Goal: Task Accomplishment & Management: Use online tool/utility

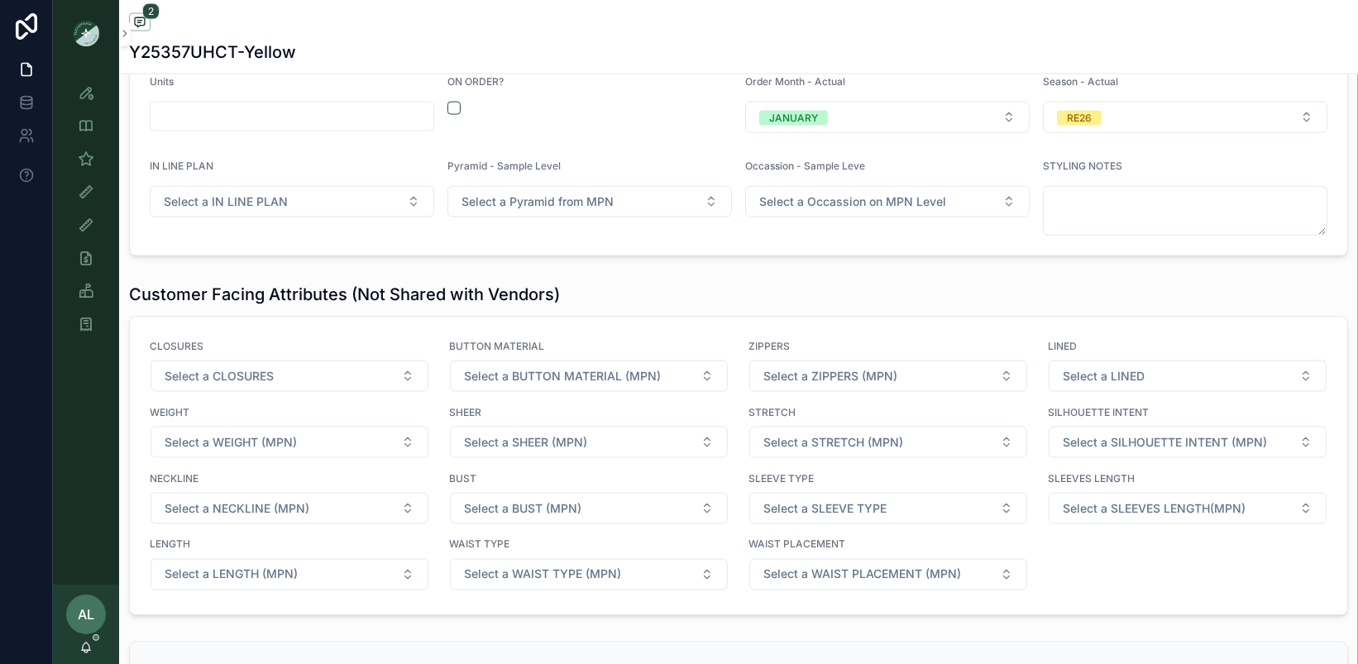
scroll to position [950, 0]
click at [93, 192] on icon "scrollable content" at bounding box center [86, 192] width 17 height 17
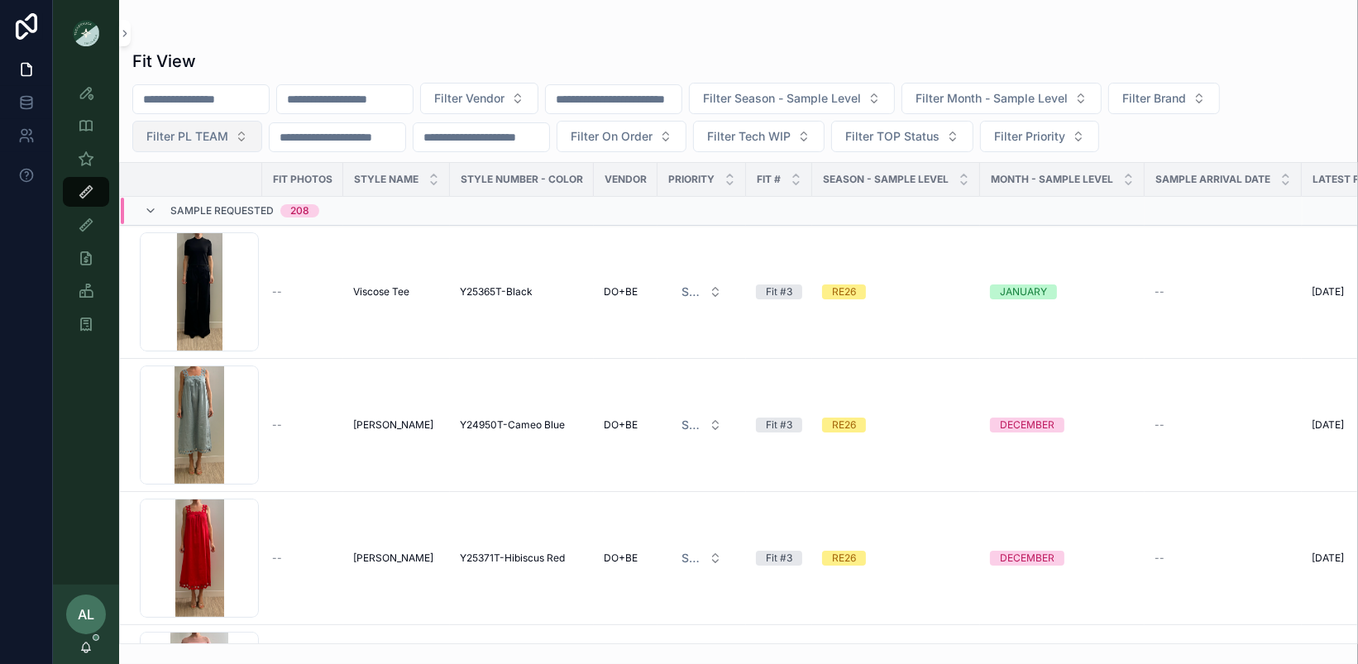
click at [215, 133] on span "Filter PL TEAM" at bounding box center [187, 136] width 82 height 17
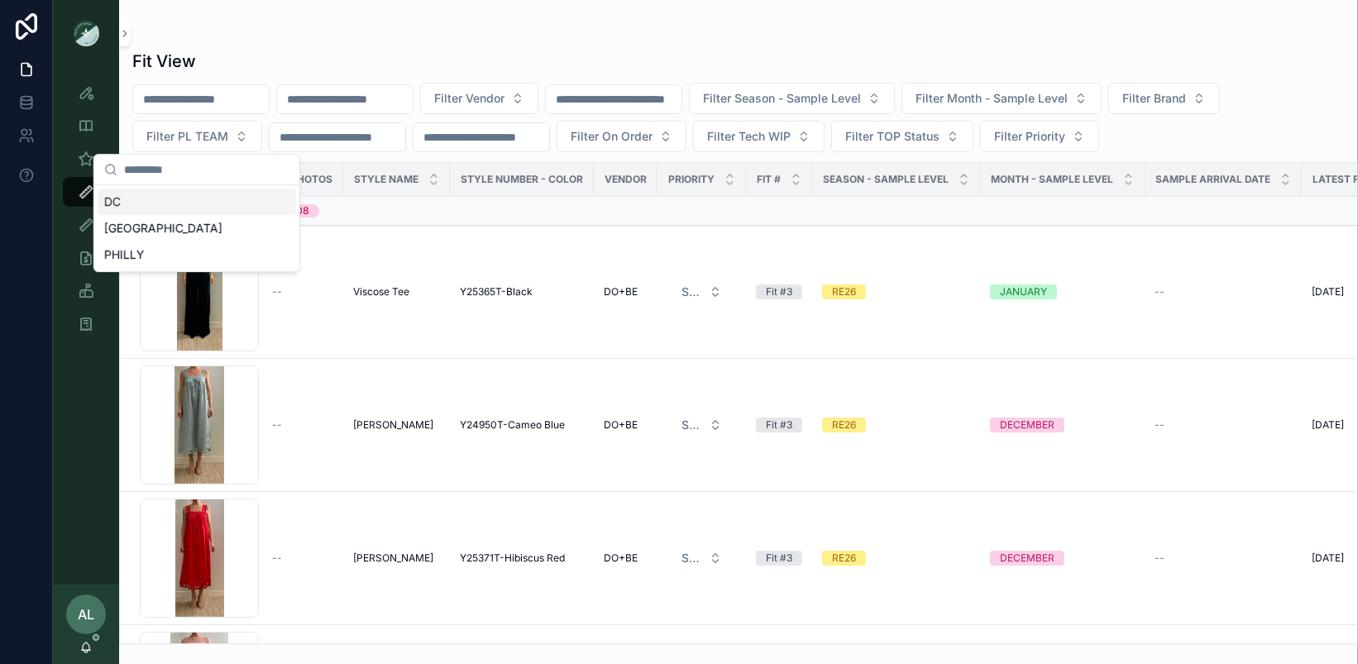
click at [178, 200] on div "DC" at bounding box center [197, 202] width 198 height 26
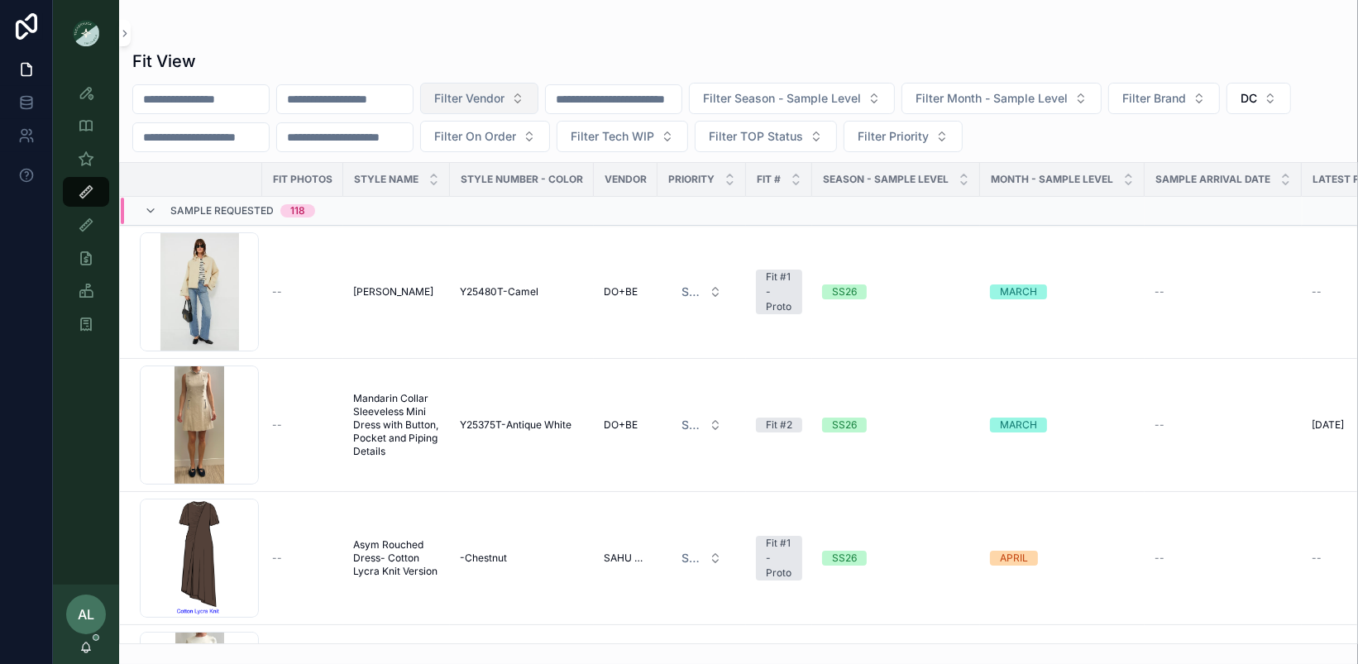
click at [491, 100] on span "Filter Vendor" at bounding box center [469, 98] width 70 height 17
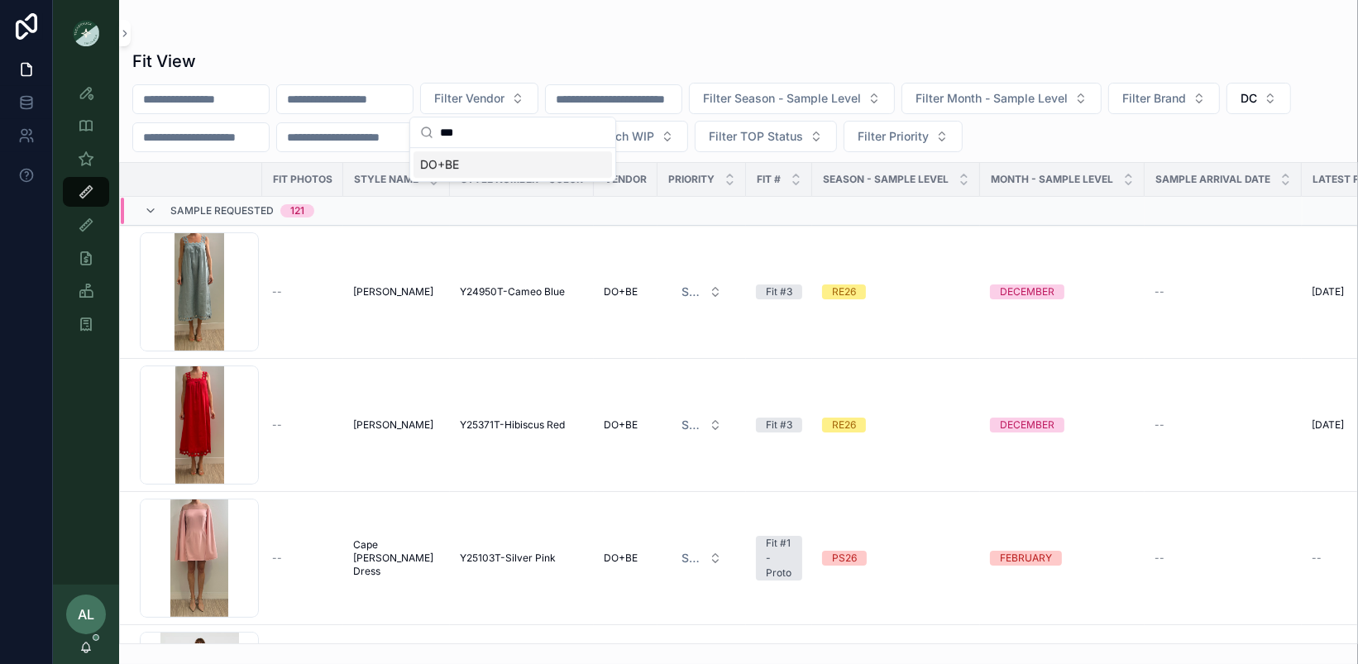
type input "***"
click at [483, 165] on div "DO+BE" at bounding box center [513, 164] width 198 height 26
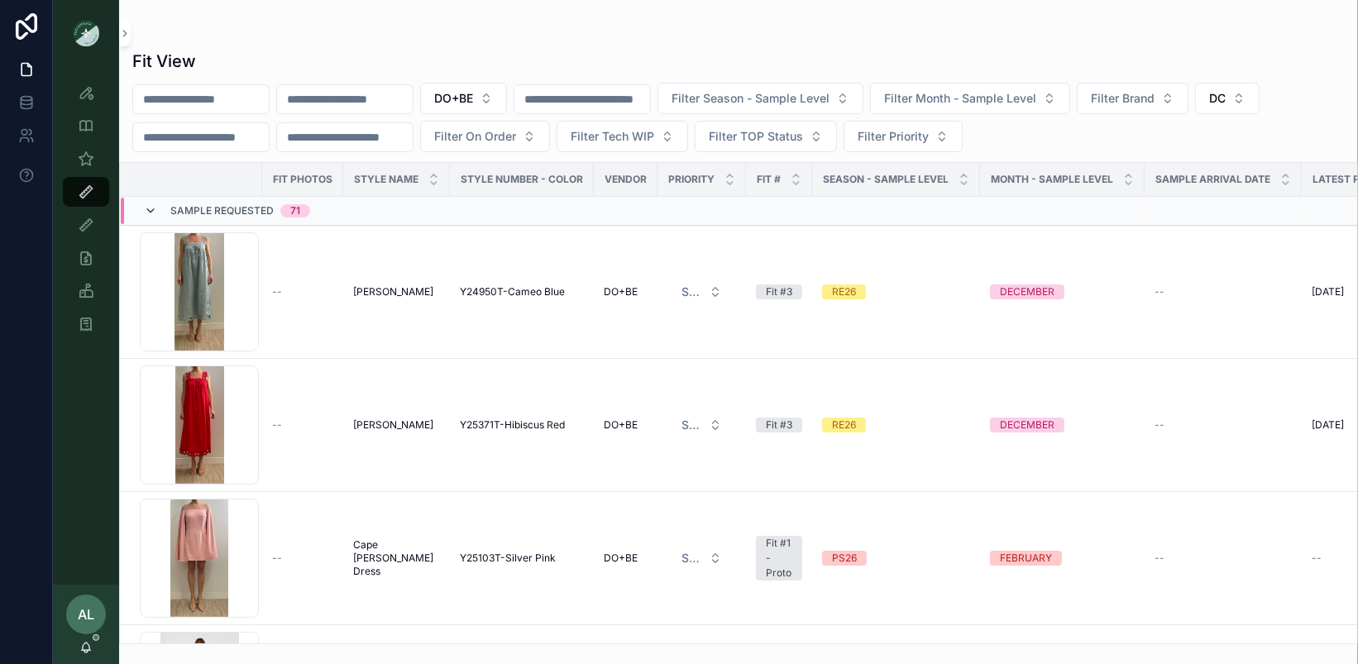
click at [153, 209] on icon at bounding box center [150, 210] width 13 height 13
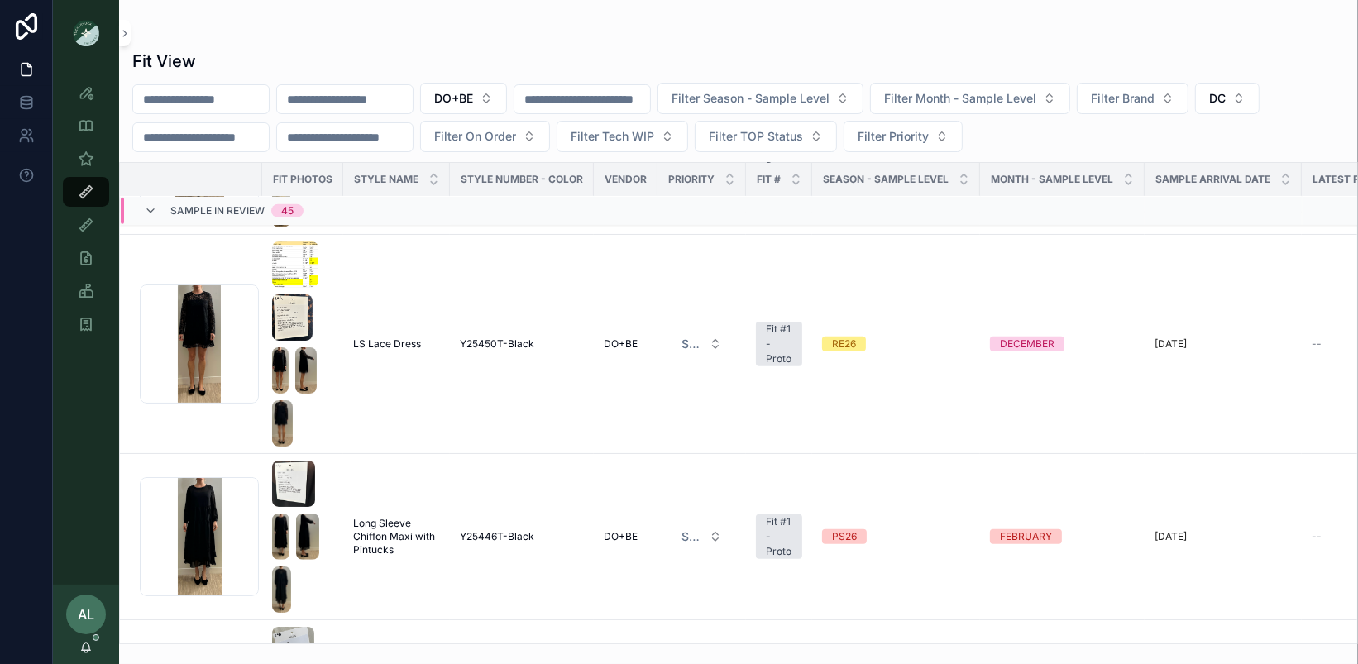
scroll to position [1159, 0]
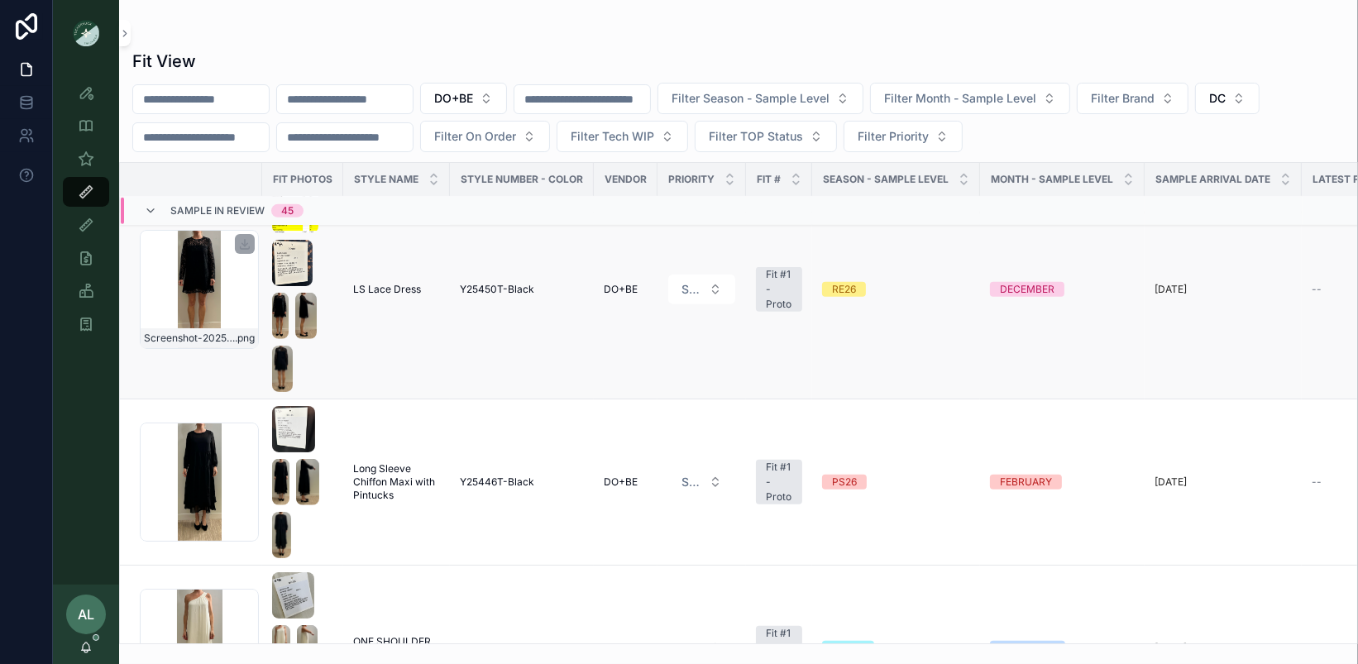
click at [232, 290] on div "Screenshot-2025-09-09-at-4.15.45-PM .png" at bounding box center [199, 289] width 119 height 119
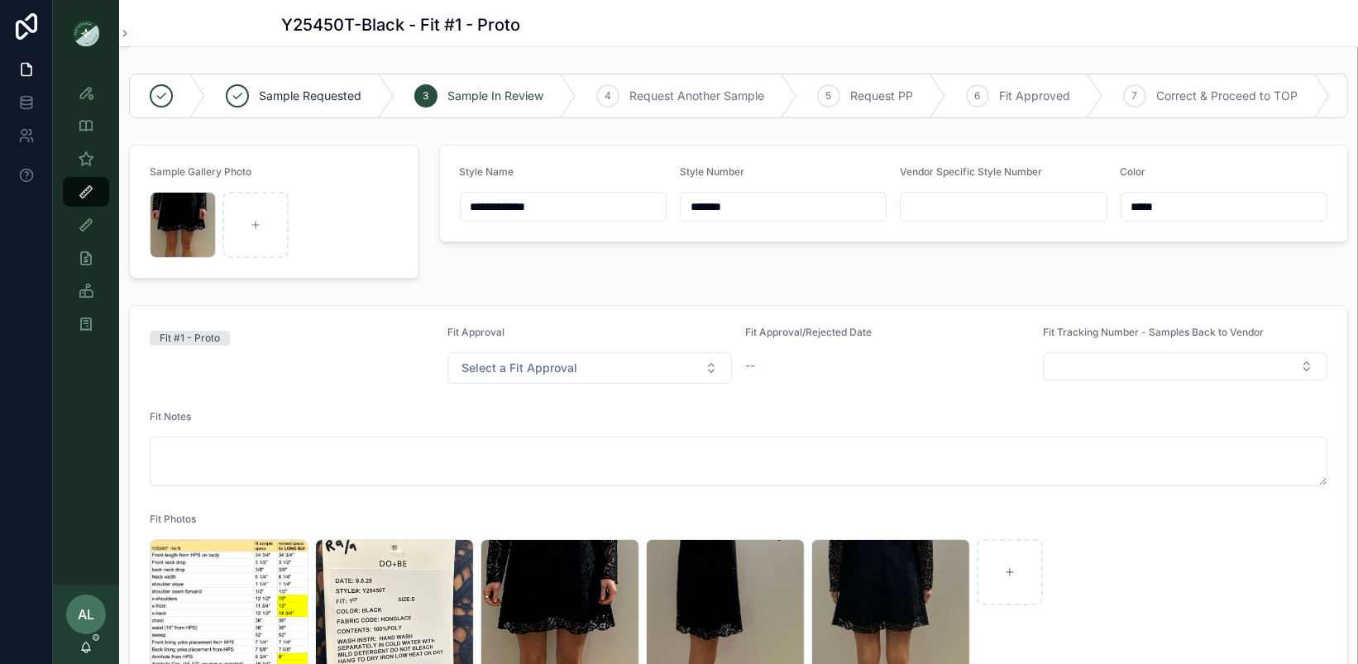
click at [329, 384] on form "Fit #1 - Proto Fit Approval Select a Fit Approval Fit Approval/Rejected Date --…" at bounding box center [738, 652] width 1217 height 693
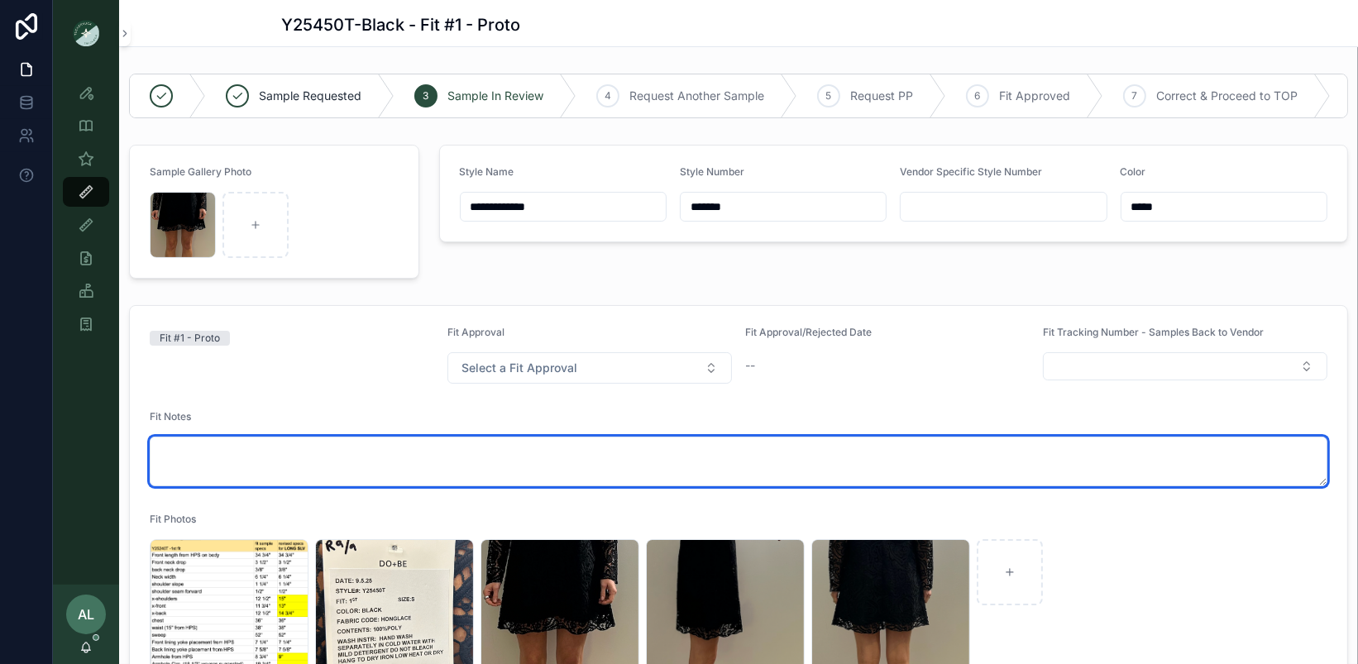
click at [306, 452] on textarea at bounding box center [739, 462] width 1178 height 50
paste textarea "**********"
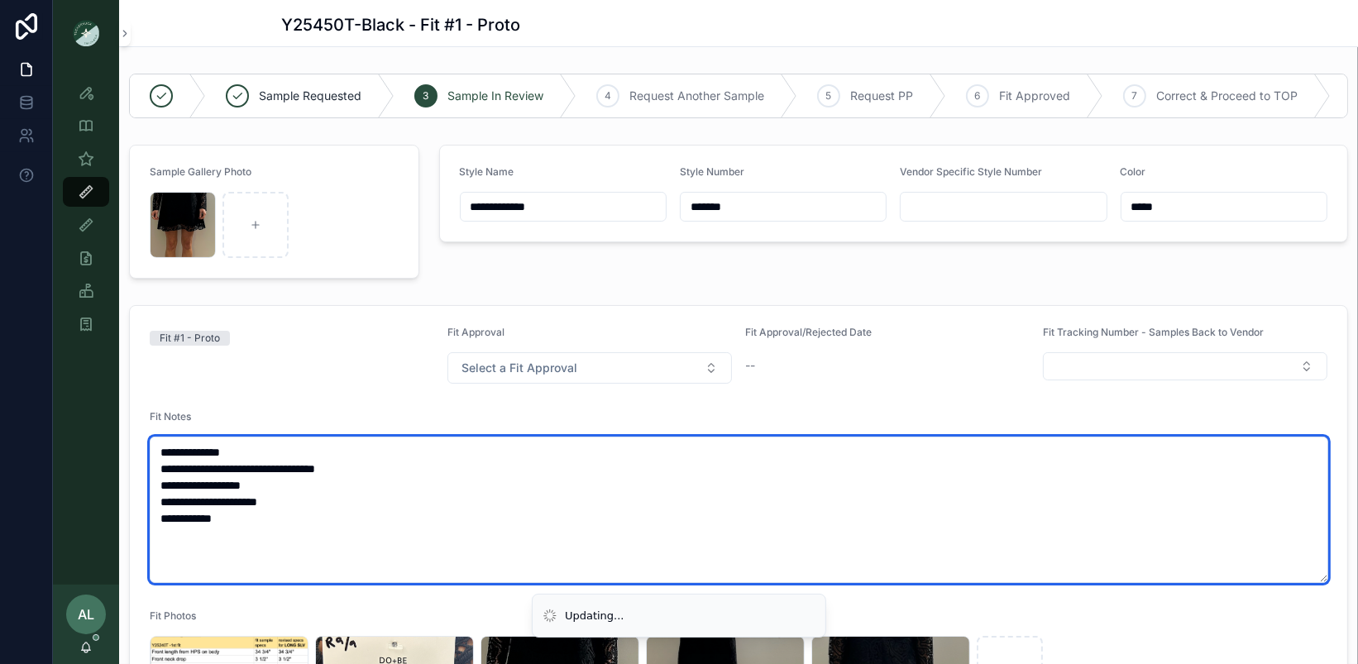
drag, startPoint x: 419, startPoint y: 461, endPoint x: 265, endPoint y: 461, distance: 154.7
click at [265, 461] on textarea "**********" at bounding box center [739, 510] width 1179 height 146
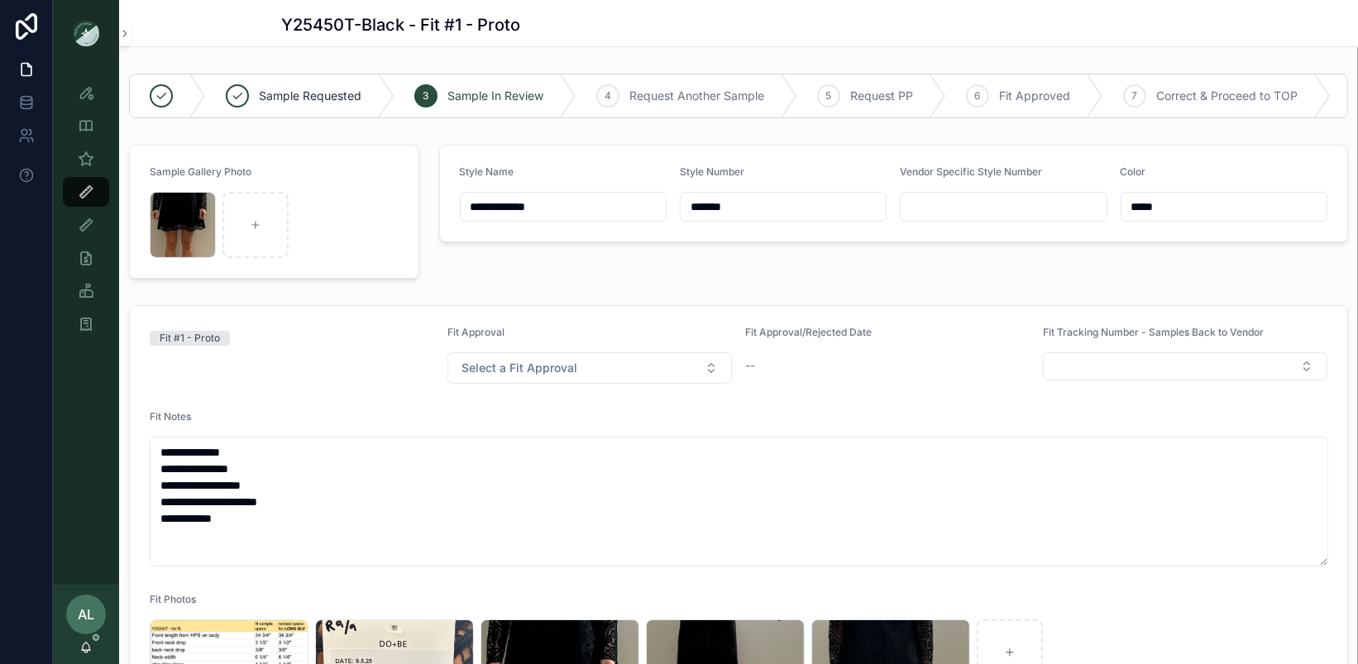
click at [275, 360] on div "Fit #1 - Proto" at bounding box center [292, 355] width 285 height 58
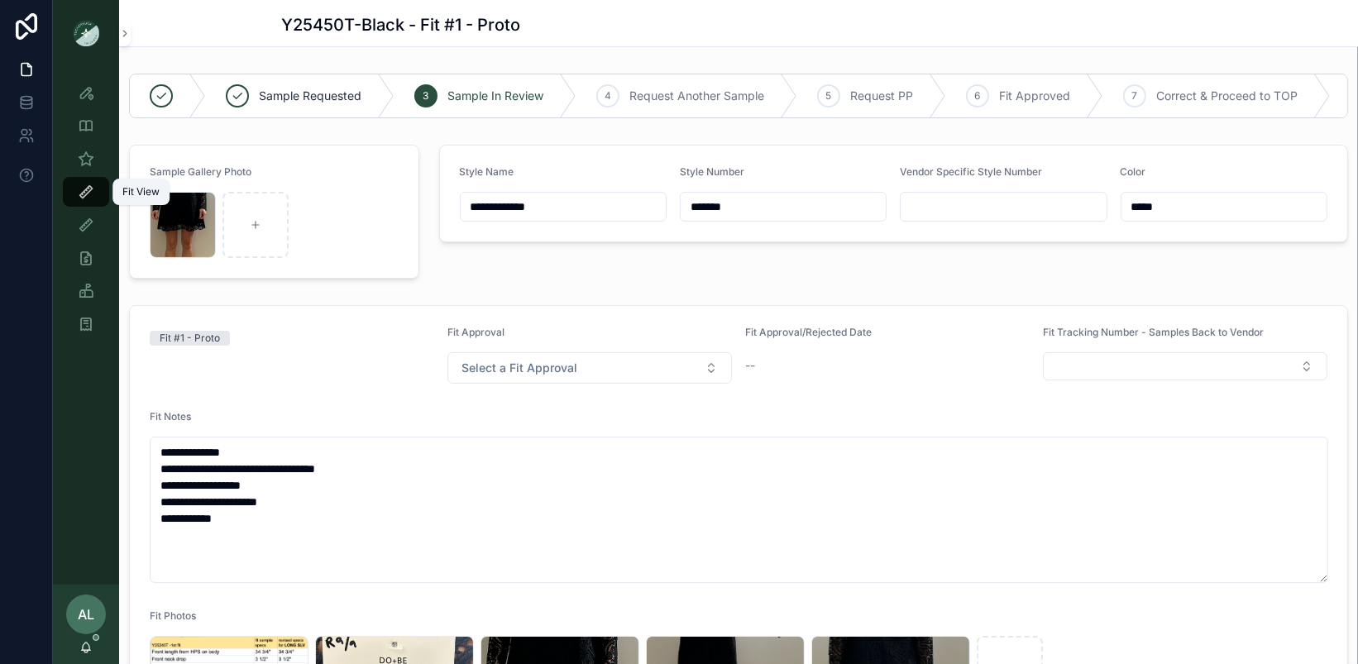
type textarea "**********"
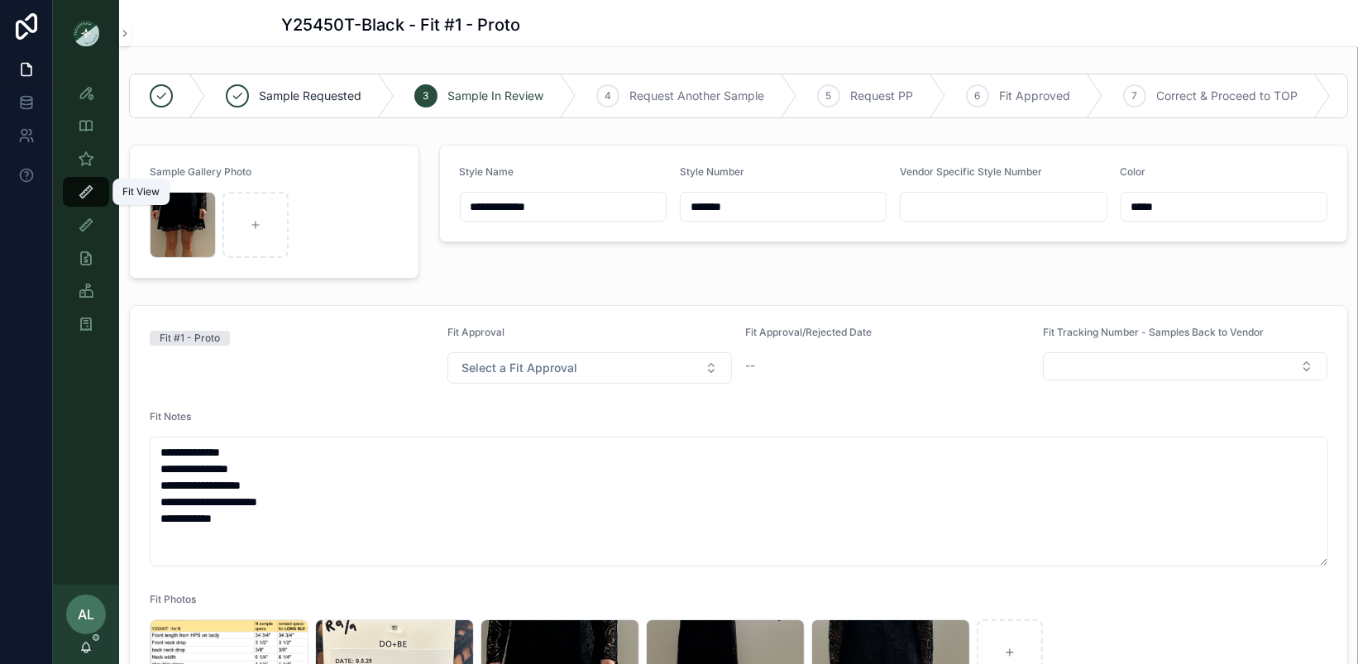
click at [88, 191] on icon "scrollable content" at bounding box center [86, 192] width 17 height 17
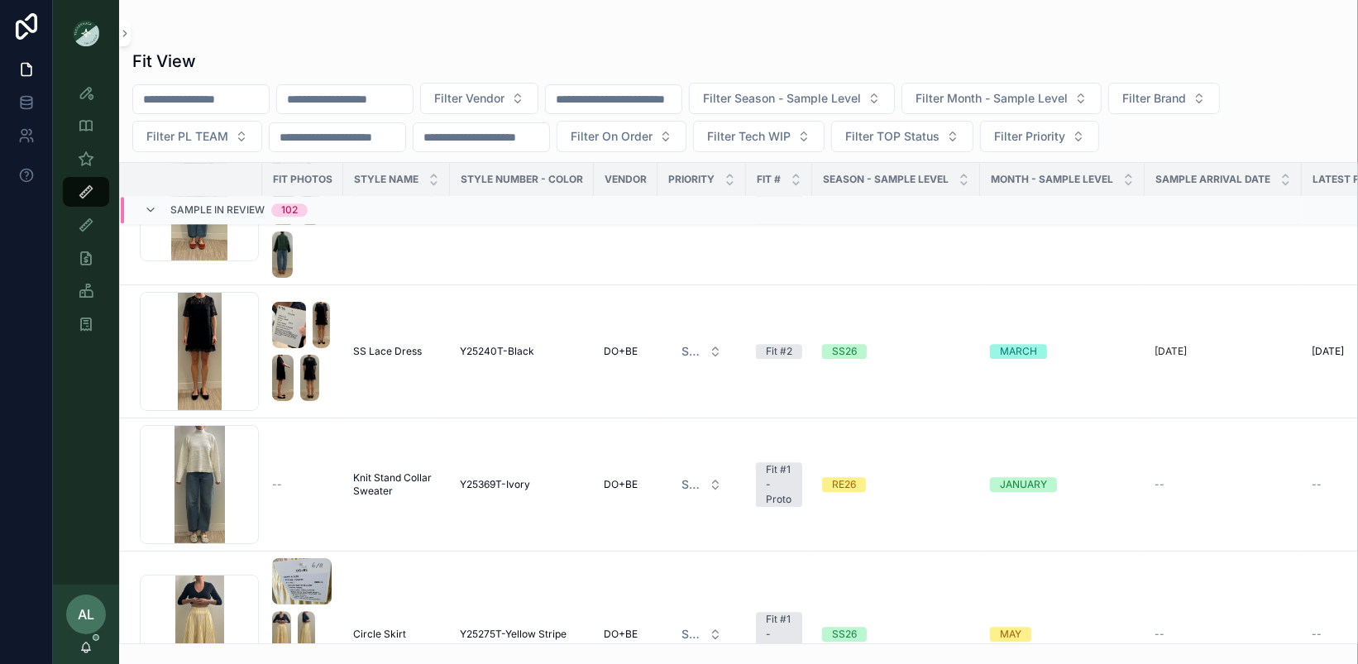
scroll to position [4129, 0]
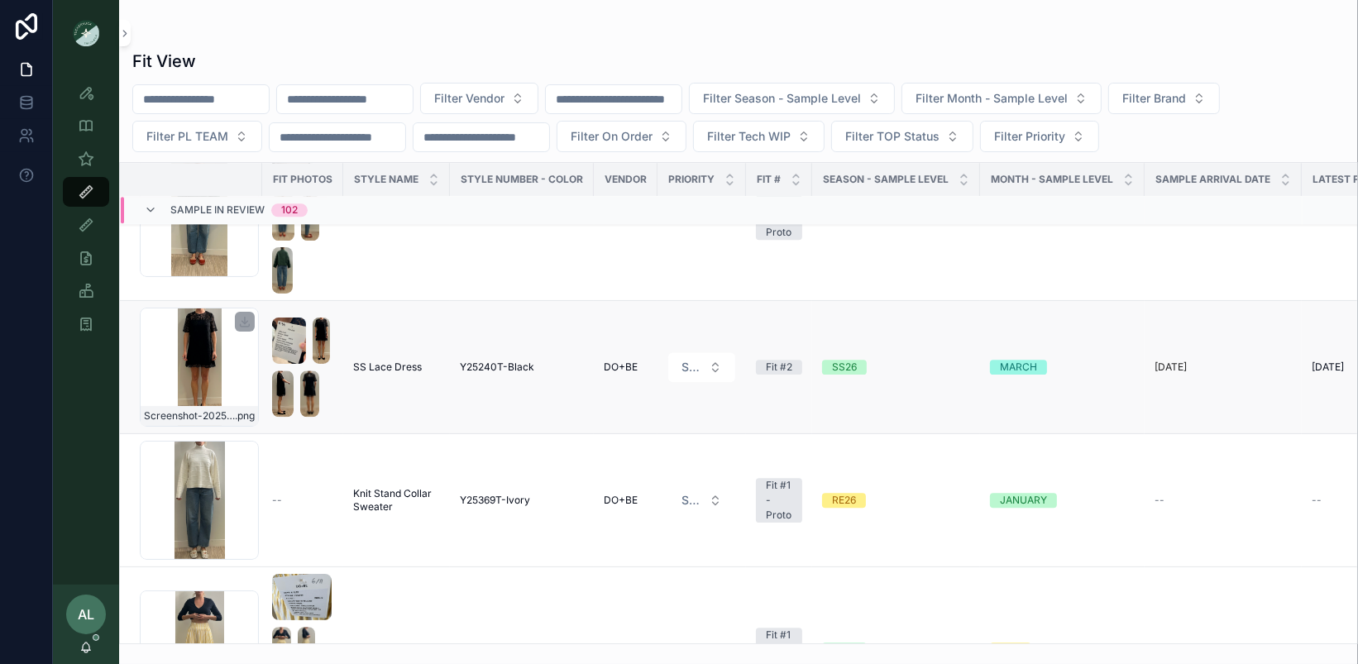
click at [232, 364] on div "Screenshot-2025-09-09-at-4.17.49-PM .png" at bounding box center [199, 367] width 119 height 119
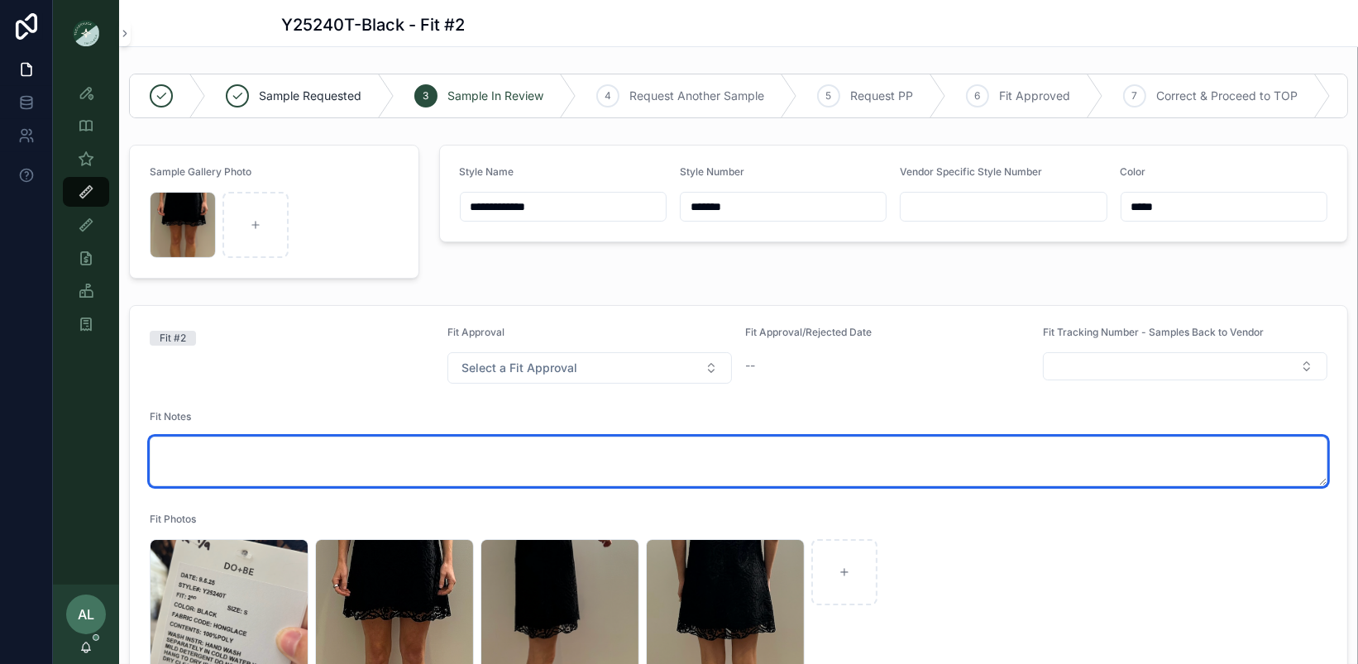
click at [242, 447] on textarea at bounding box center [739, 462] width 1178 height 50
paste textarea "**********"
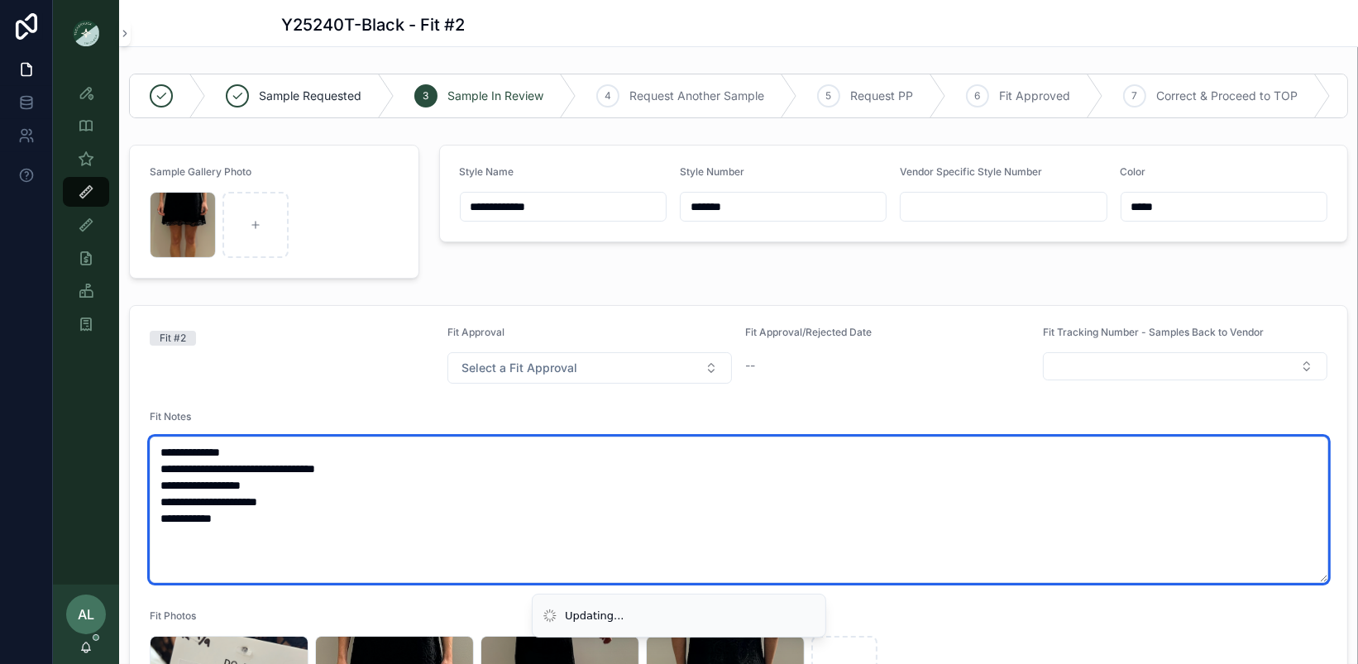
drag, startPoint x: 414, startPoint y: 463, endPoint x: 268, endPoint y: 463, distance: 145.6
click at [268, 463] on textarea "**********" at bounding box center [739, 510] width 1179 height 146
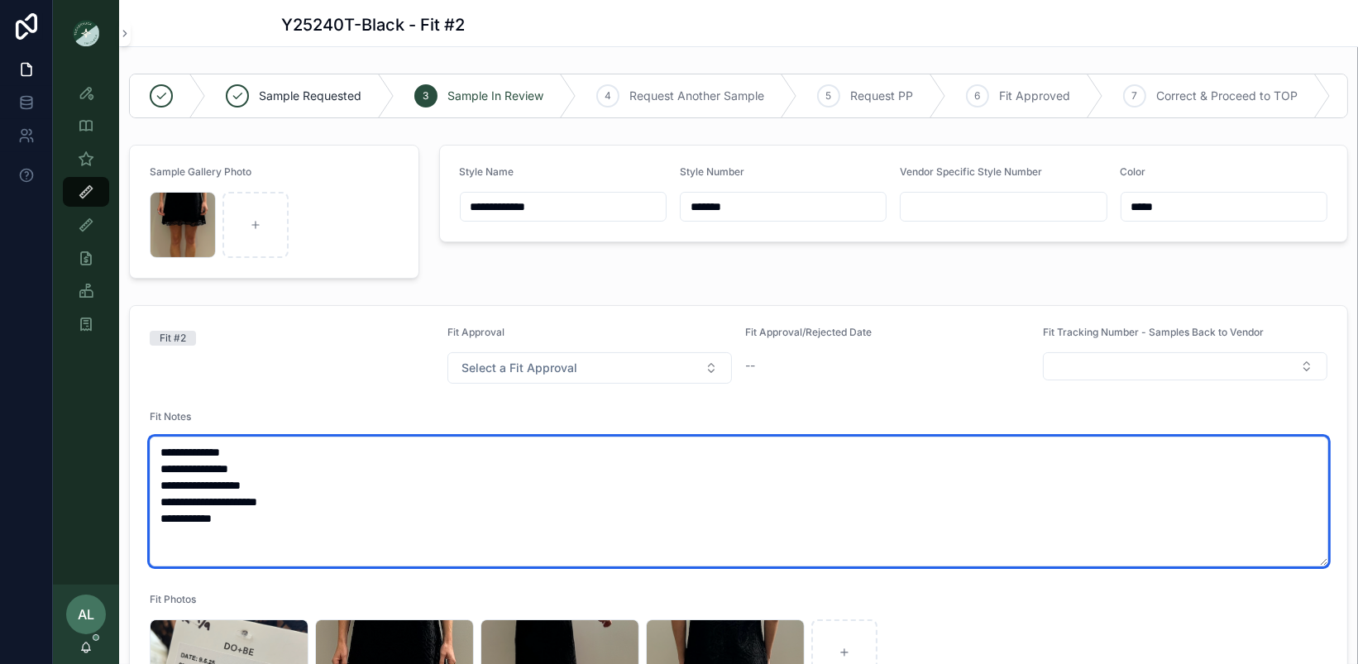
type textarea "**********"
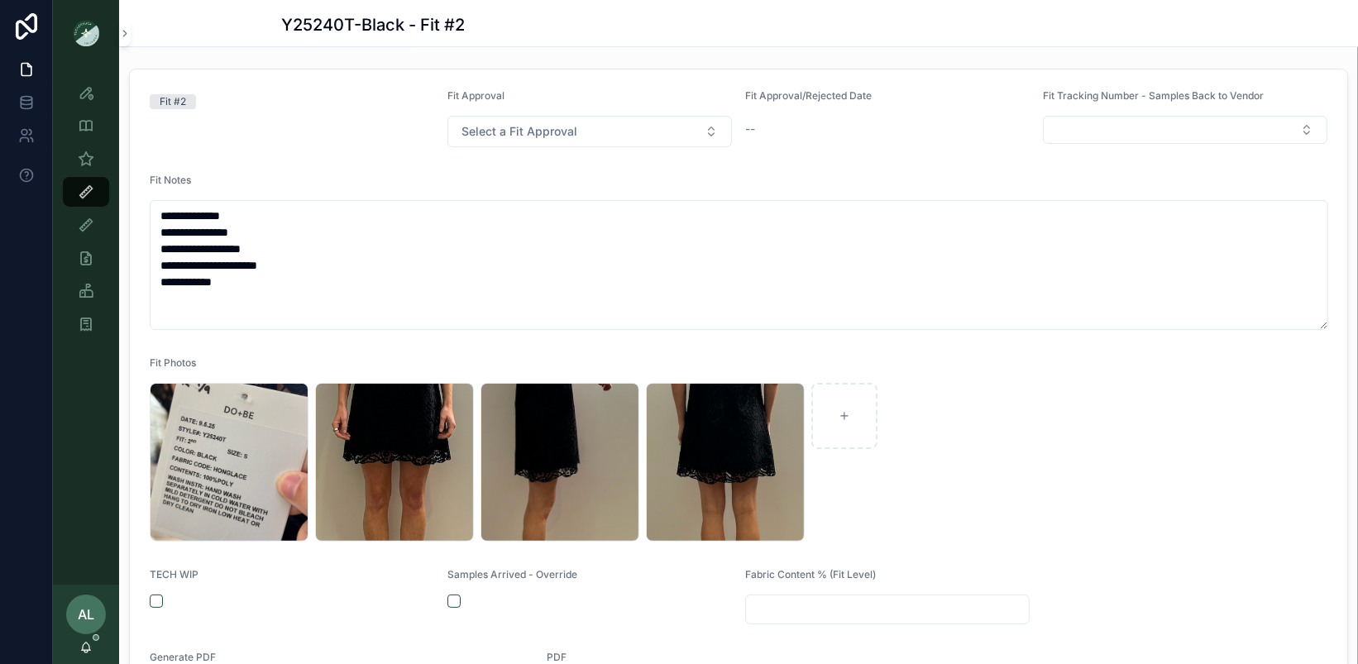
scroll to position [217, 0]
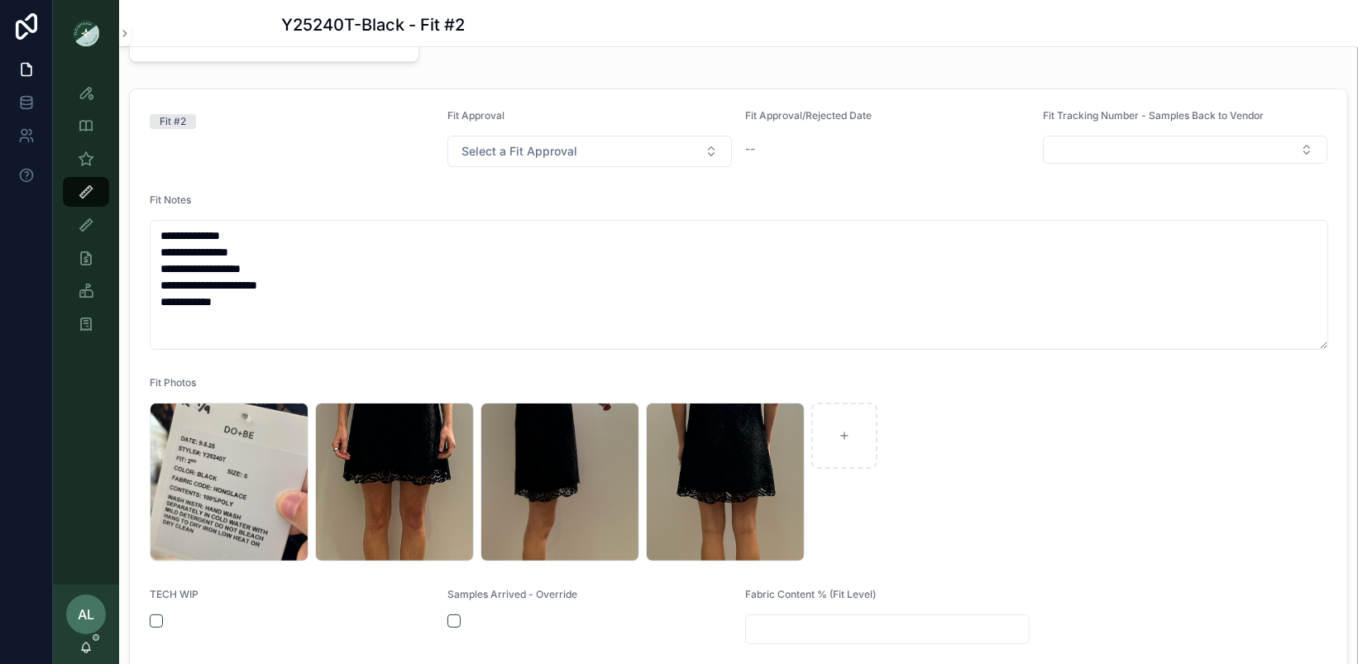
click at [319, 132] on div "Fit #2" at bounding box center [292, 138] width 285 height 58
click at [282, 132] on div "Fit #2" at bounding box center [292, 138] width 285 height 58
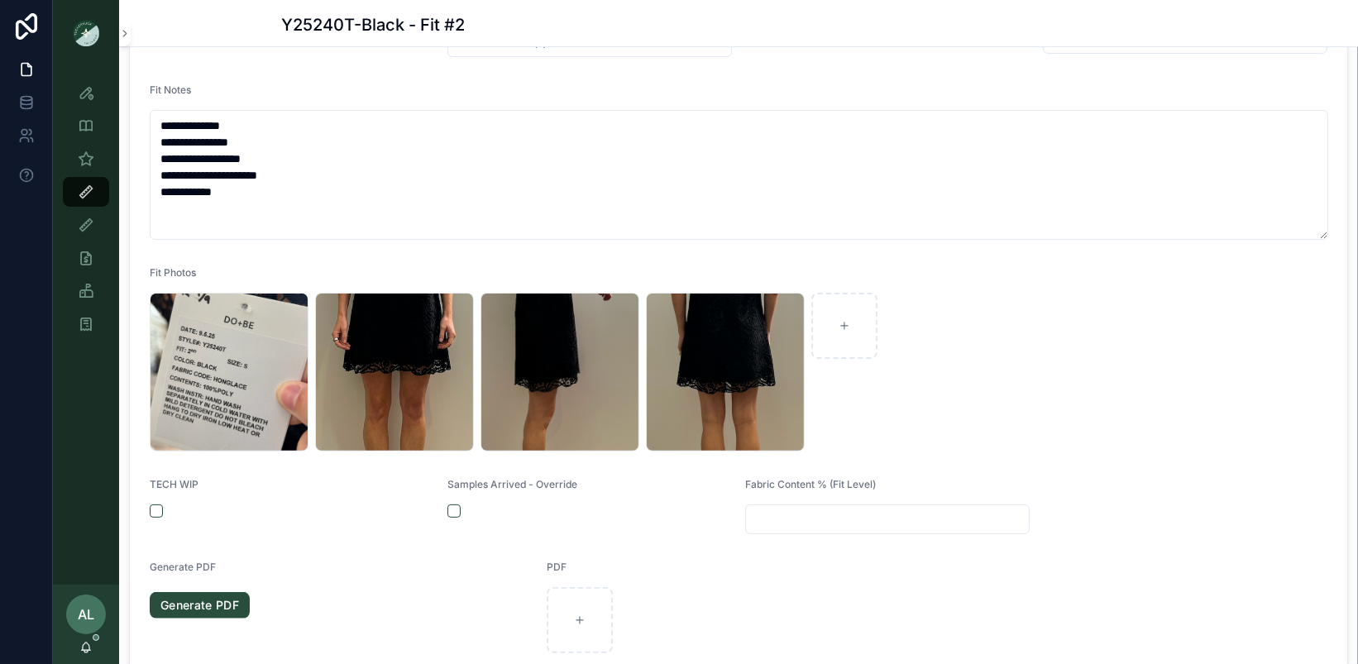
scroll to position [279, 0]
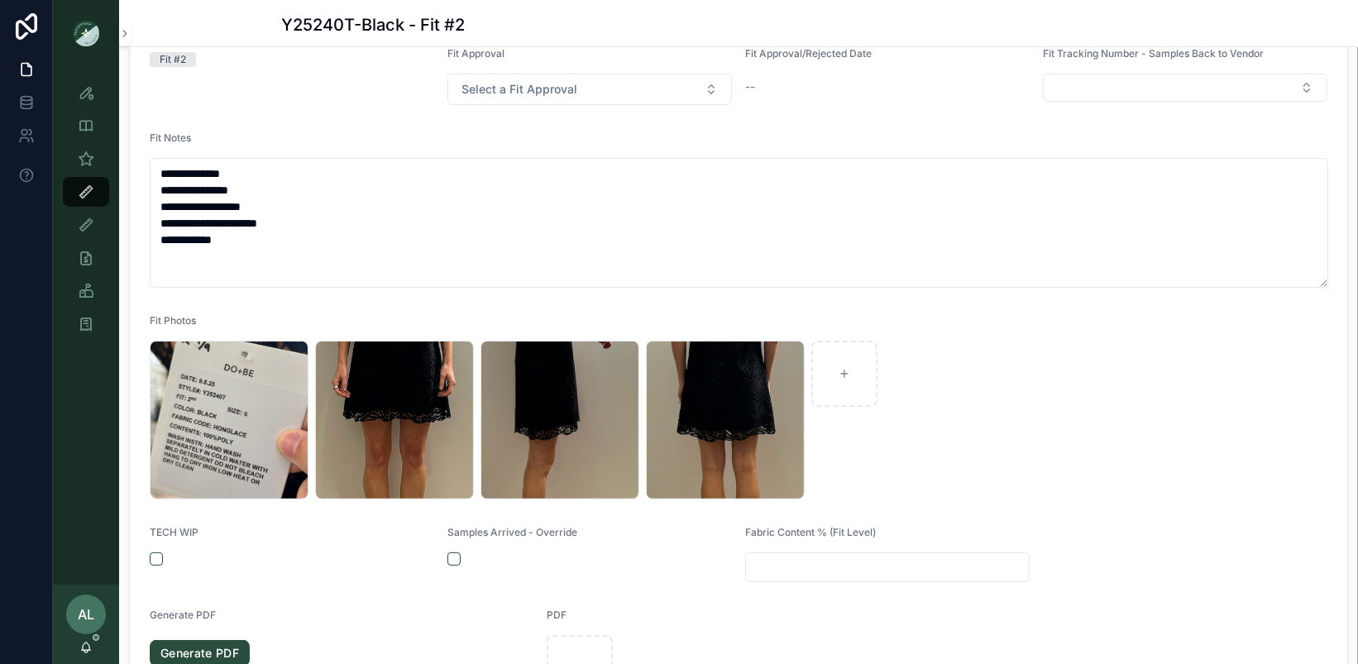
click at [238, 96] on div "Fit #2" at bounding box center [292, 76] width 285 height 58
click at [87, 193] on icon "scrollable content" at bounding box center [86, 192] width 17 height 17
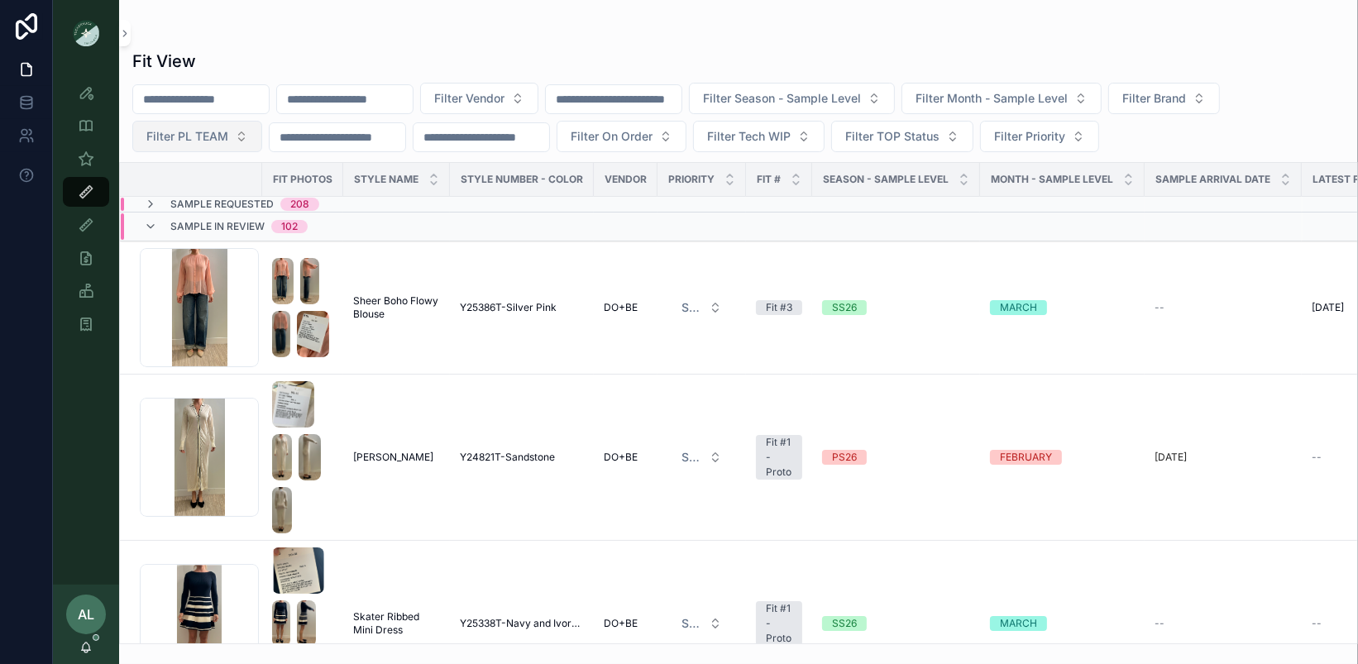
click at [218, 139] on span "Filter PL TEAM" at bounding box center [187, 136] width 82 height 17
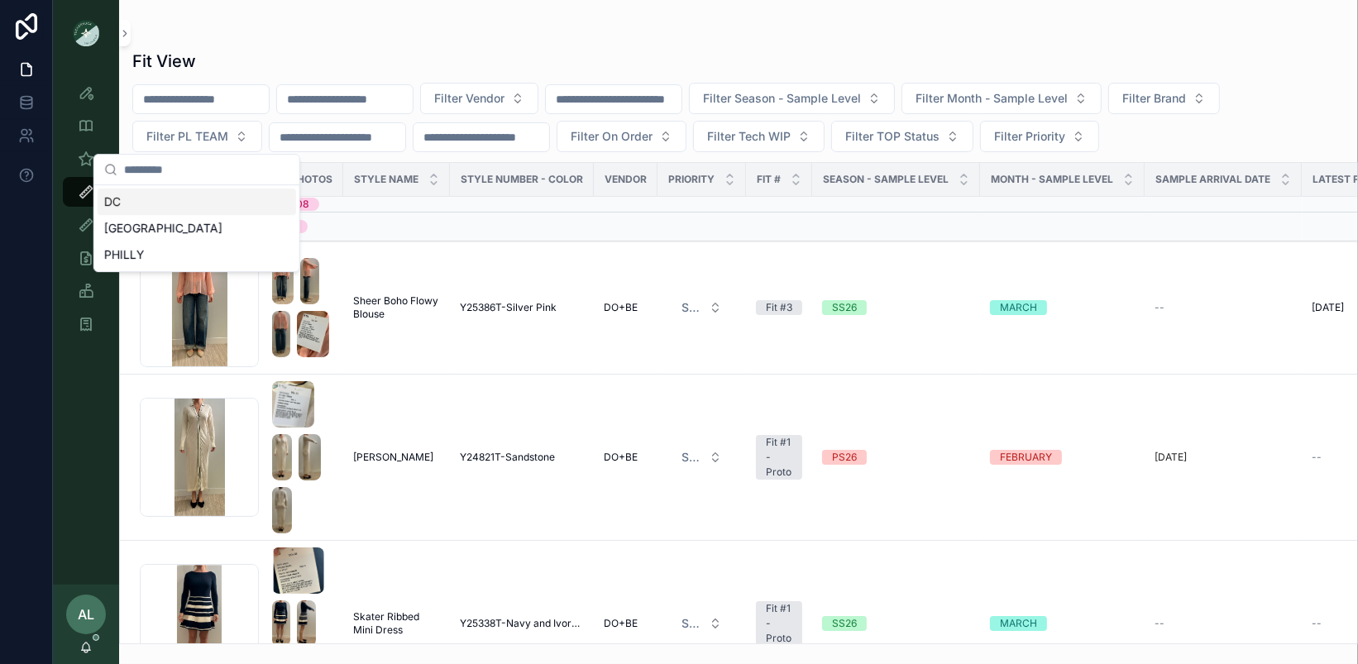
click at [195, 204] on div "DC" at bounding box center [197, 202] width 198 height 26
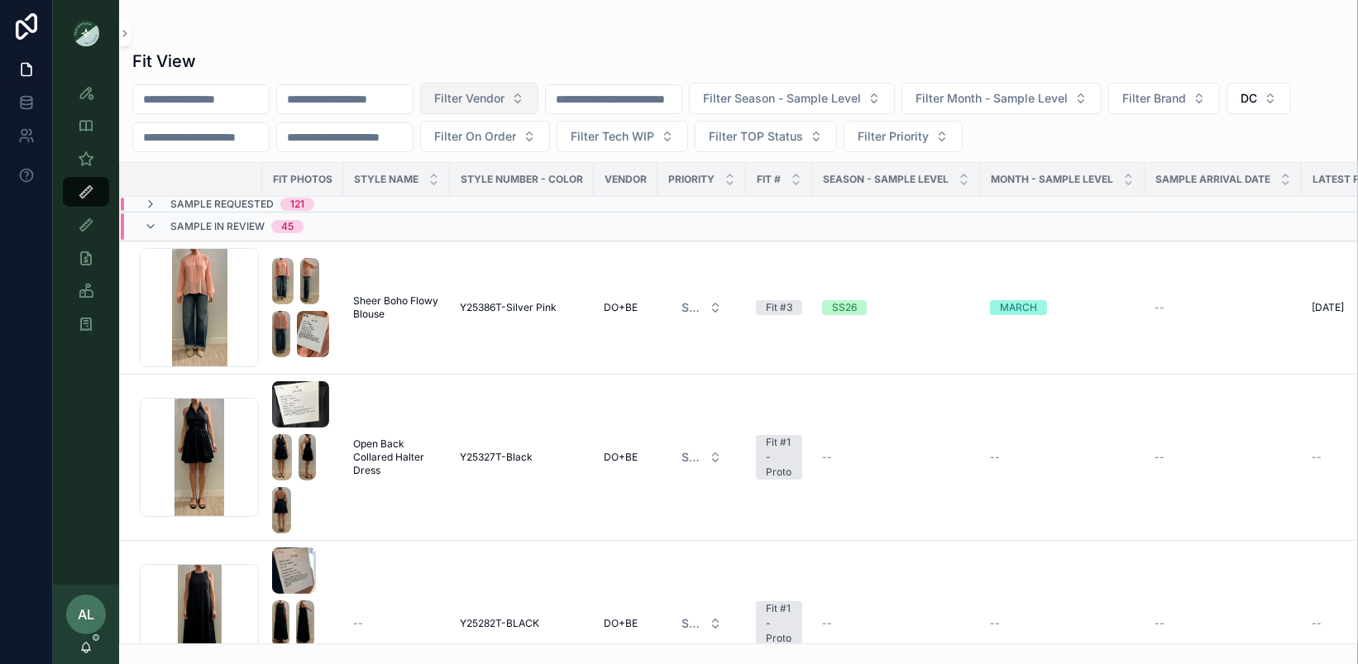
click at [505, 93] on span "Filter Vendor" at bounding box center [469, 98] width 70 height 17
click at [502, 131] on input "*****" at bounding box center [522, 132] width 165 height 30
type input "*****"
click at [446, 170] on span "DO+BE" at bounding box center [439, 164] width 39 height 17
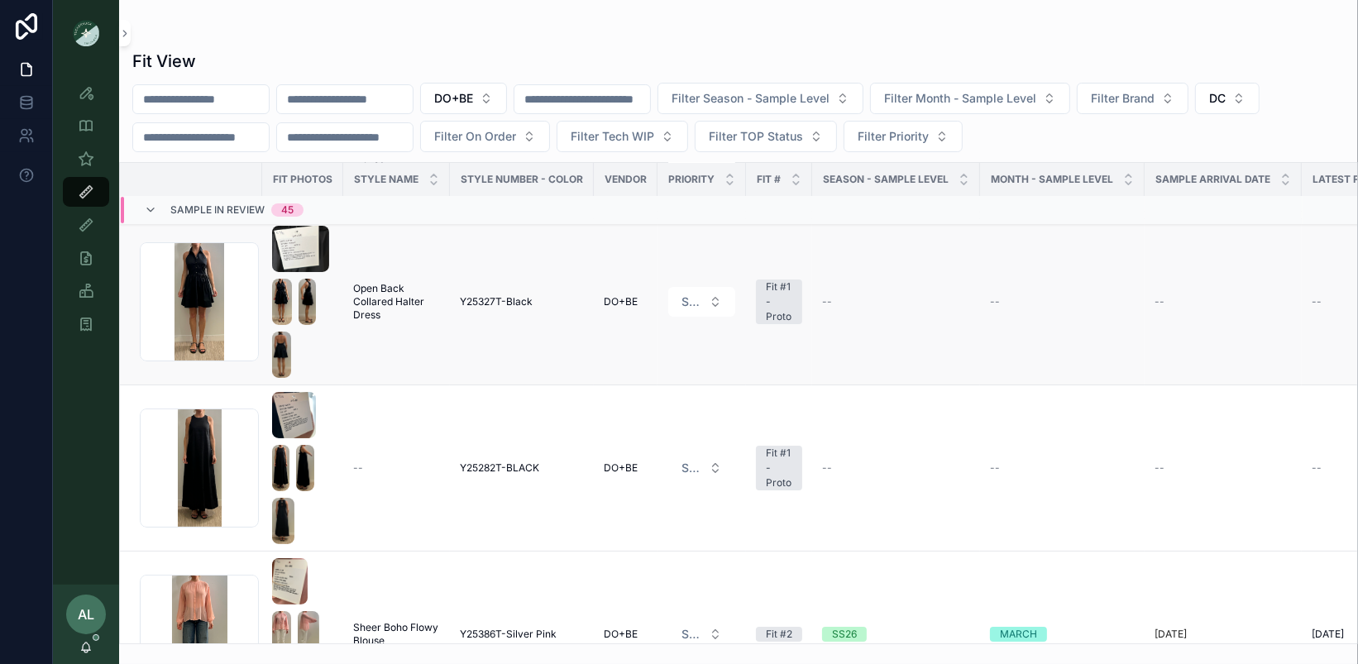
scroll to position [130, 0]
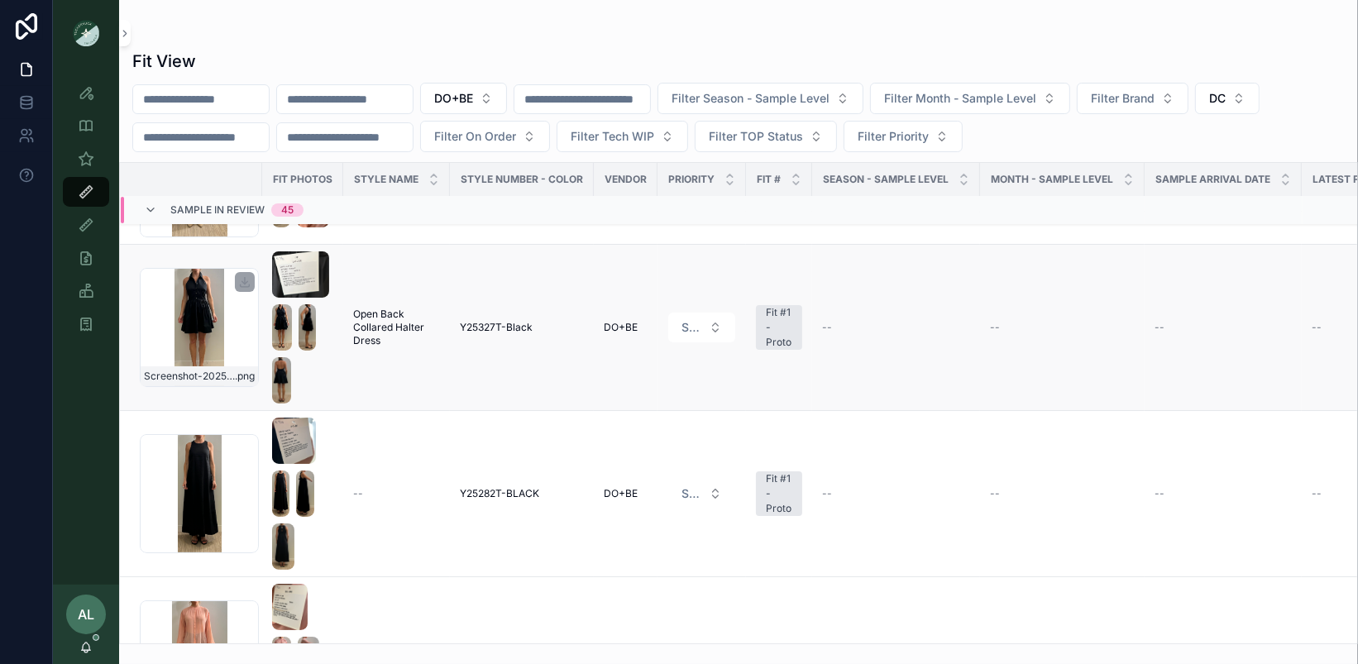
click at [242, 335] on div "Screenshot-2025-09-03-at-12.56.22-PM .png" at bounding box center [199, 327] width 119 height 119
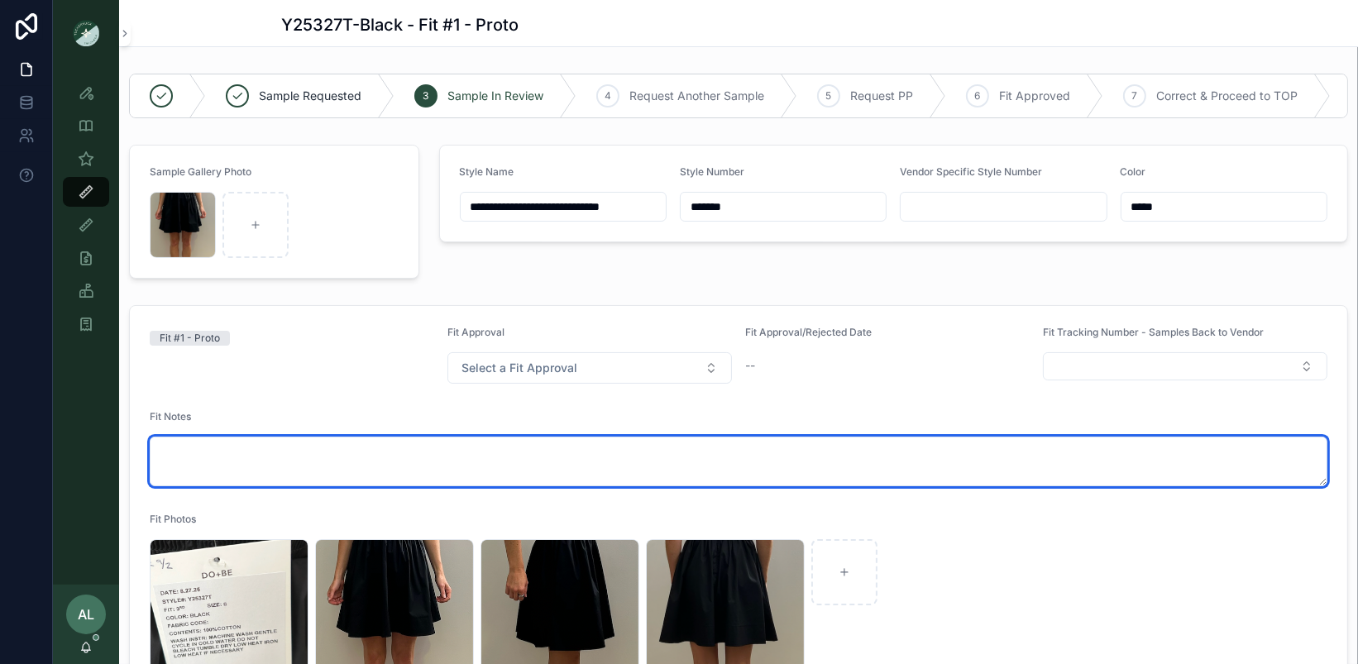
click at [325, 444] on textarea at bounding box center [739, 462] width 1178 height 50
paste textarea "**********"
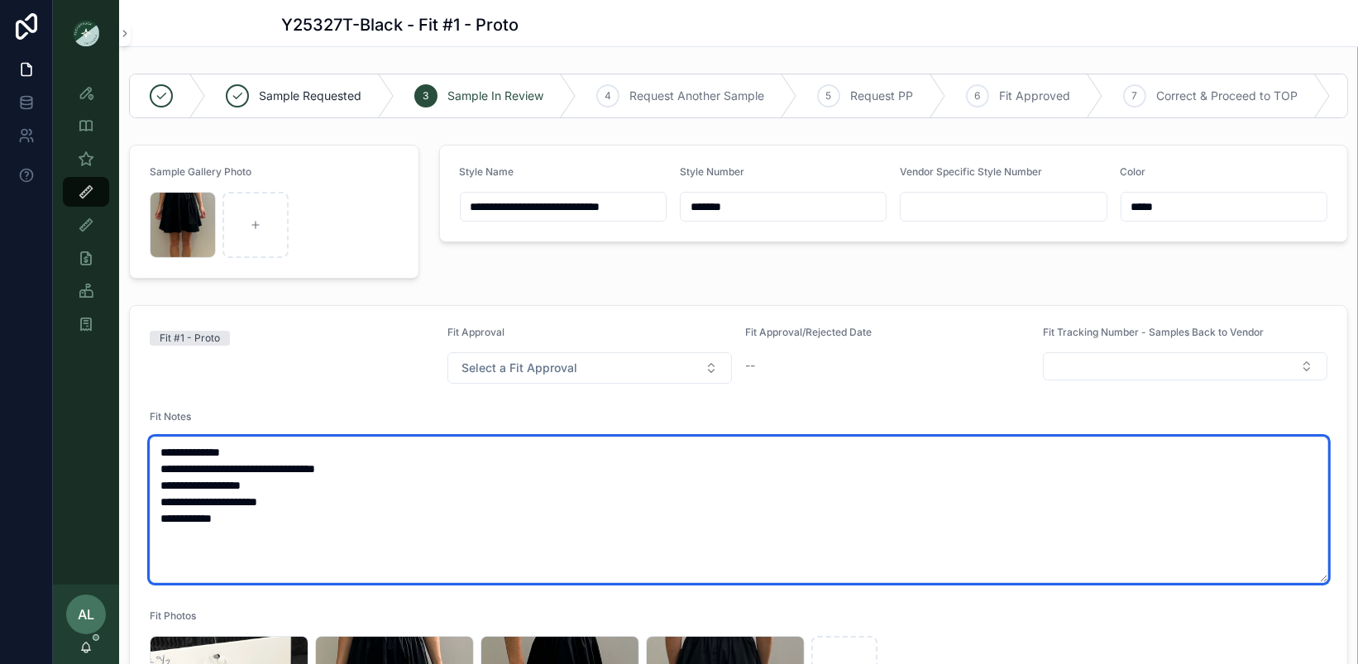
drag, startPoint x: 419, startPoint y: 466, endPoint x: 268, endPoint y: 466, distance: 151.4
click at [268, 466] on textarea "**********" at bounding box center [739, 510] width 1179 height 146
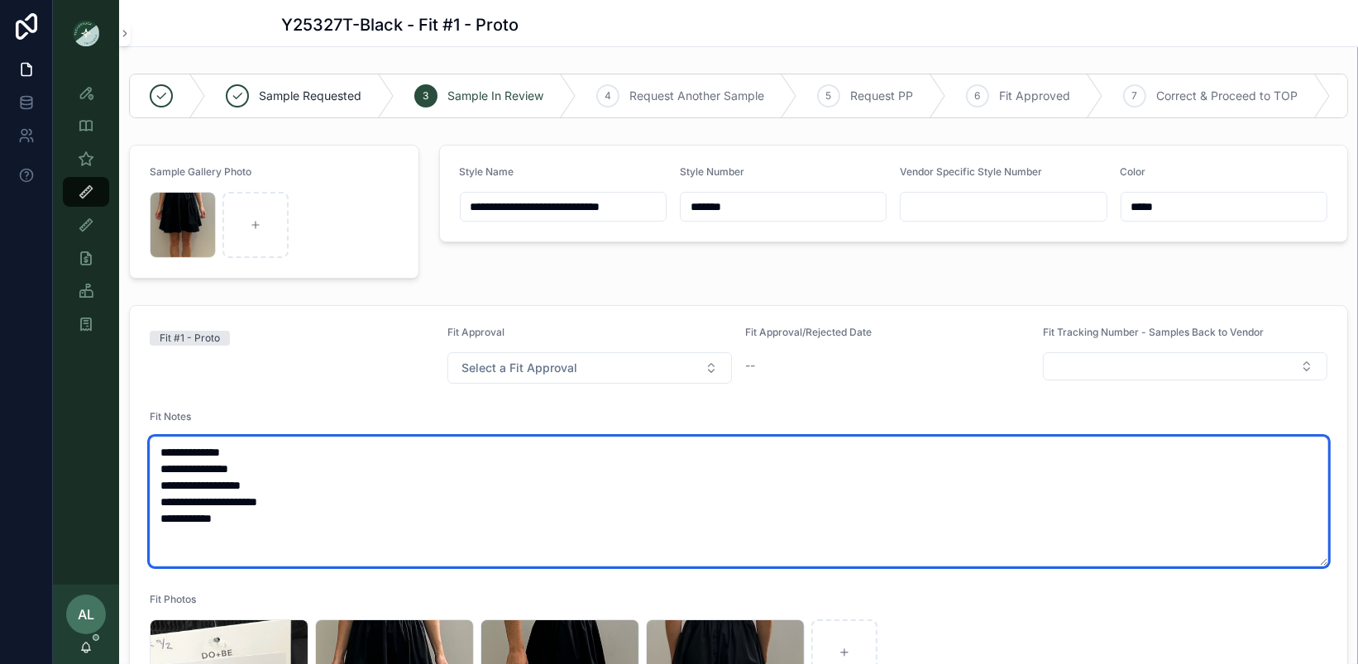
type textarea "**********"
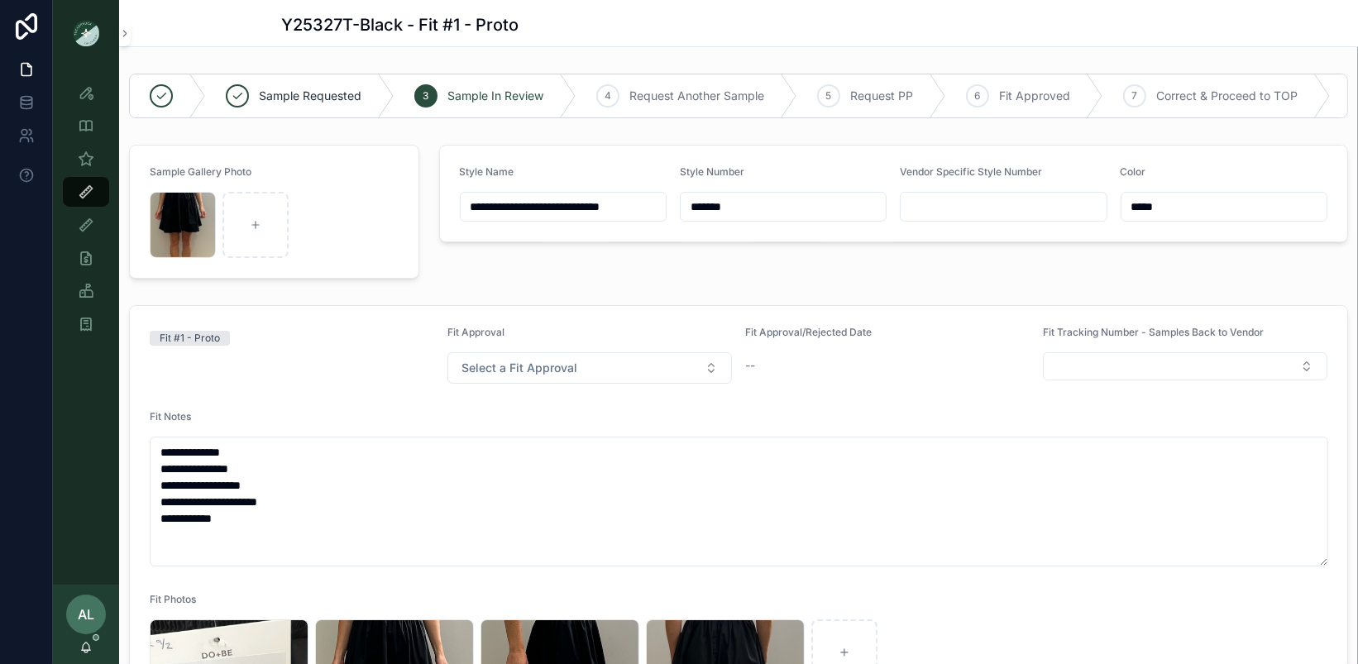
click at [246, 370] on div "Fit #1 - Proto" at bounding box center [292, 355] width 285 height 58
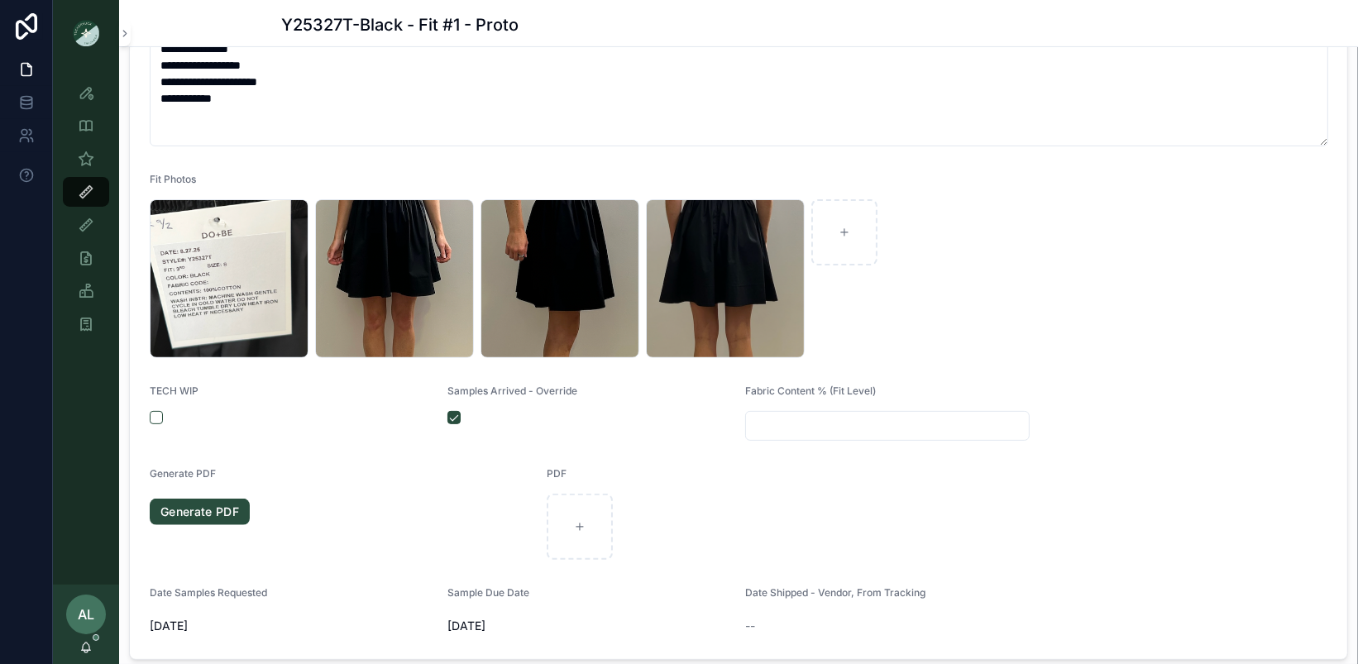
scroll to position [410, 0]
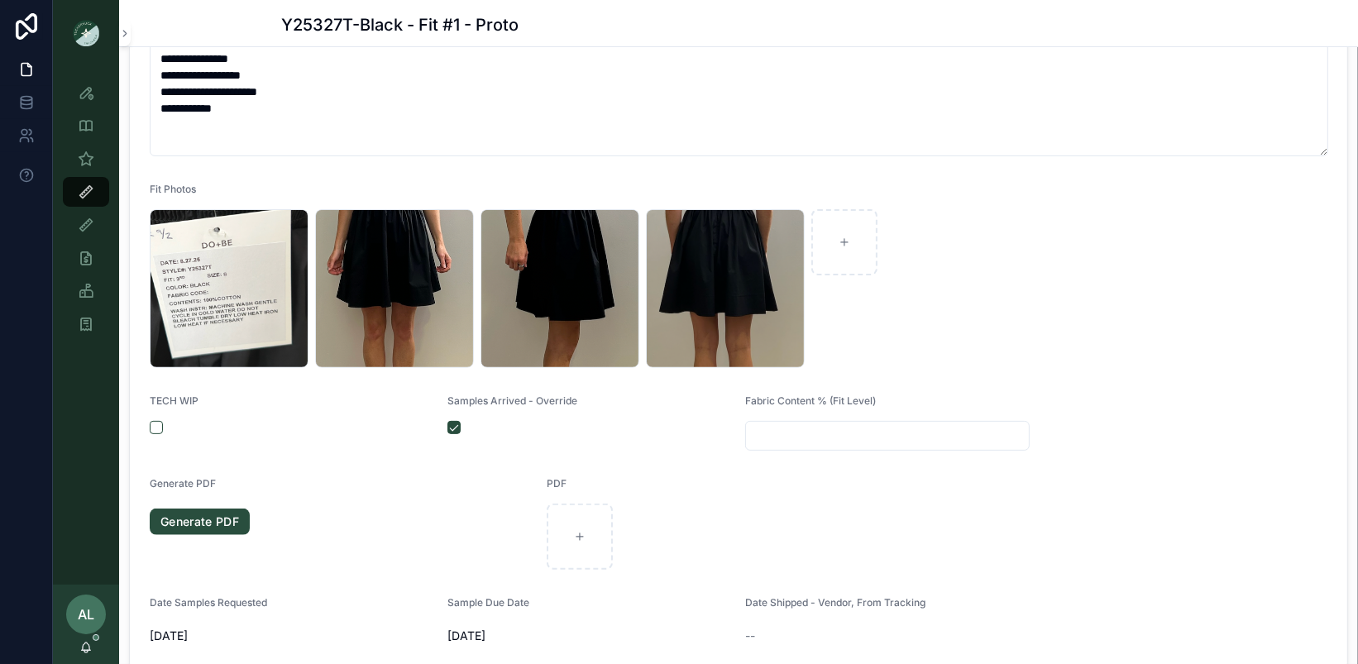
click at [90, 413] on div "Style View Style View - Vendor Specific Sample (MPN) View Fit View Sample Coord…" at bounding box center [86, 325] width 66 height 519
click at [93, 425] on div "Style View Style View - Vendor Specific Sample (MPN) View Fit View Sample Coord…" at bounding box center [86, 325] width 66 height 519
click at [309, 414] on div "TECH WIP" at bounding box center [292, 423] width 285 height 56
click at [255, 174] on form "**********" at bounding box center [738, 282] width 1217 height 773
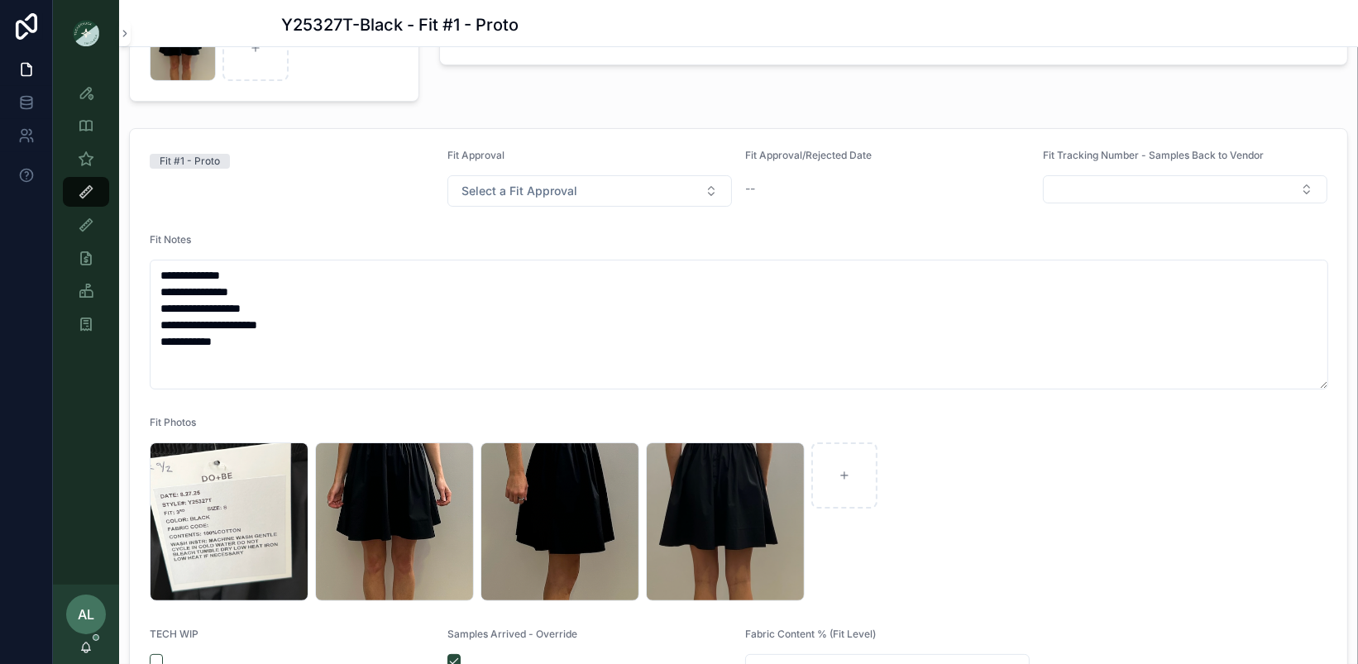
scroll to position [170, 0]
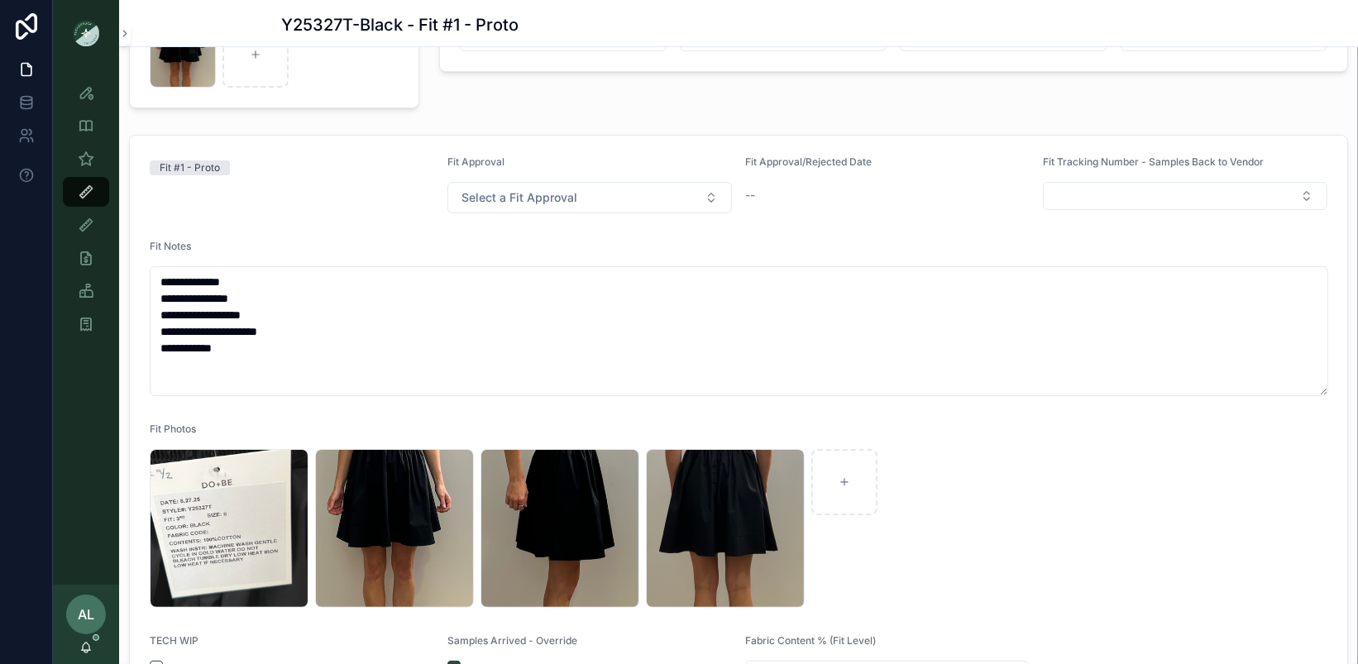
click at [255, 174] on div "Fit #1 - Proto" at bounding box center [292, 167] width 285 height 25
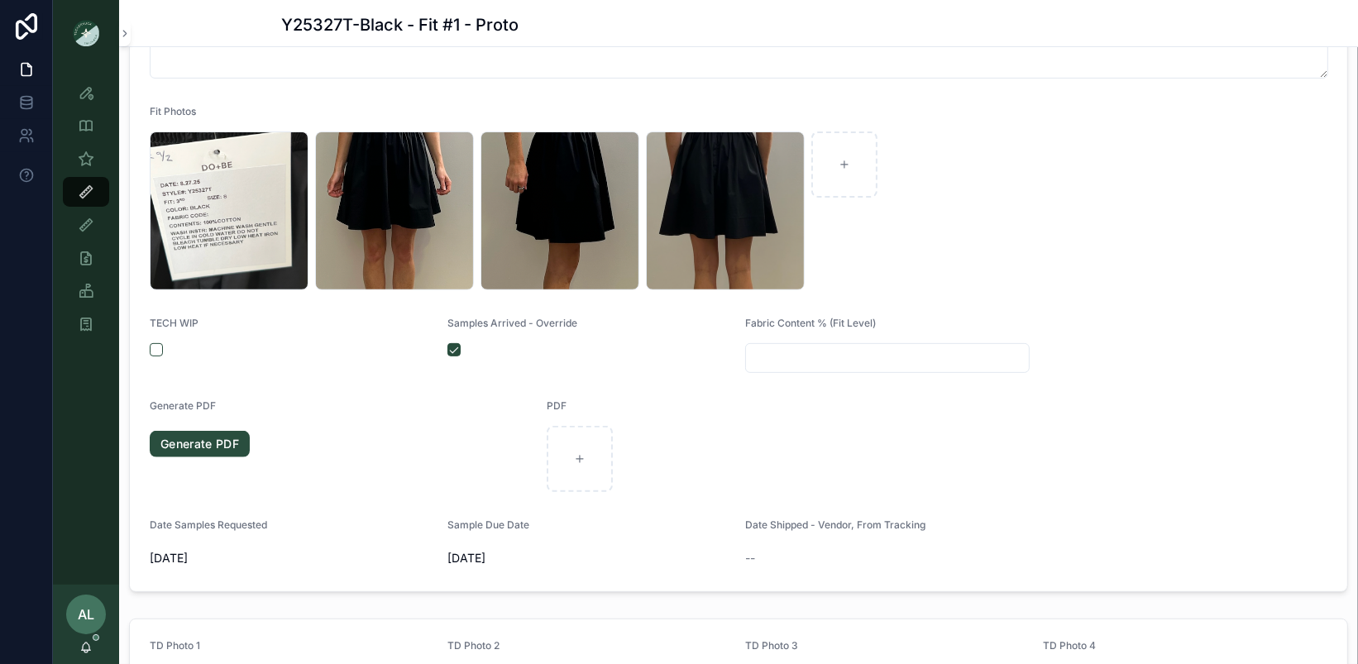
scroll to position [0, 0]
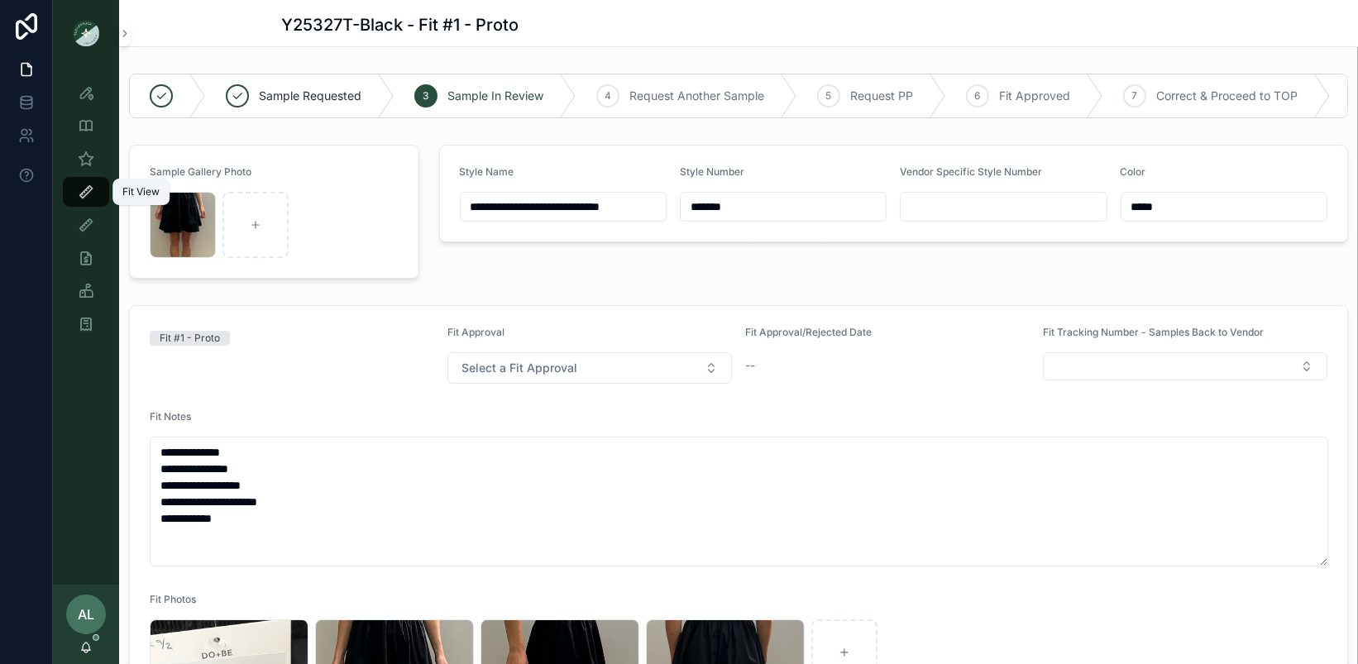
click at [79, 198] on icon "scrollable content" at bounding box center [86, 192] width 17 height 17
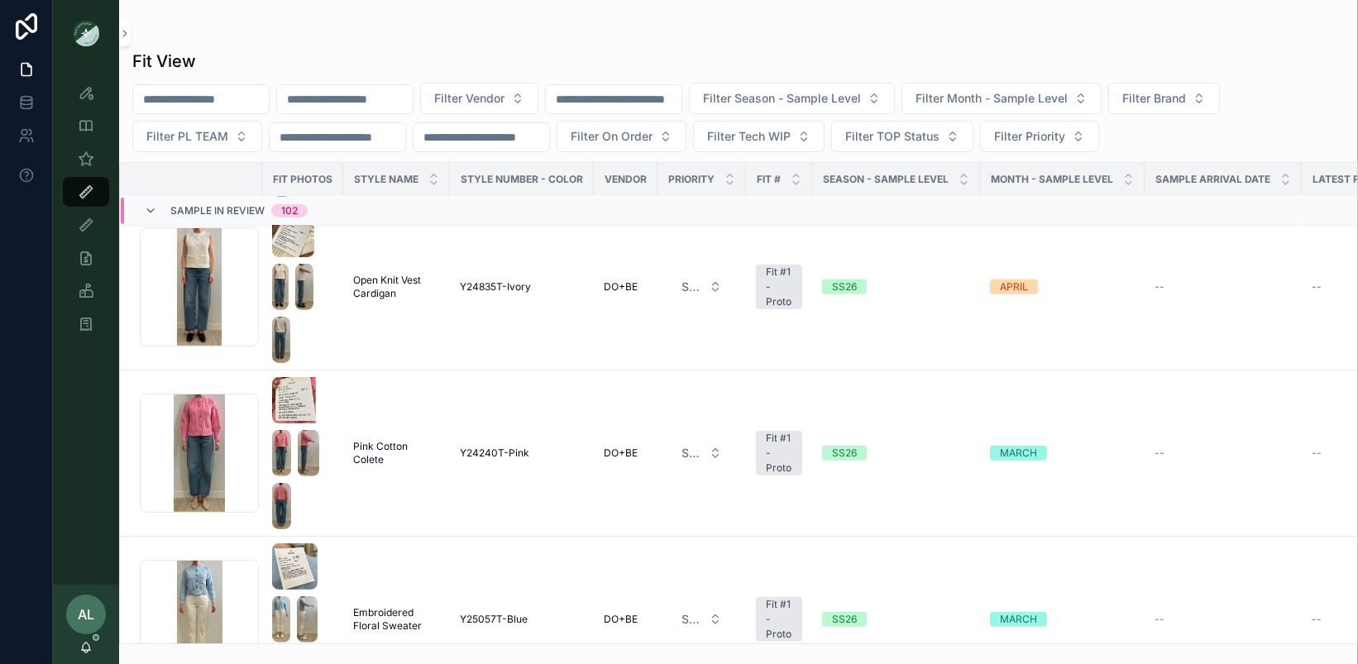
scroll to position [1609, 0]
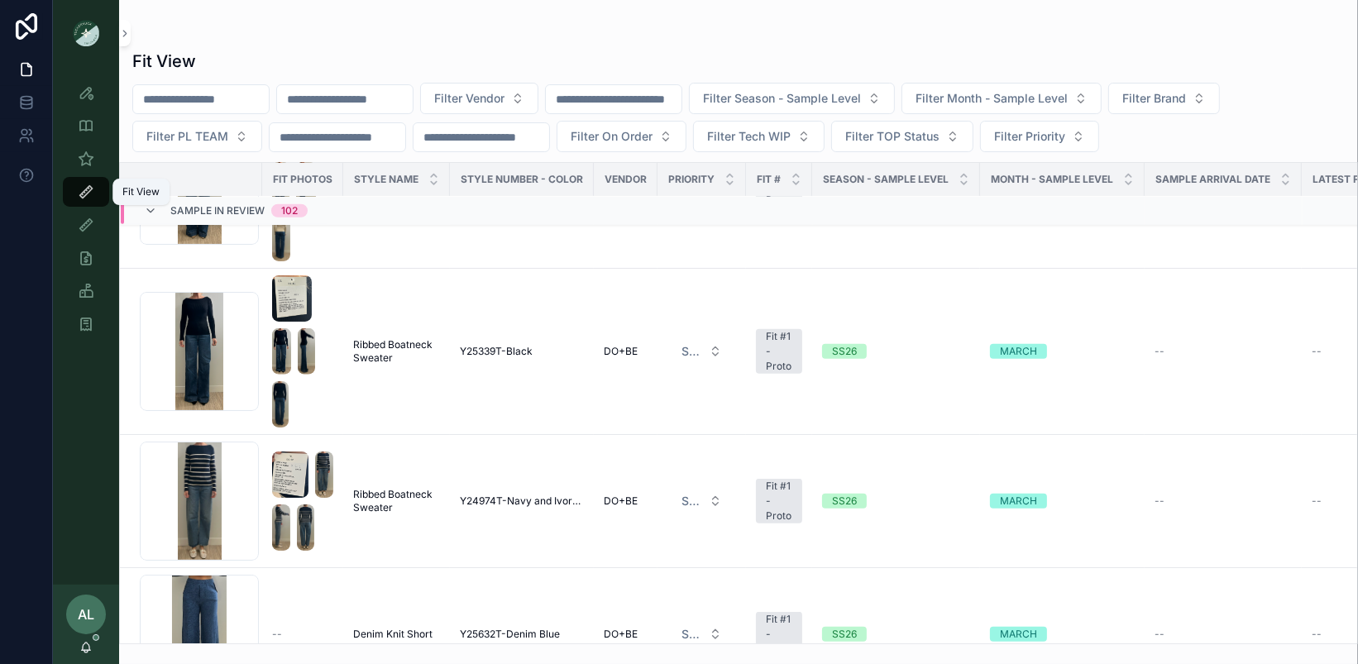
click at [94, 193] on div "Fit View" at bounding box center [86, 192] width 26 height 26
click at [181, 136] on span "Filter PL TEAM" at bounding box center [187, 136] width 82 height 17
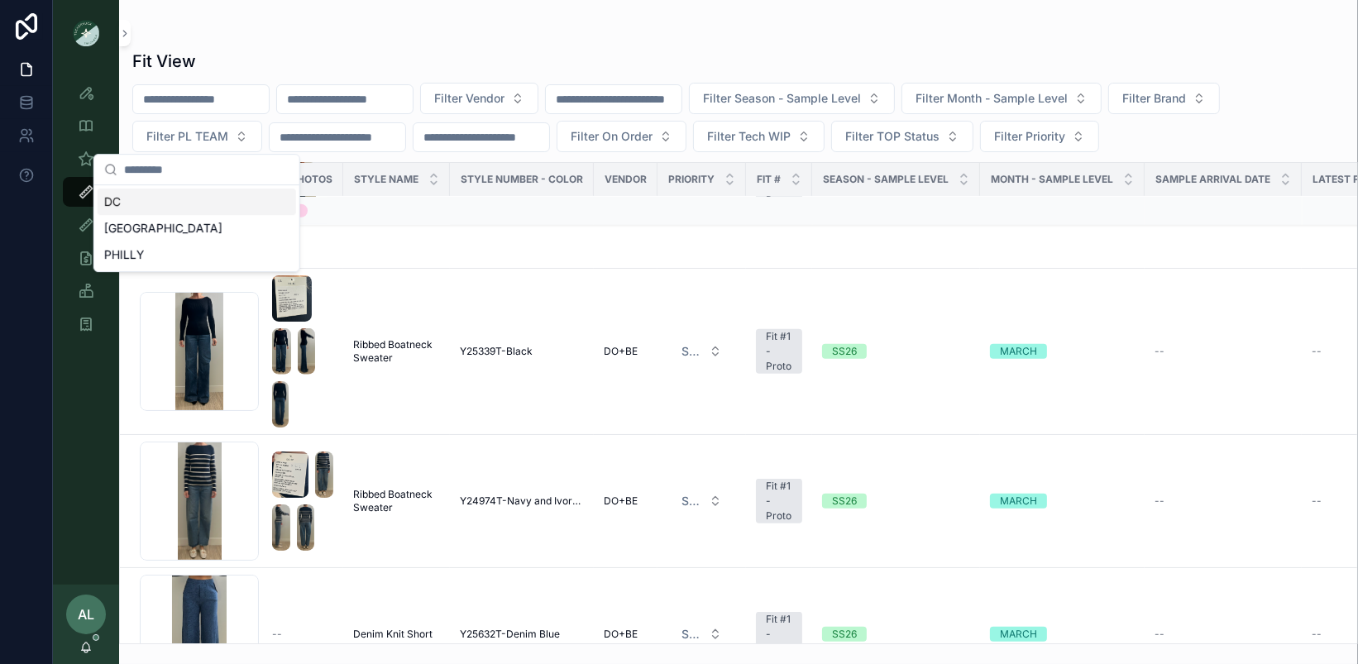
click at [171, 205] on div "DC" at bounding box center [197, 202] width 198 height 26
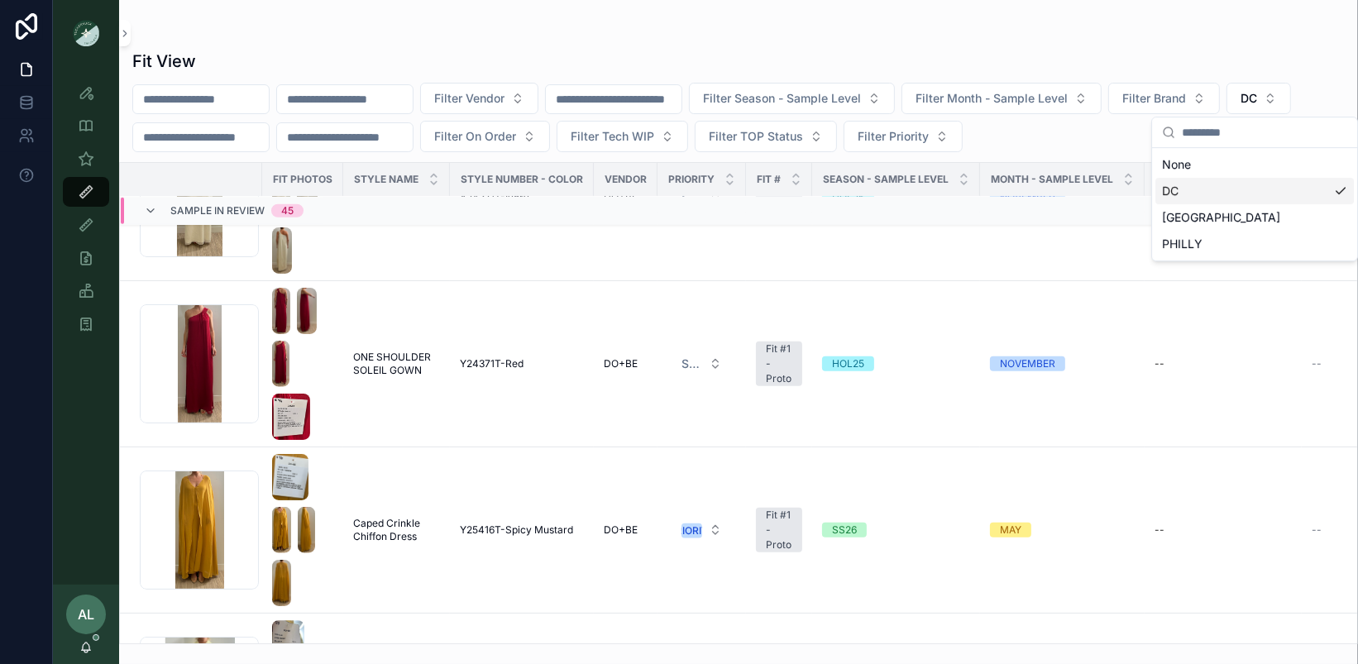
scroll to position [1652, 0]
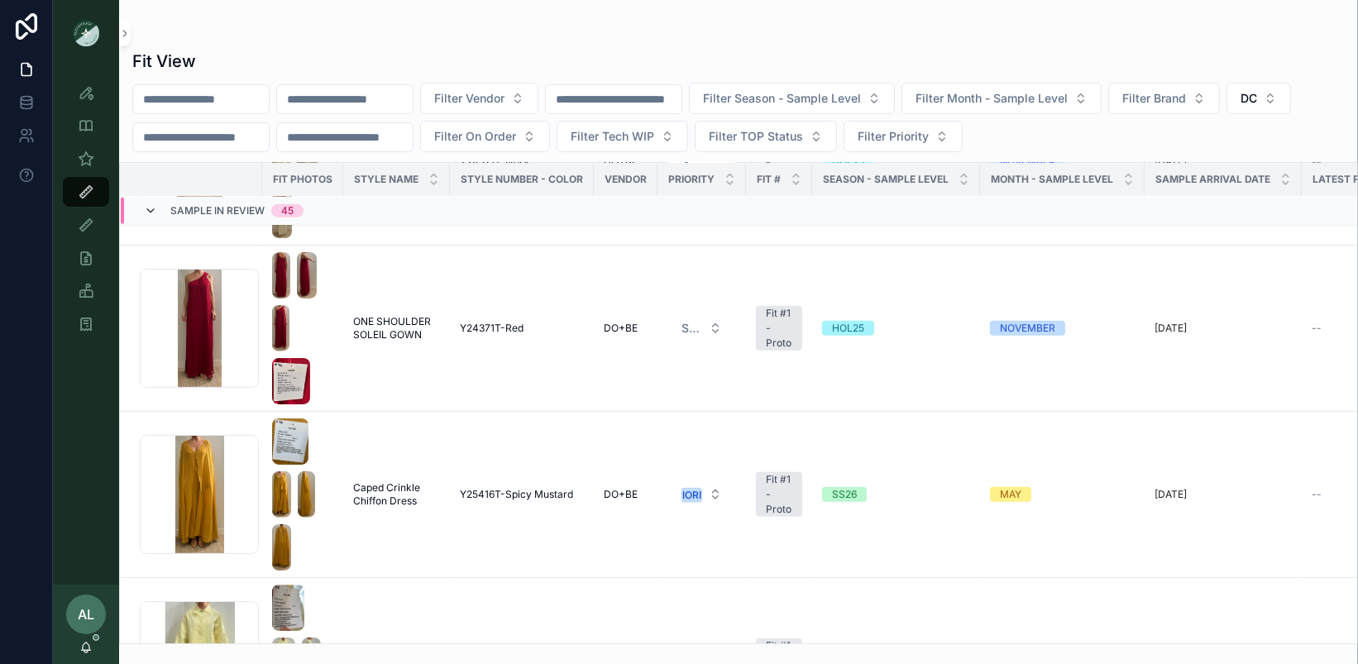
click at [154, 208] on icon at bounding box center [150, 210] width 13 height 13
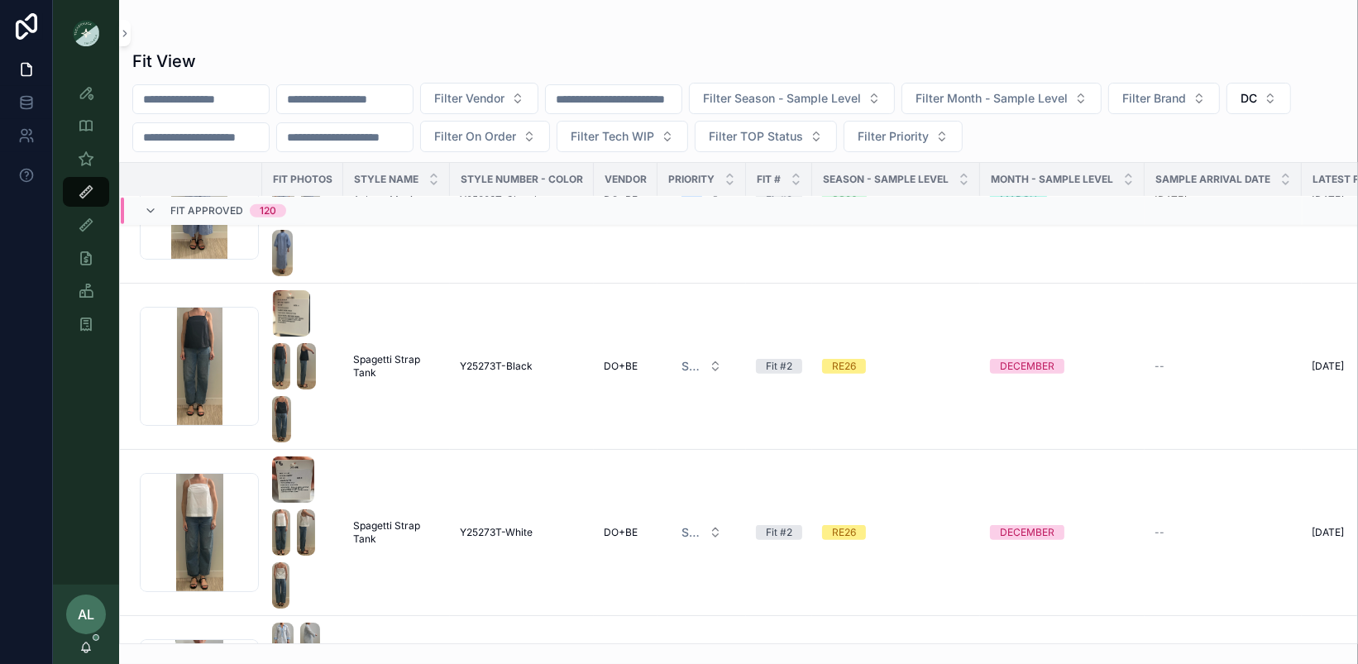
scroll to position [1335, 0]
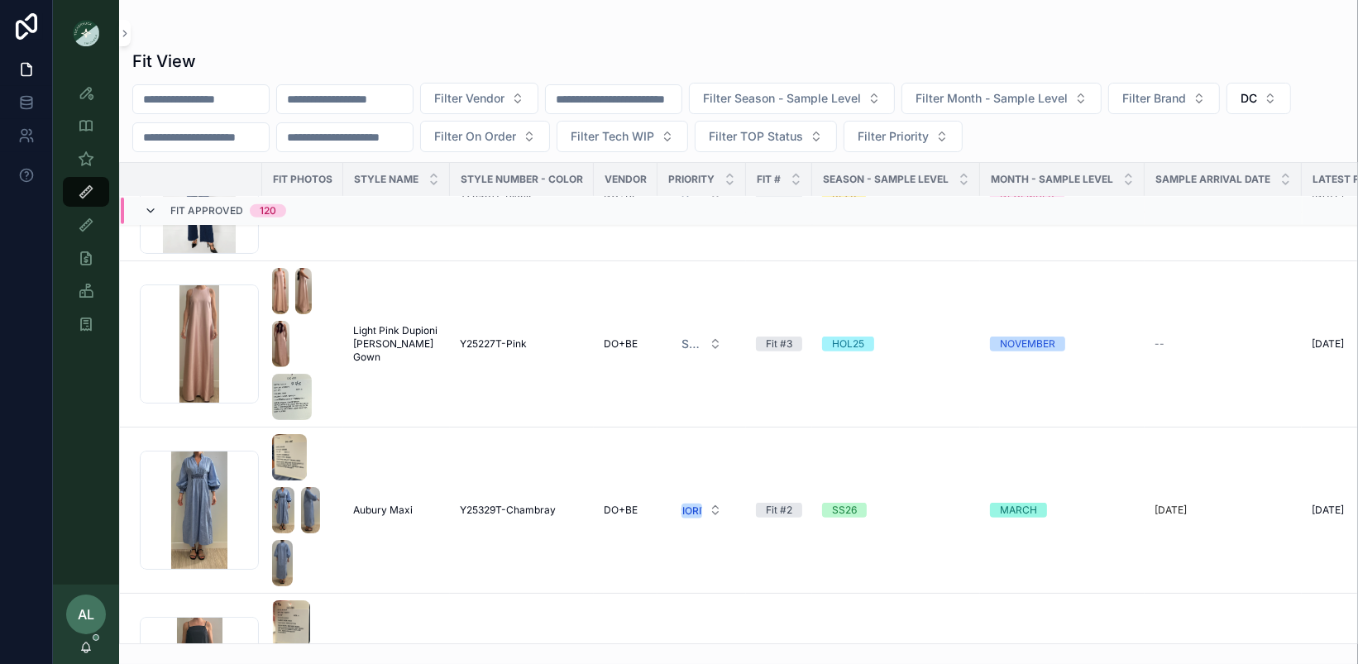
click at [154, 208] on icon at bounding box center [150, 210] width 13 height 13
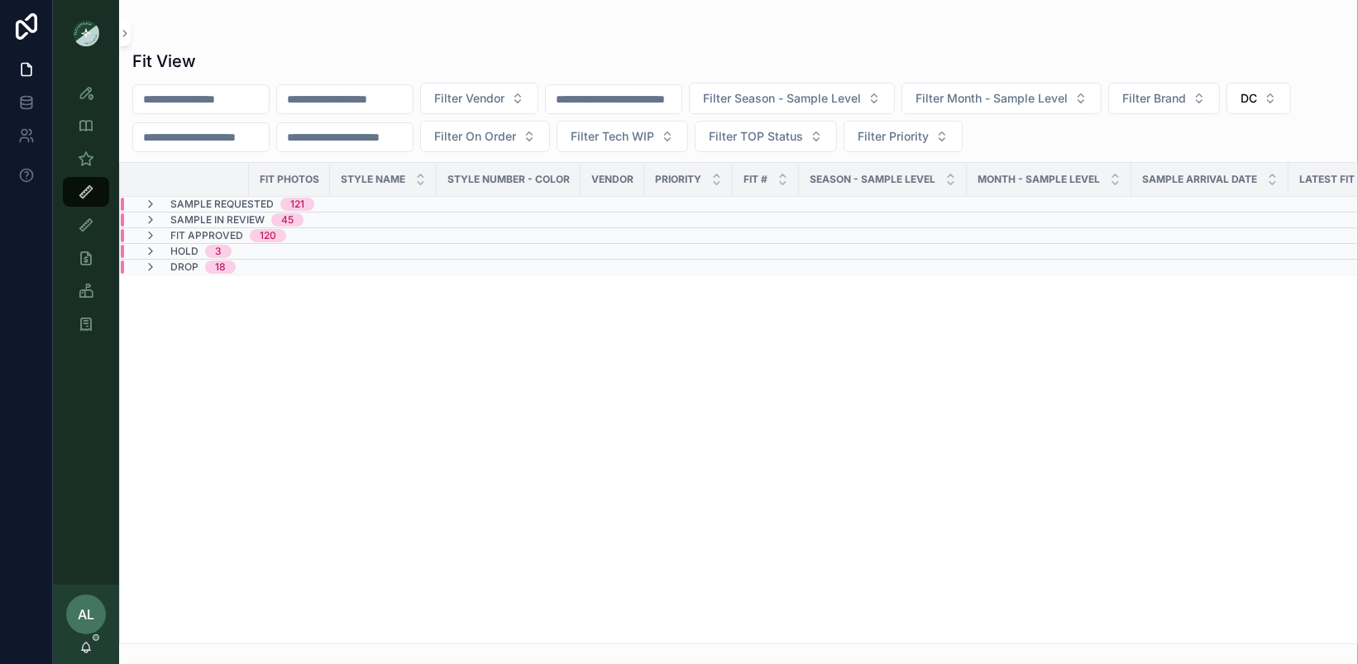
scroll to position [0, 0]
click at [154, 215] on icon at bounding box center [150, 219] width 13 height 13
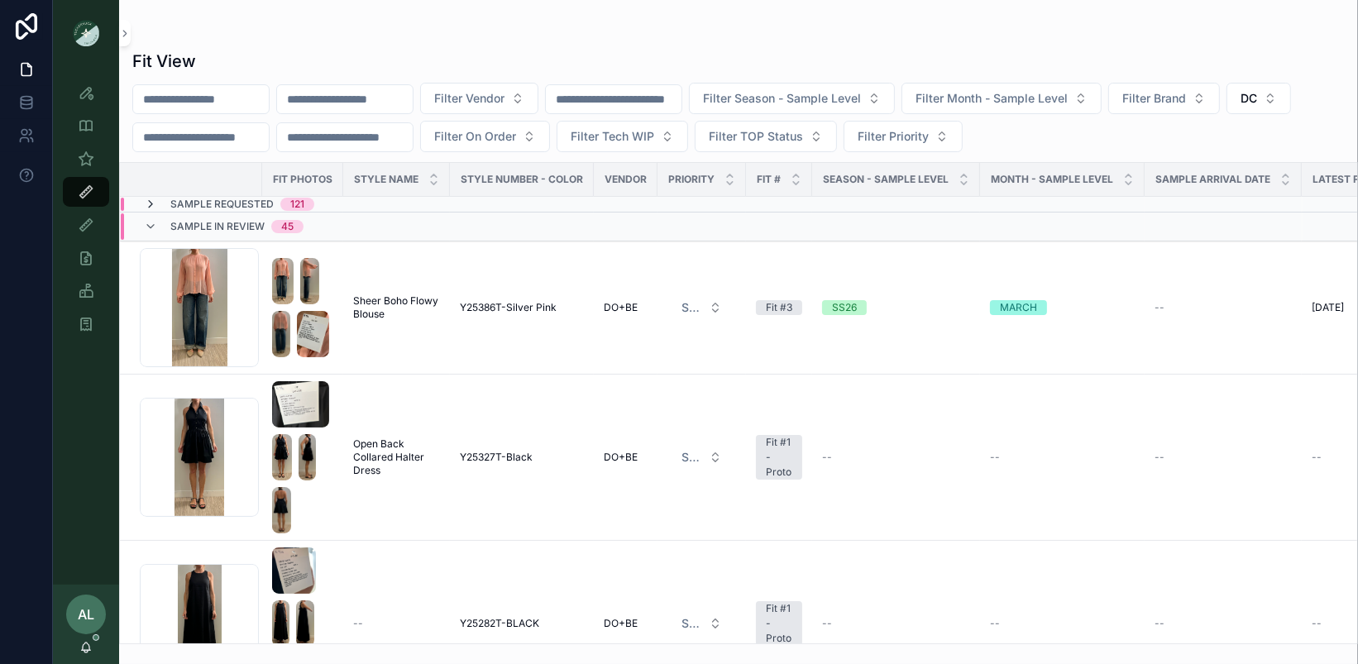
click at [151, 198] on icon at bounding box center [150, 204] width 13 height 13
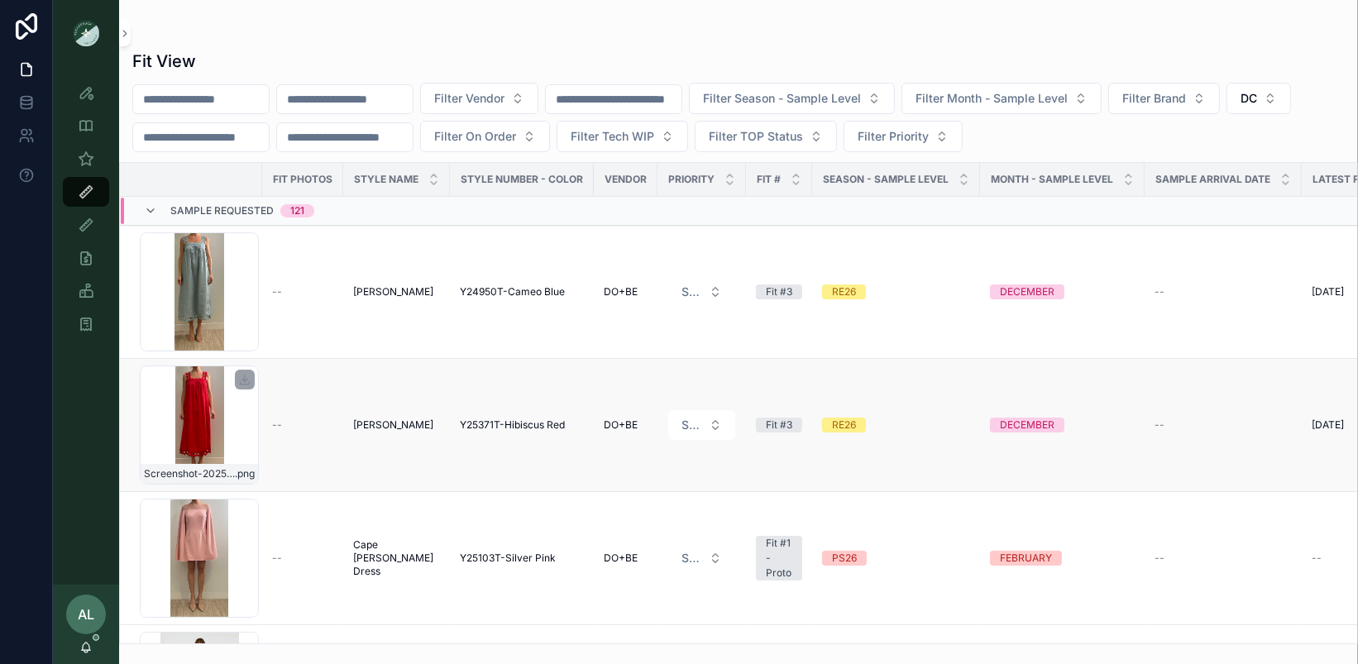
click at [255, 428] on div "Screenshot-2025-09-09-at-2.02.37-PM .png" at bounding box center [199, 425] width 119 height 119
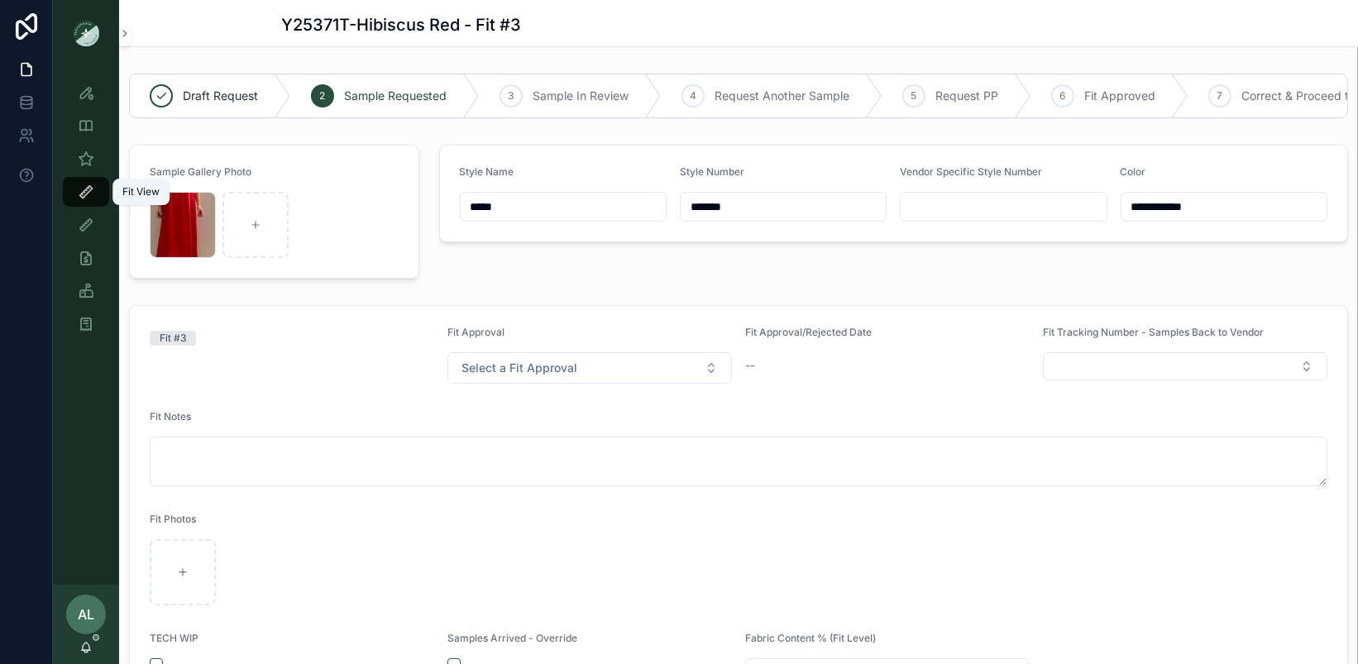
click at [84, 195] on icon "scrollable content" at bounding box center [86, 192] width 17 height 17
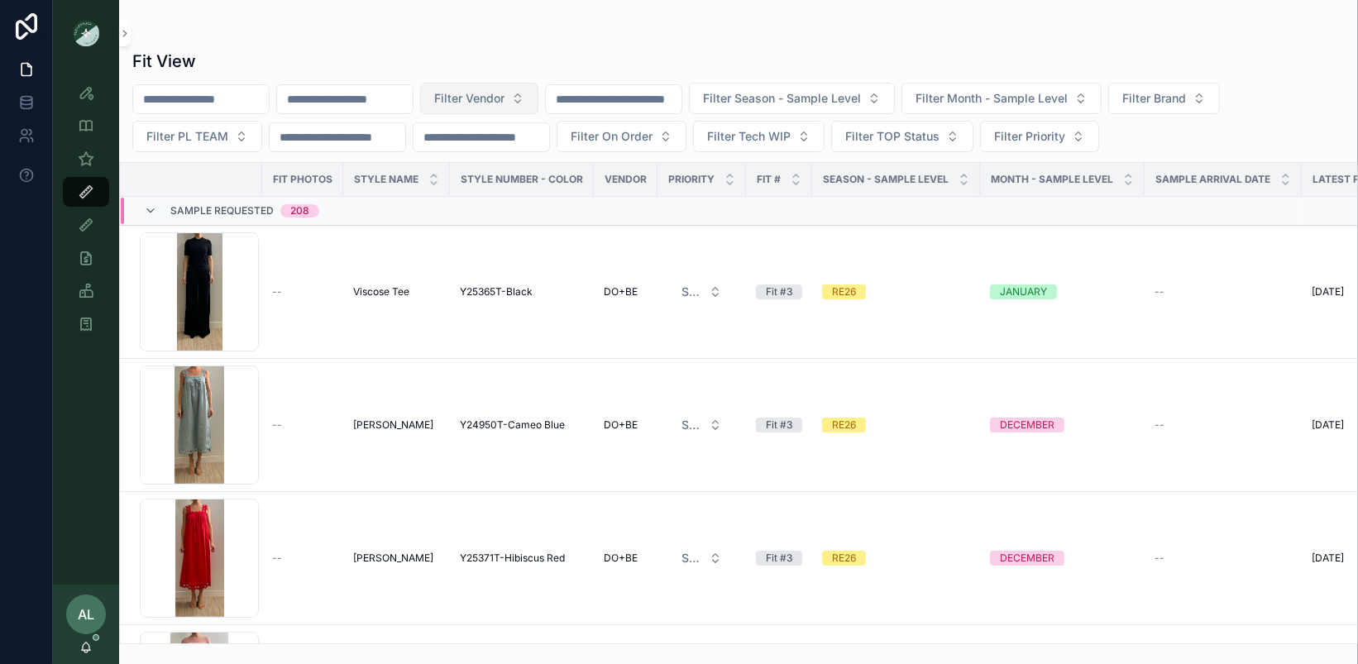
click at [505, 102] on span "Filter Vendor" at bounding box center [469, 98] width 70 height 17
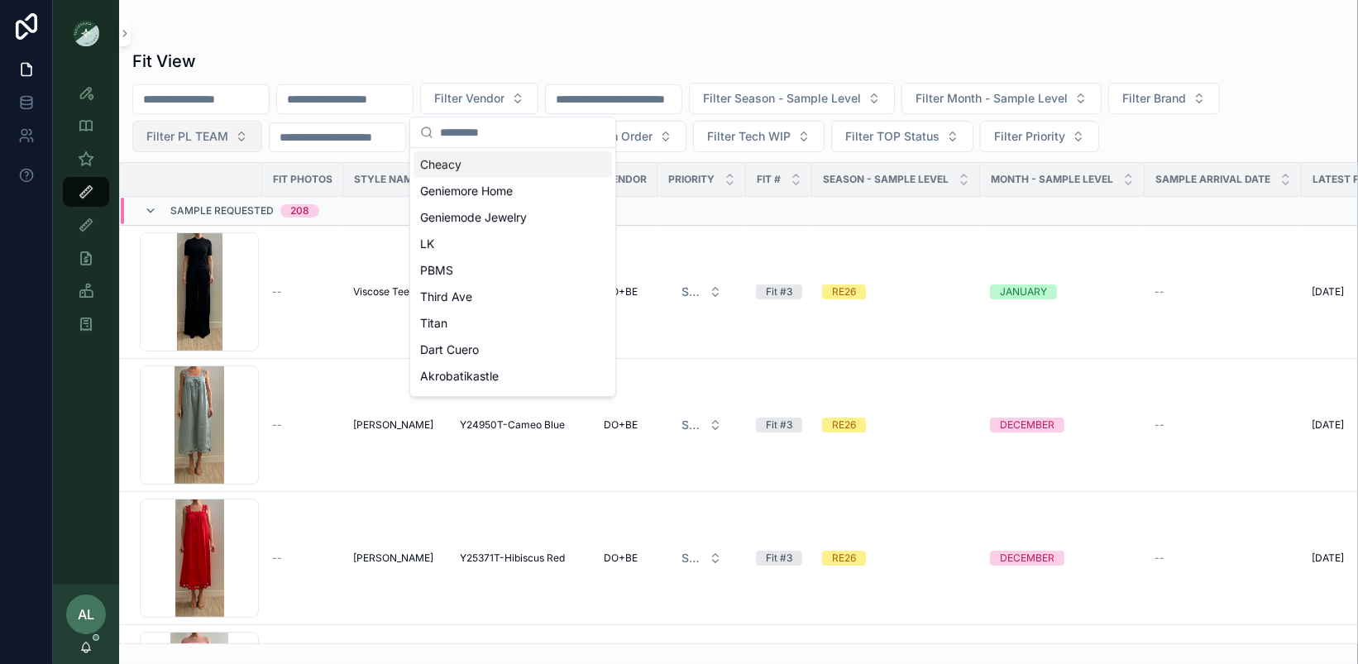
click at [201, 133] on span "Filter PL TEAM" at bounding box center [187, 136] width 82 height 17
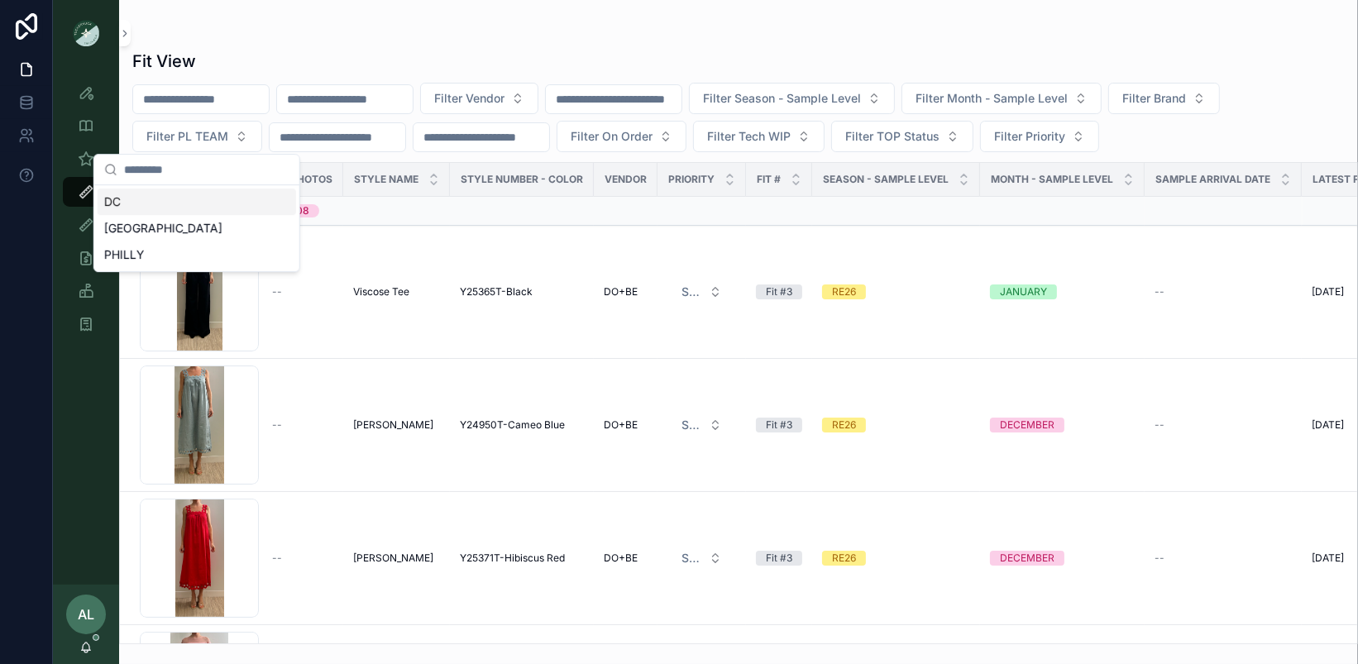
click at [184, 198] on div "DC" at bounding box center [197, 202] width 198 height 26
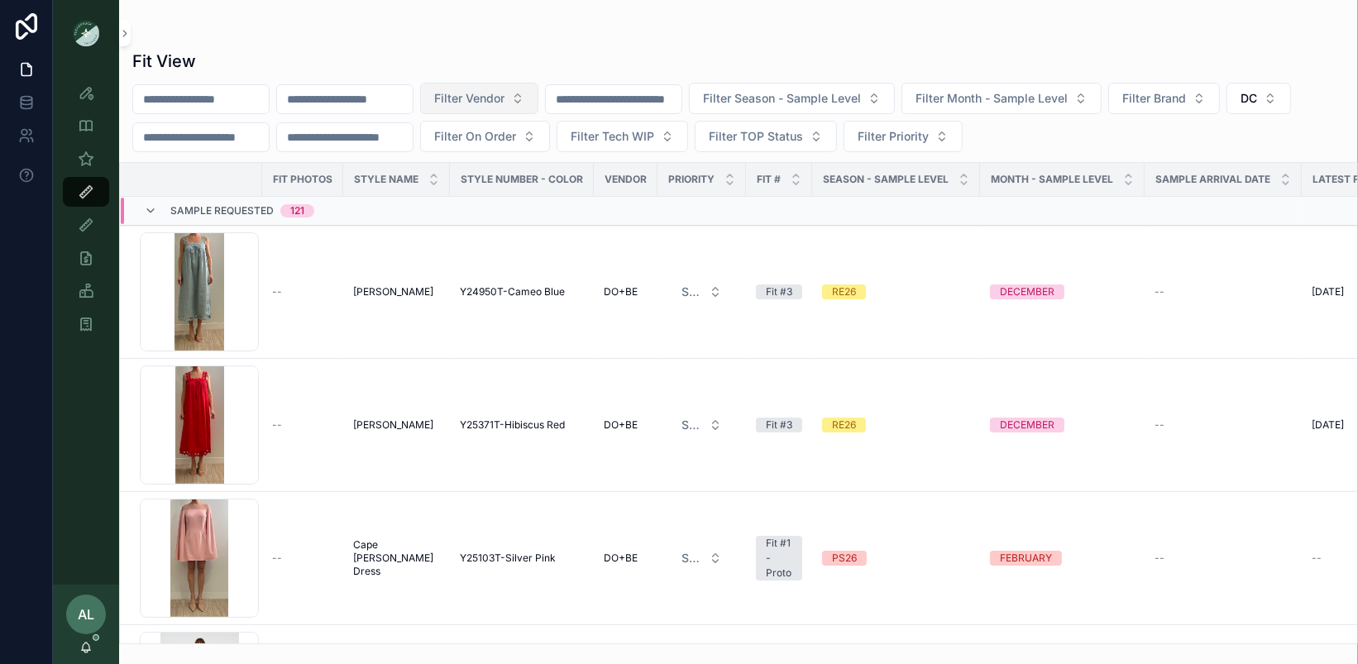
click at [505, 96] on span "Filter Vendor" at bounding box center [469, 98] width 70 height 17
type input "*****"
click at [511, 169] on div "DO+BE" at bounding box center [513, 164] width 198 height 26
click at [947, 96] on span "Filter Month - Sample Level" at bounding box center [960, 98] width 152 height 17
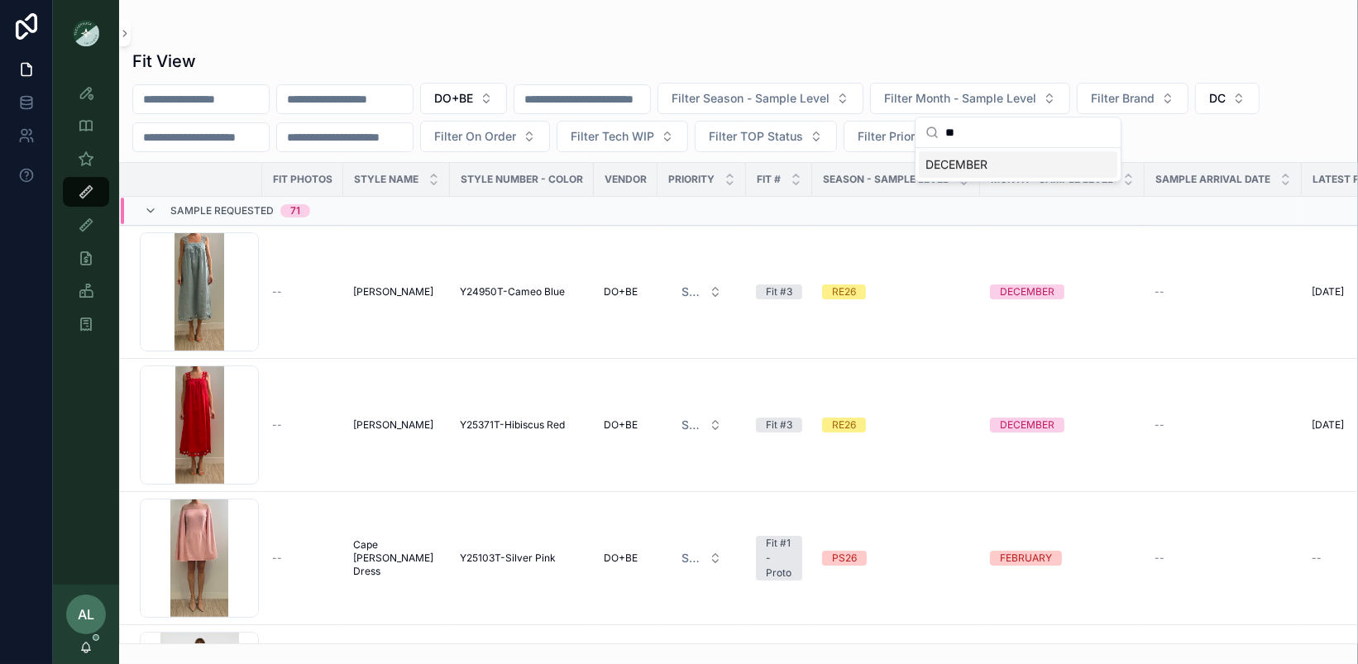
type input "**"
click at [985, 169] on div "DECEMBER" at bounding box center [1018, 164] width 198 height 26
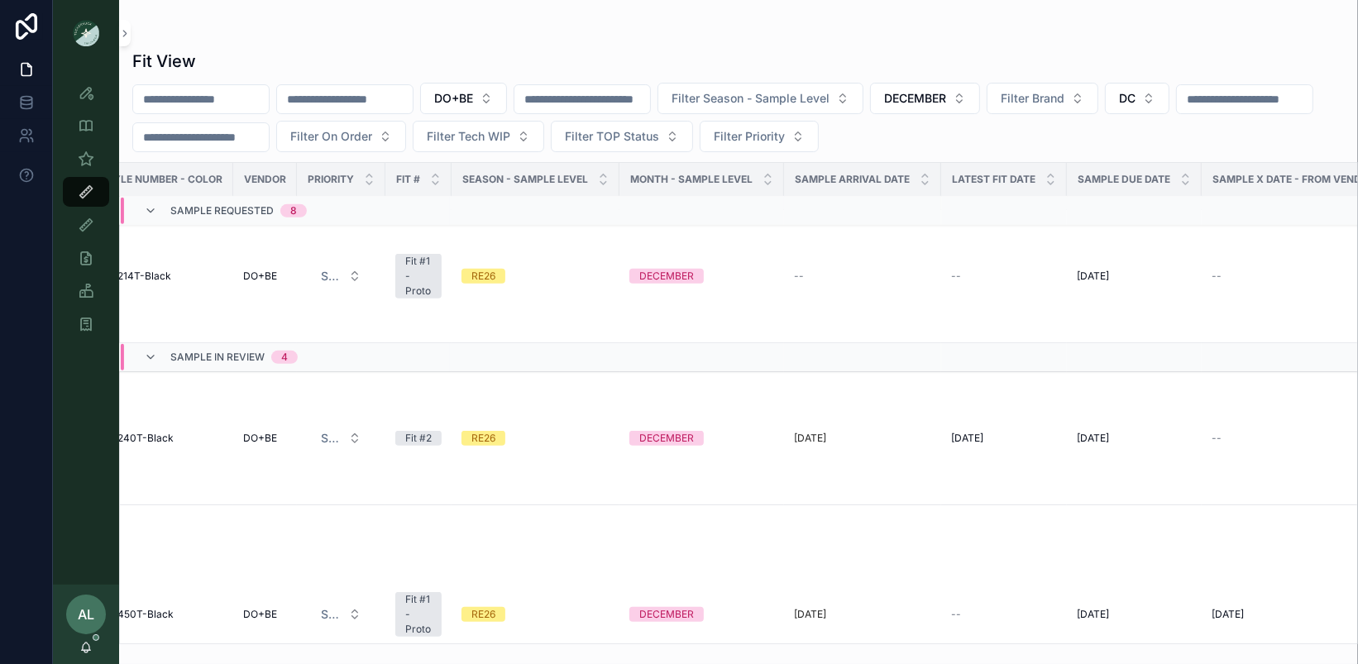
scroll to position [1047, 0]
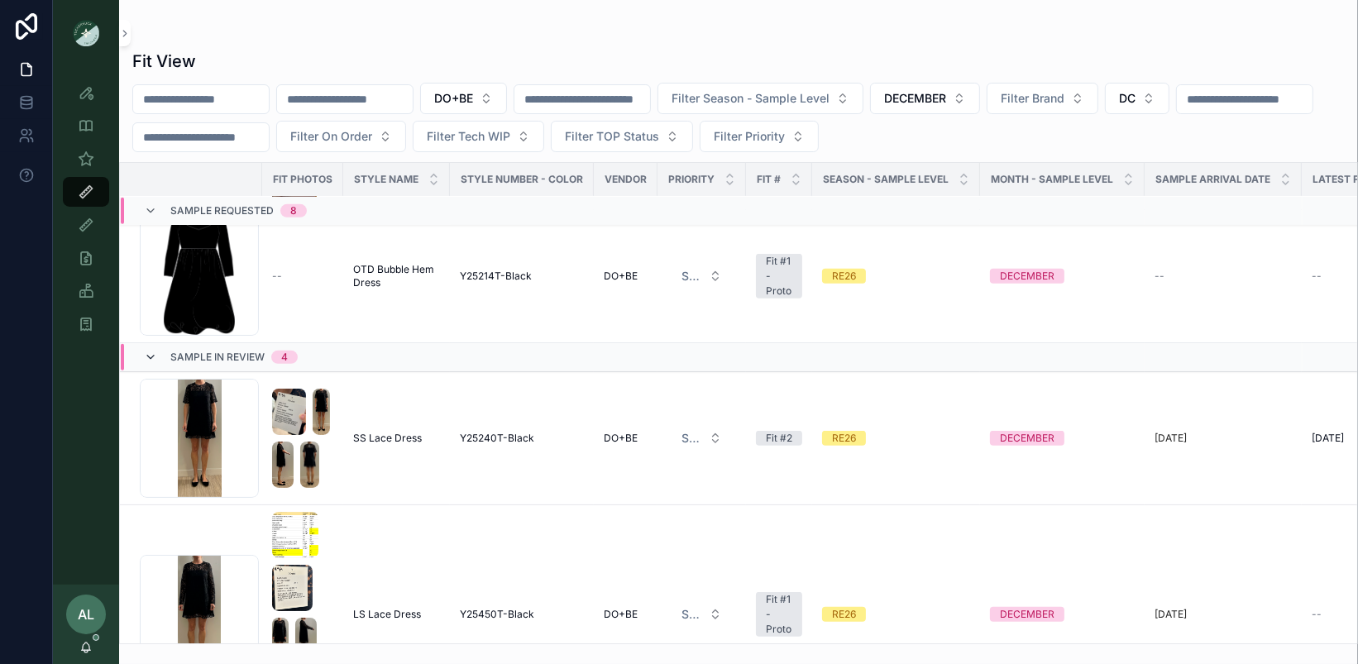
click at [151, 351] on icon at bounding box center [150, 357] width 13 height 13
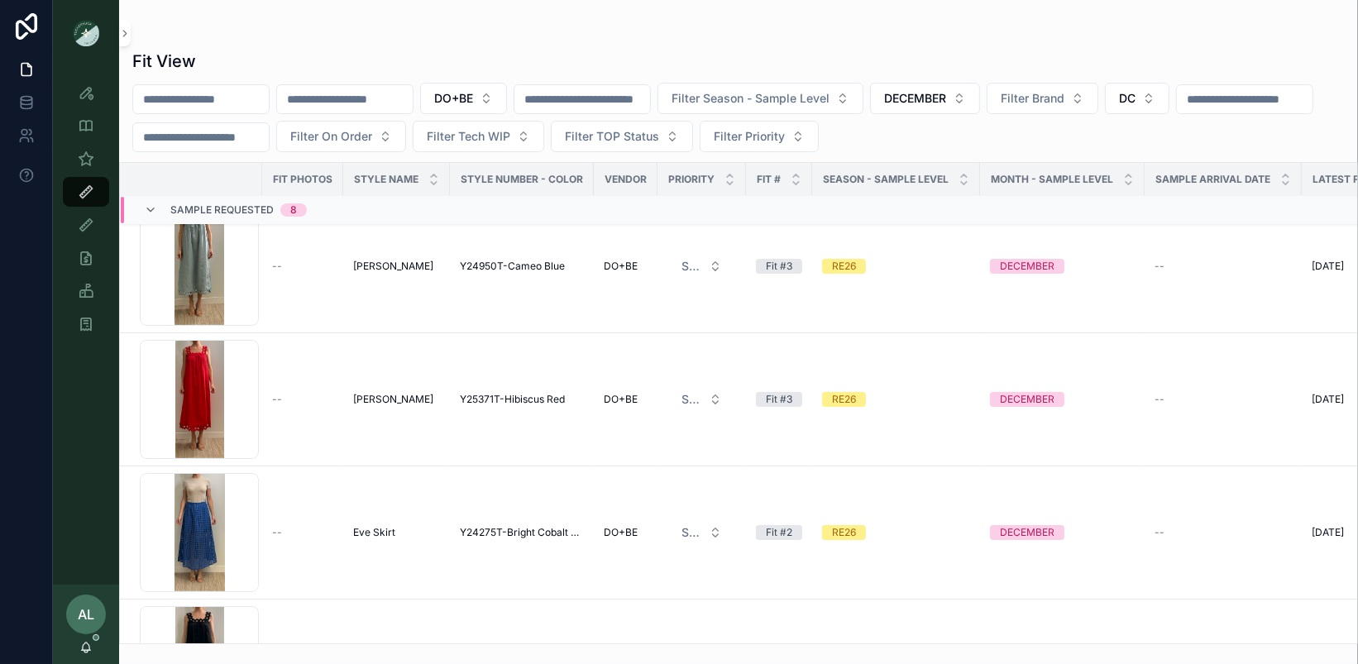
scroll to position [0, 0]
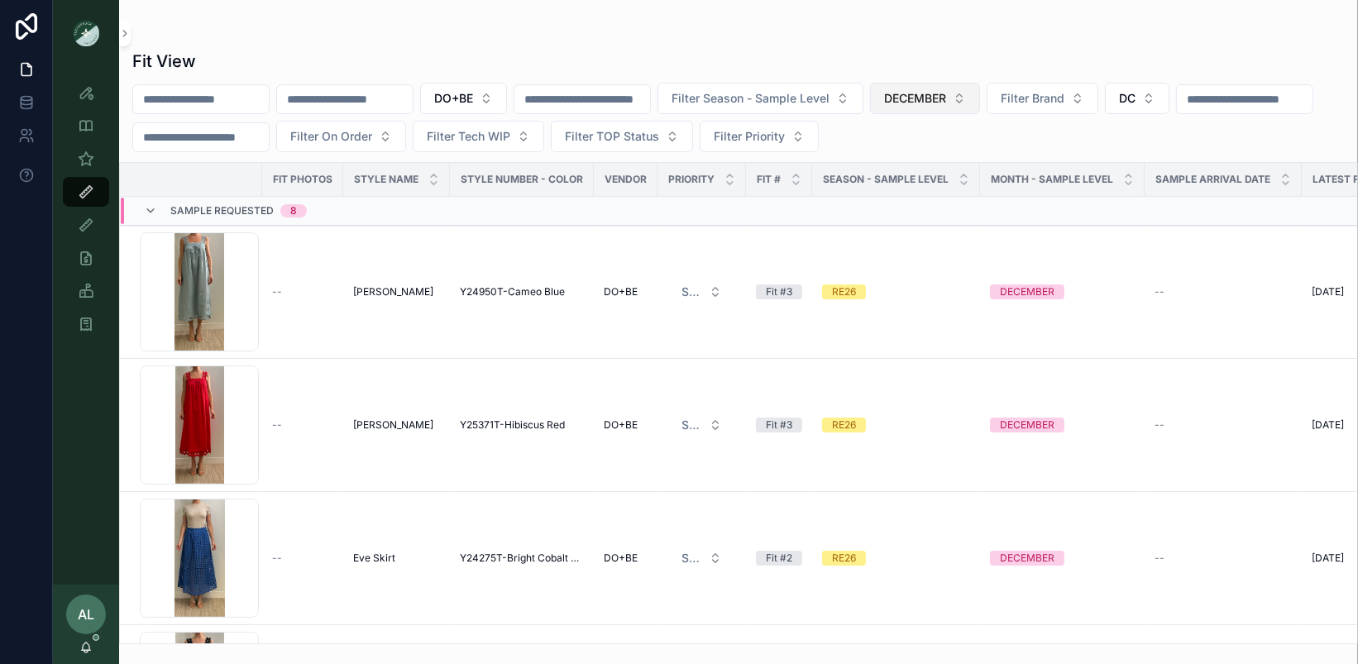
click at [946, 95] on span "DECEMBER" at bounding box center [915, 98] width 62 height 17
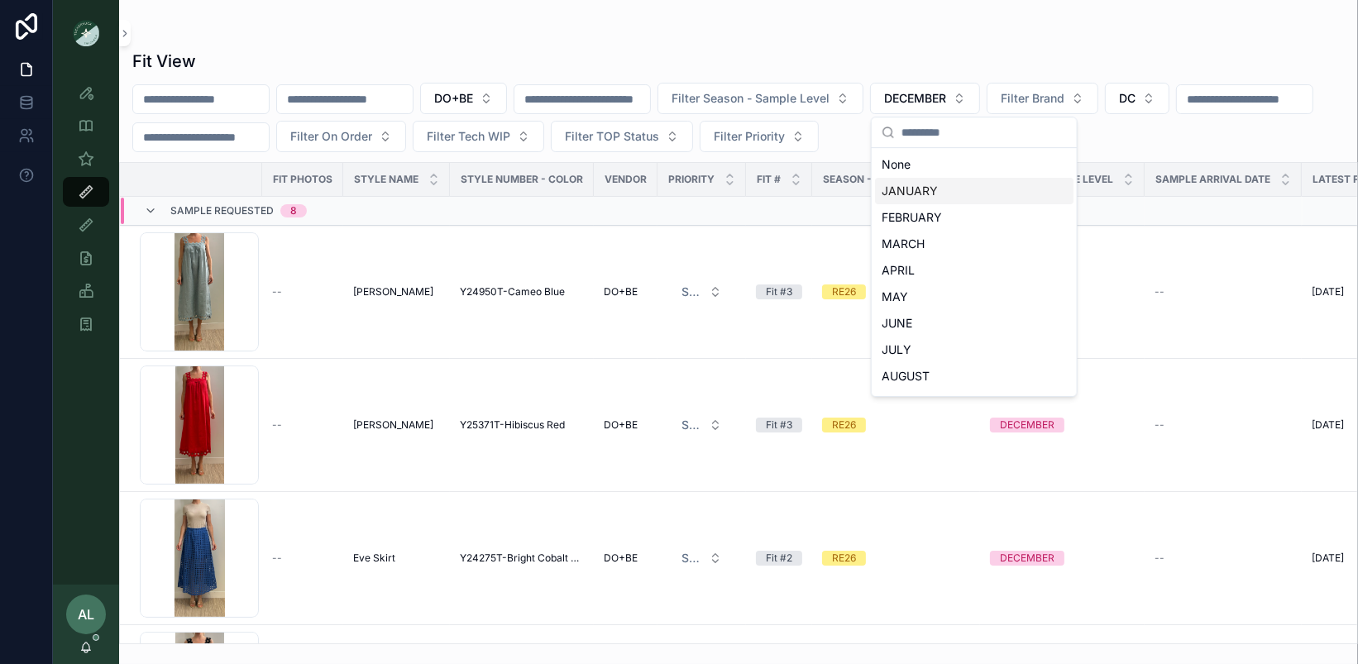
click at [919, 190] on div "JANUARY" at bounding box center [974, 191] width 198 height 26
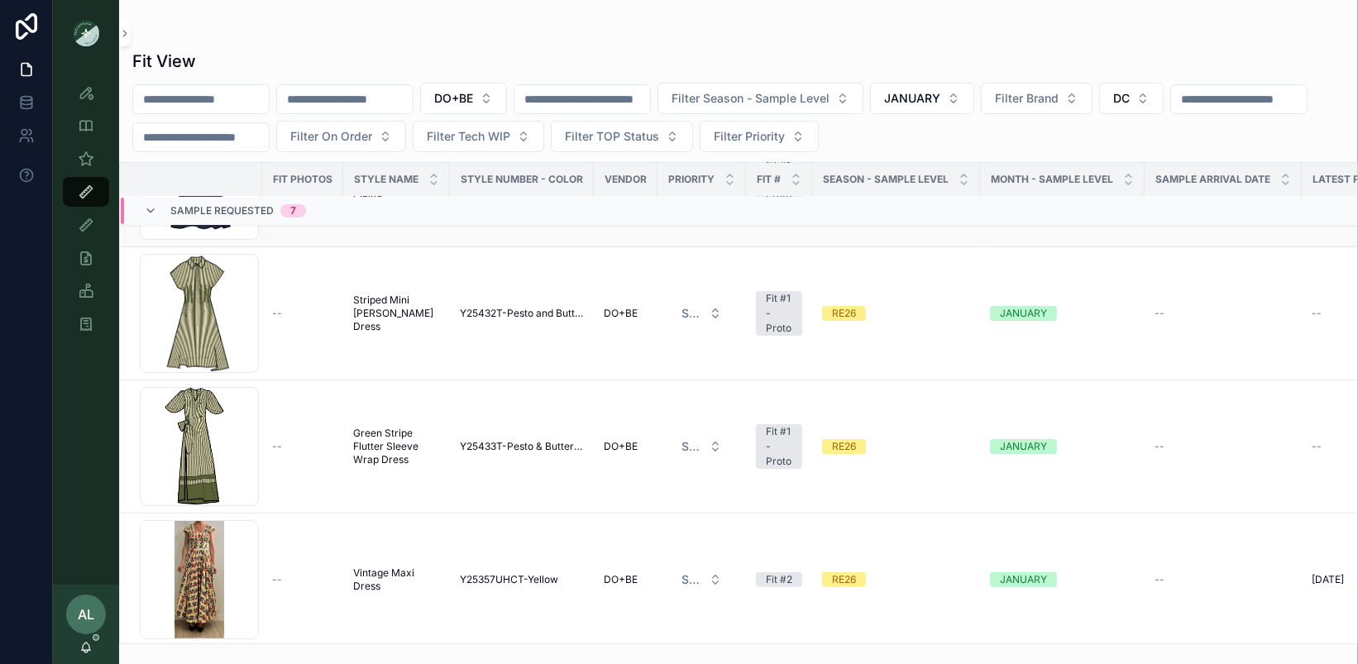
scroll to position [554, 0]
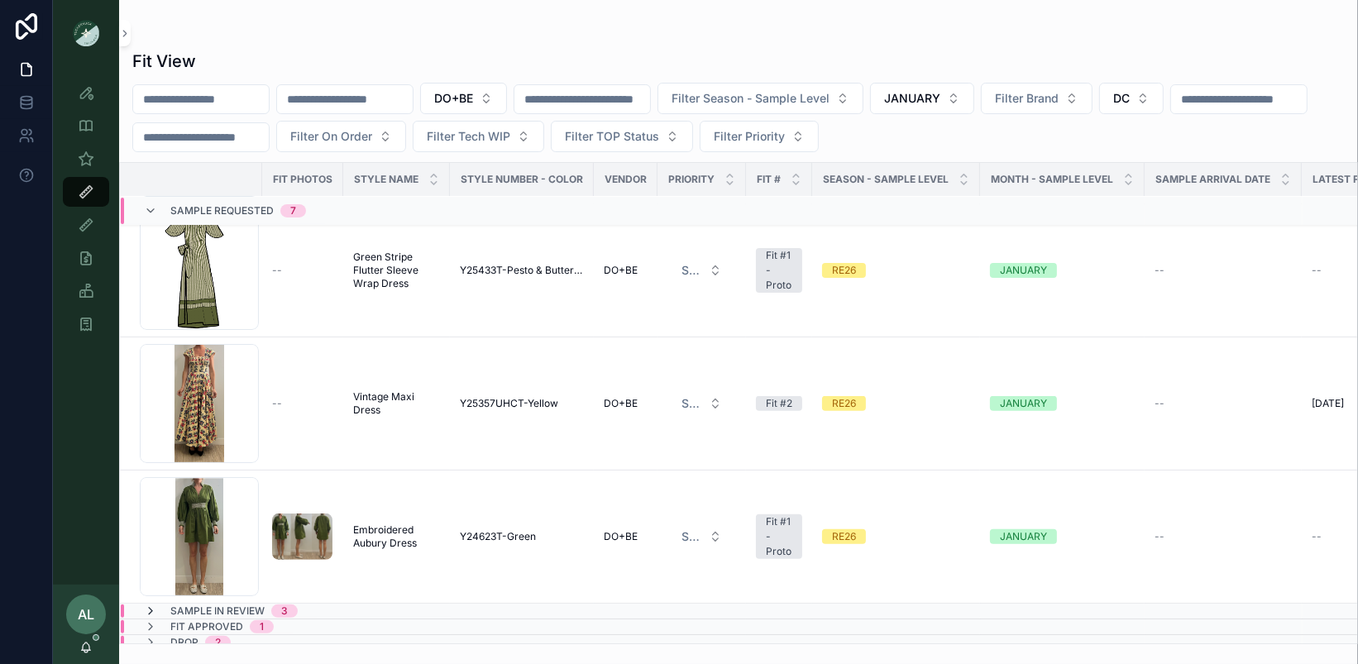
click at [154, 605] on icon at bounding box center [150, 611] width 13 height 13
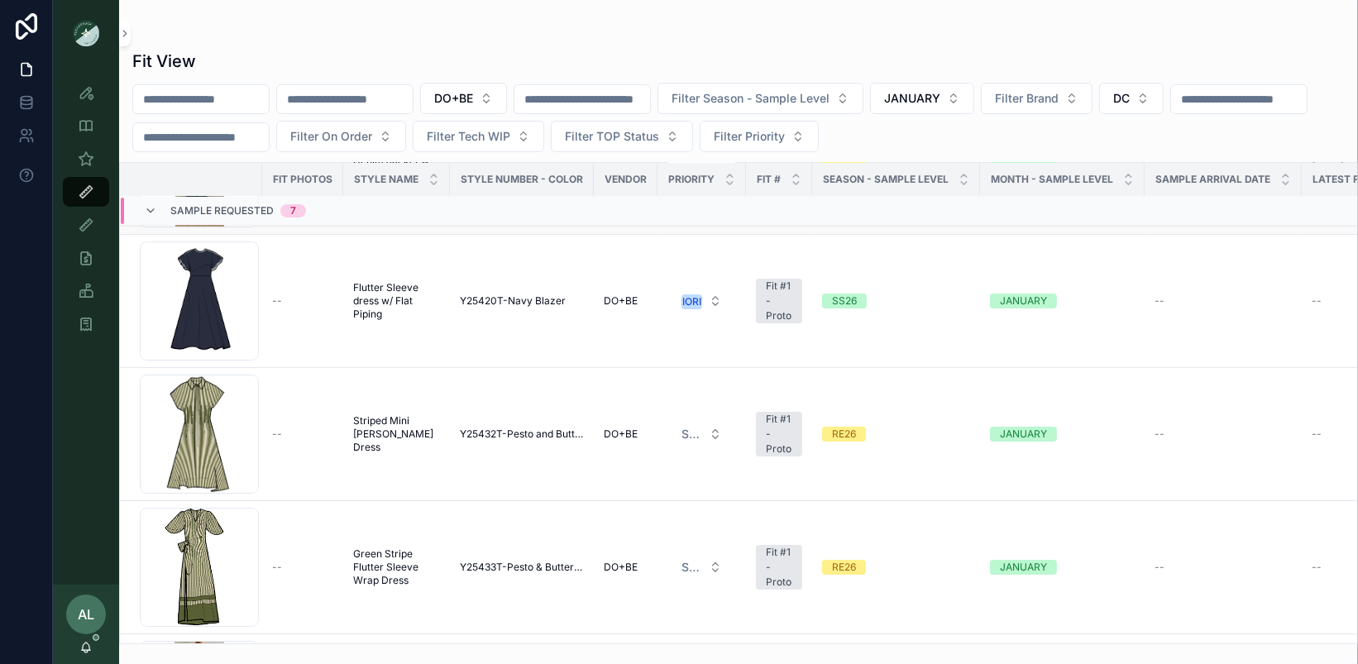
scroll to position [259, 0]
click at [379, 93] on input "text" at bounding box center [345, 99] width 136 height 23
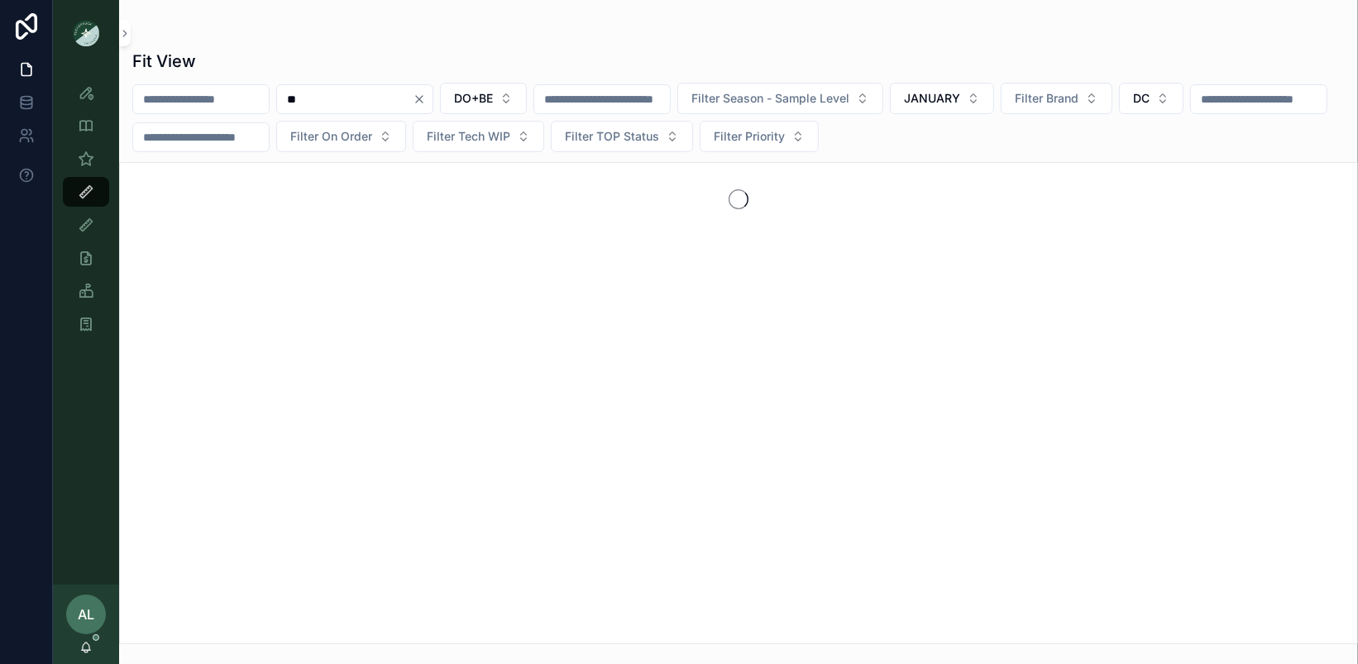
type input "*"
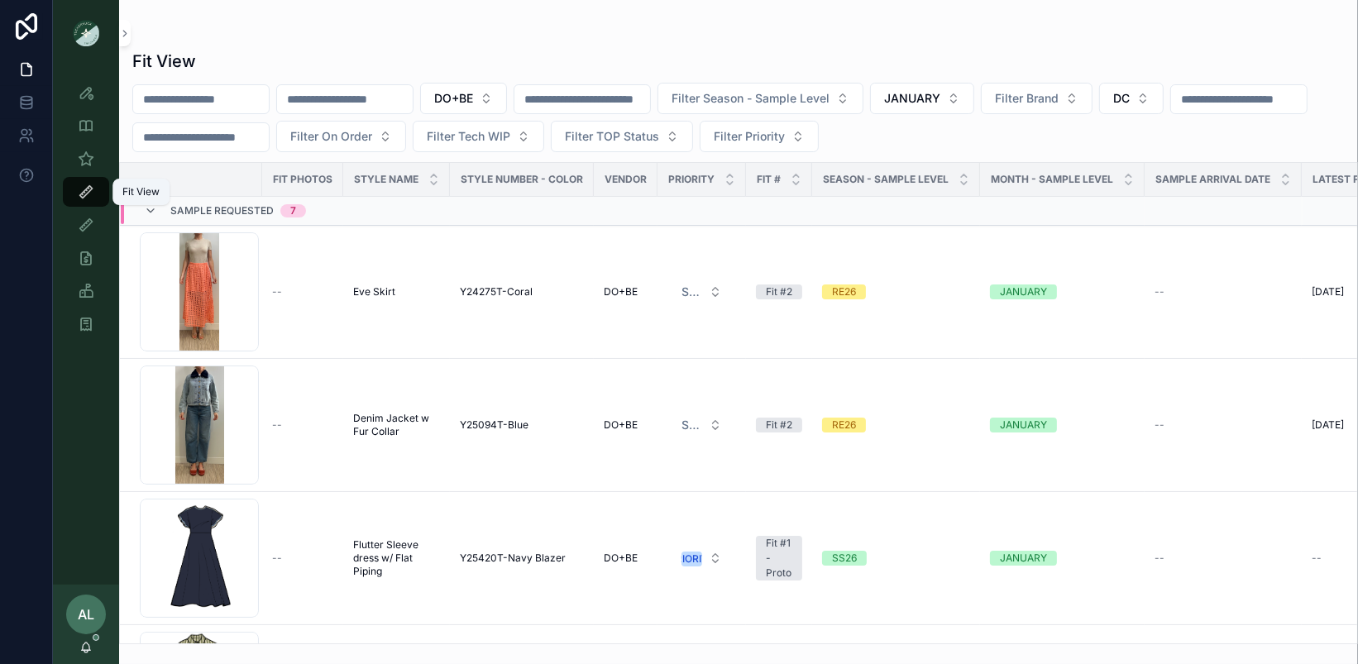
click at [76, 194] on div "Fit View" at bounding box center [86, 192] width 26 height 26
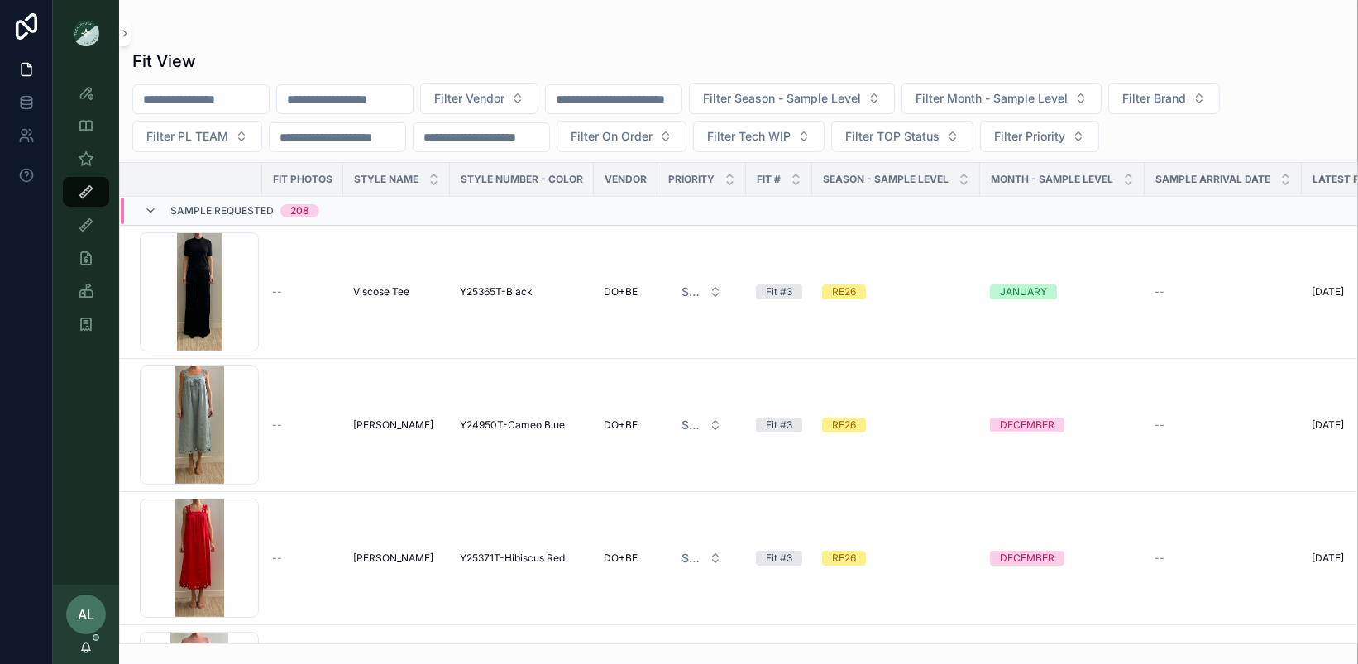
click at [369, 96] on input "text" at bounding box center [345, 99] width 136 height 23
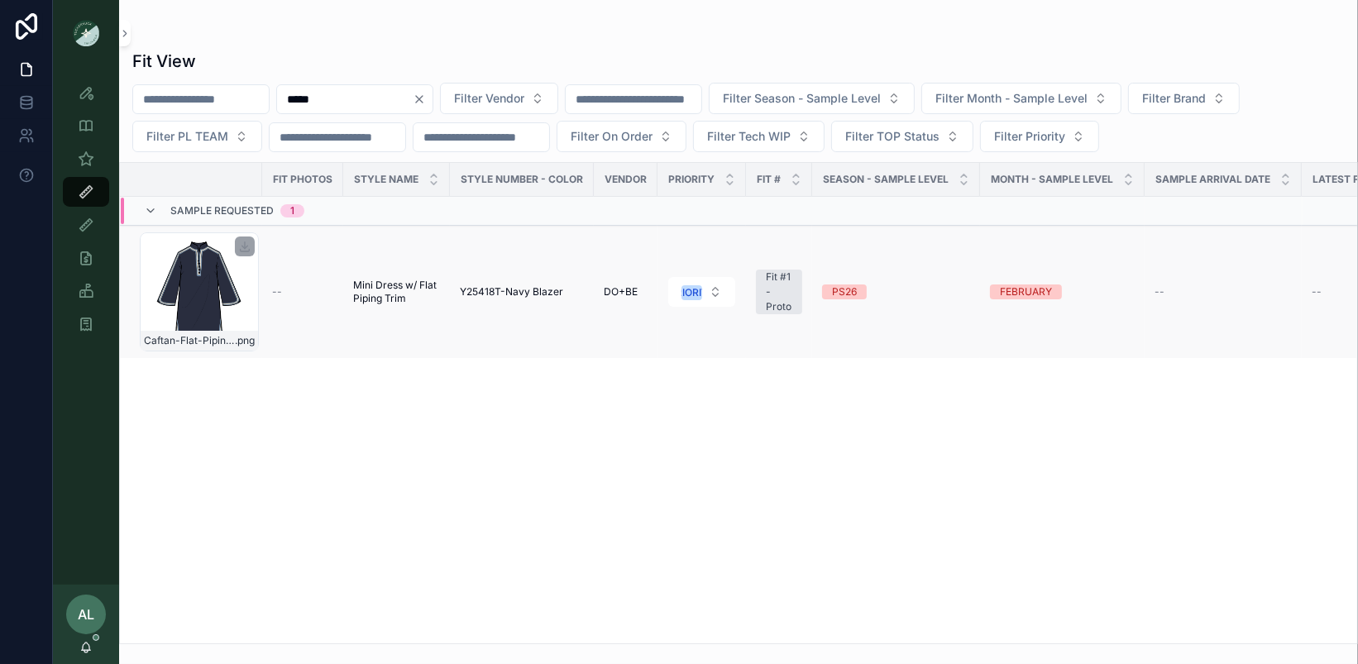
type input "*****"
click at [251, 296] on div "Caftan-Flat-Piping-UPDATE_Navy-Blazer .png" at bounding box center [199, 291] width 119 height 119
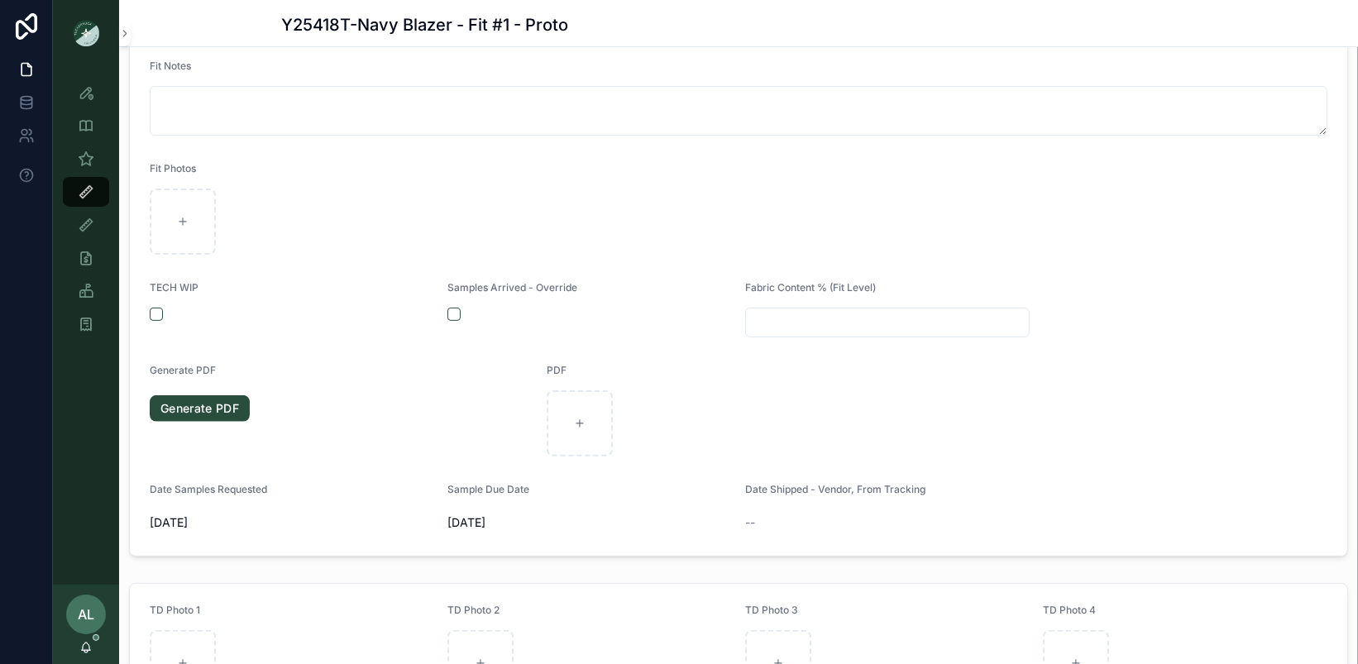
scroll to position [150, 0]
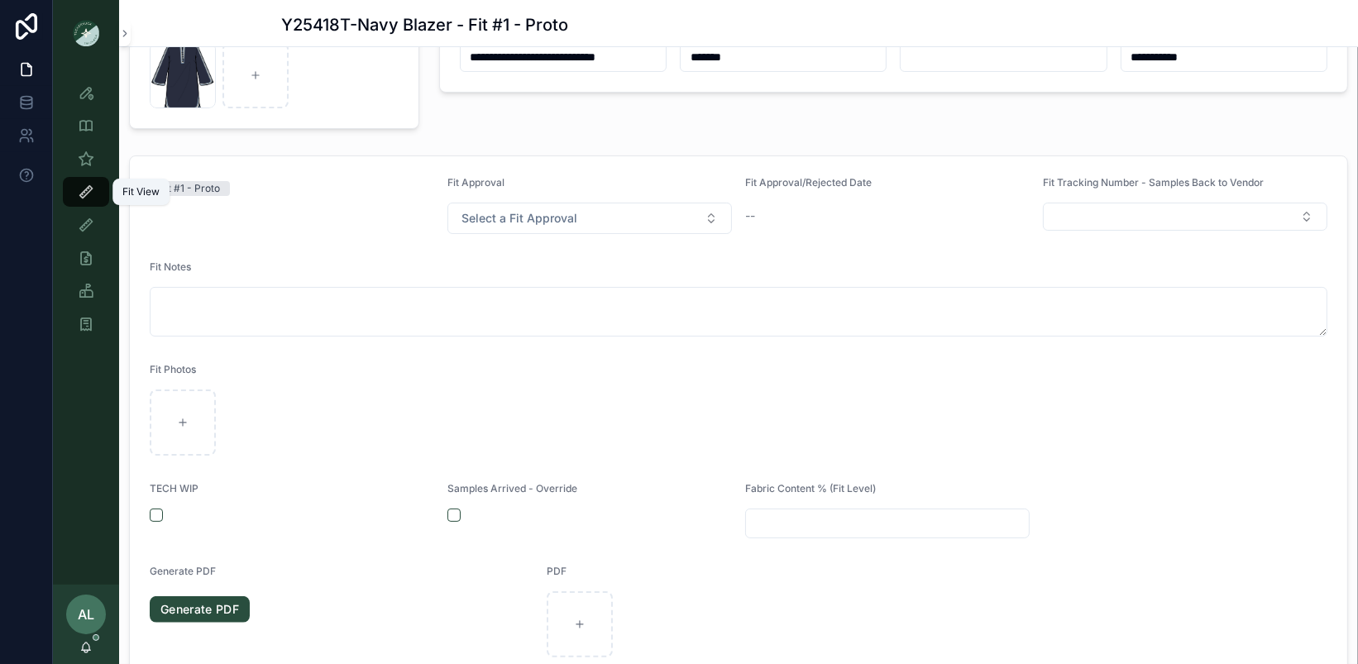
click at [90, 188] on icon "scrollable content" at bounding box center [86, 192] width 17 height 17
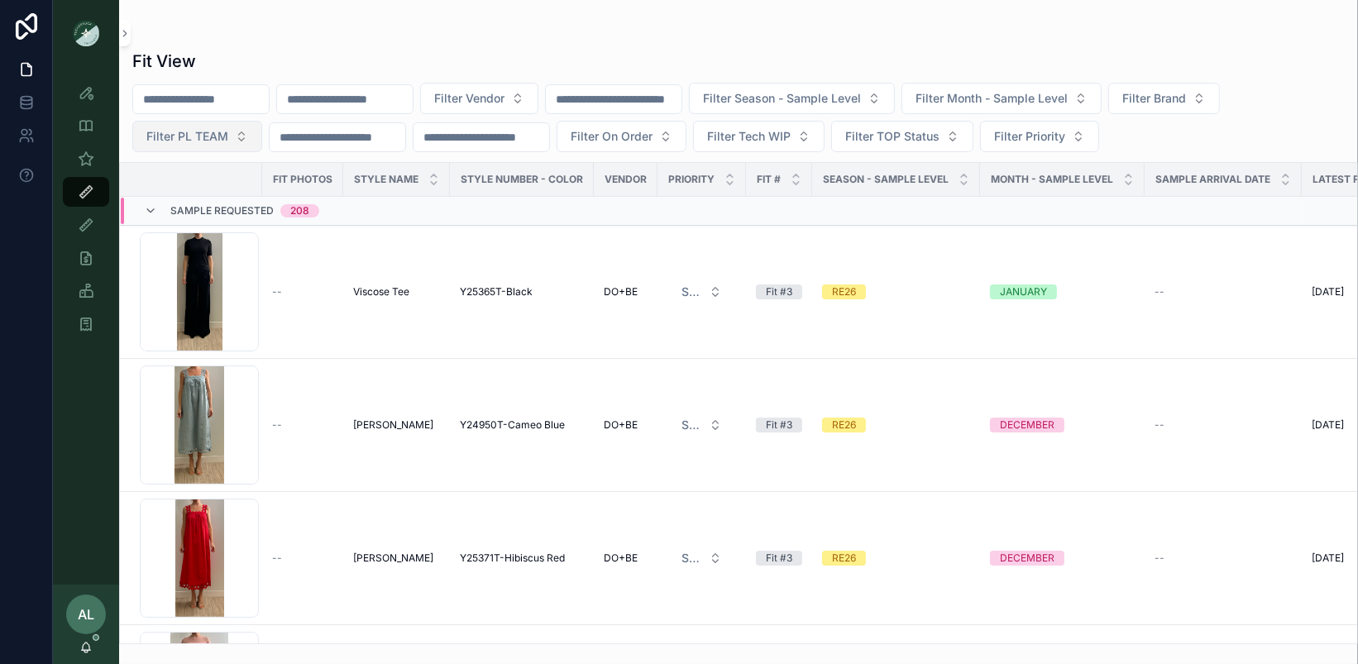
click at [207, 141] on span "Filter PL TEAM" at bounding box center [187, 136] width 82 height 17
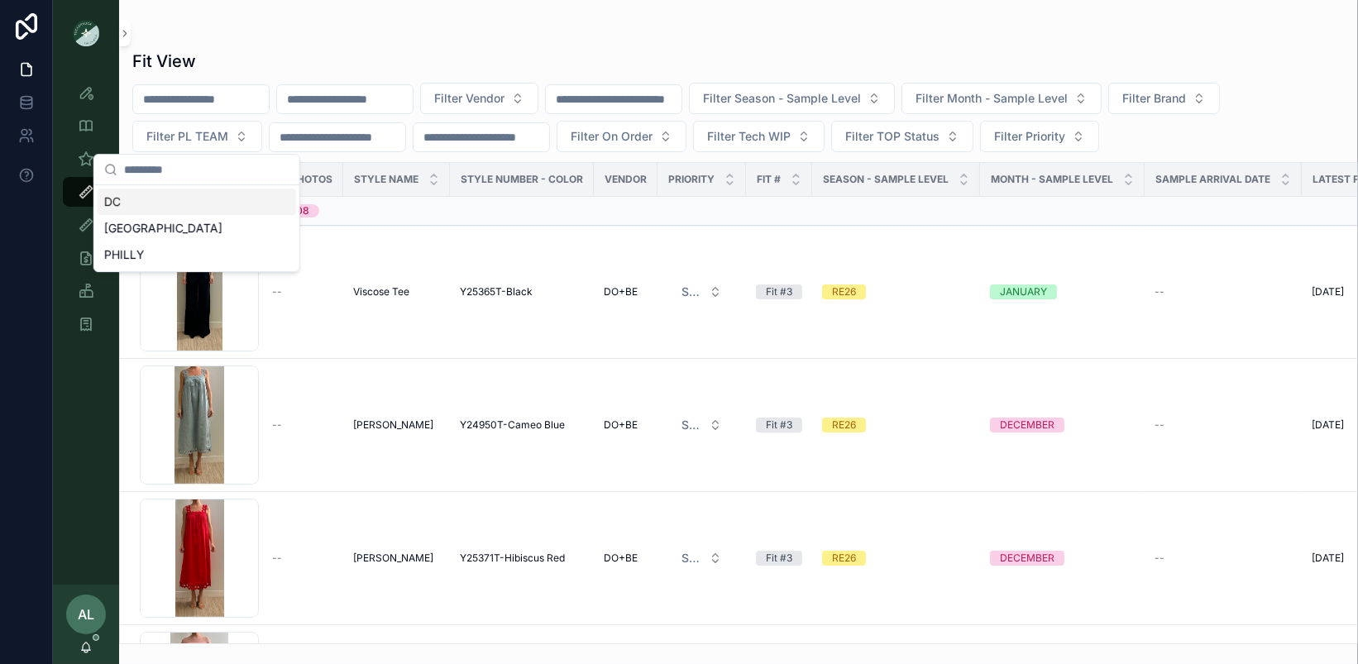
click at [186, 197] on div "DC" at bounding box center [197, 202] width 198 height 26
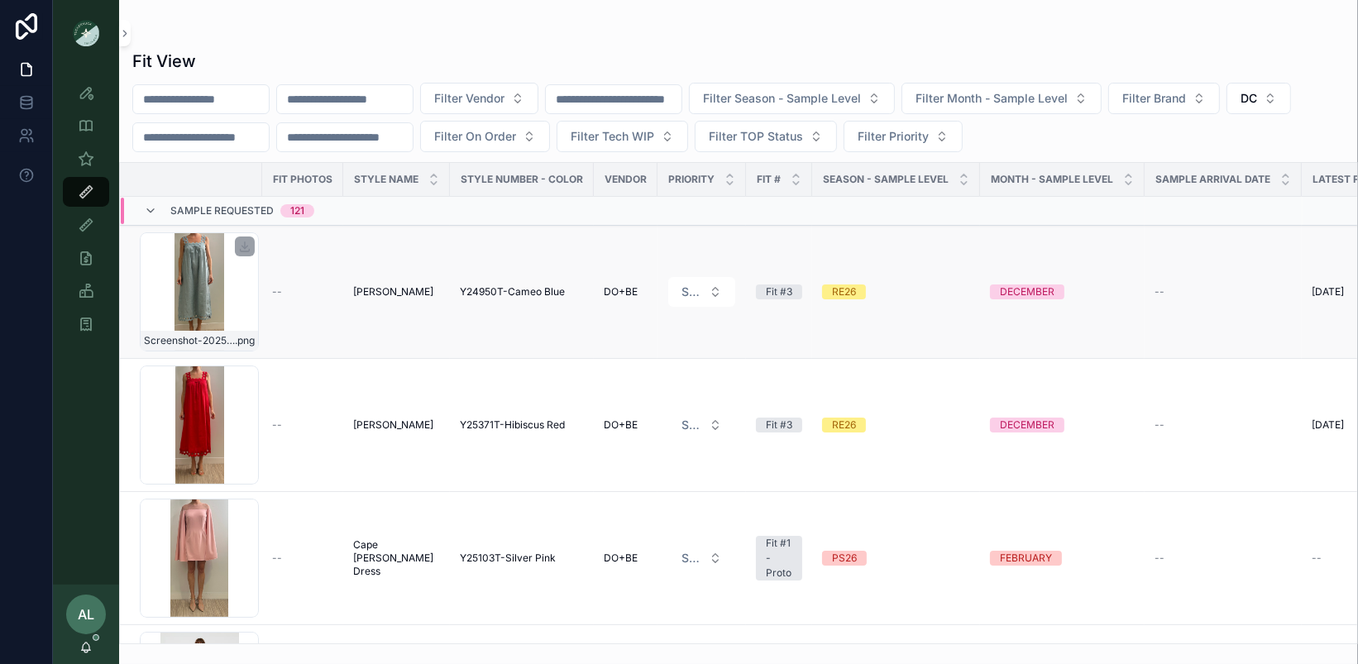
click at [251, 302] on div "Screenshot-2025-09-09-at-2.00.43-PM .png" at bounding box center [199, 291] width 119 height 119
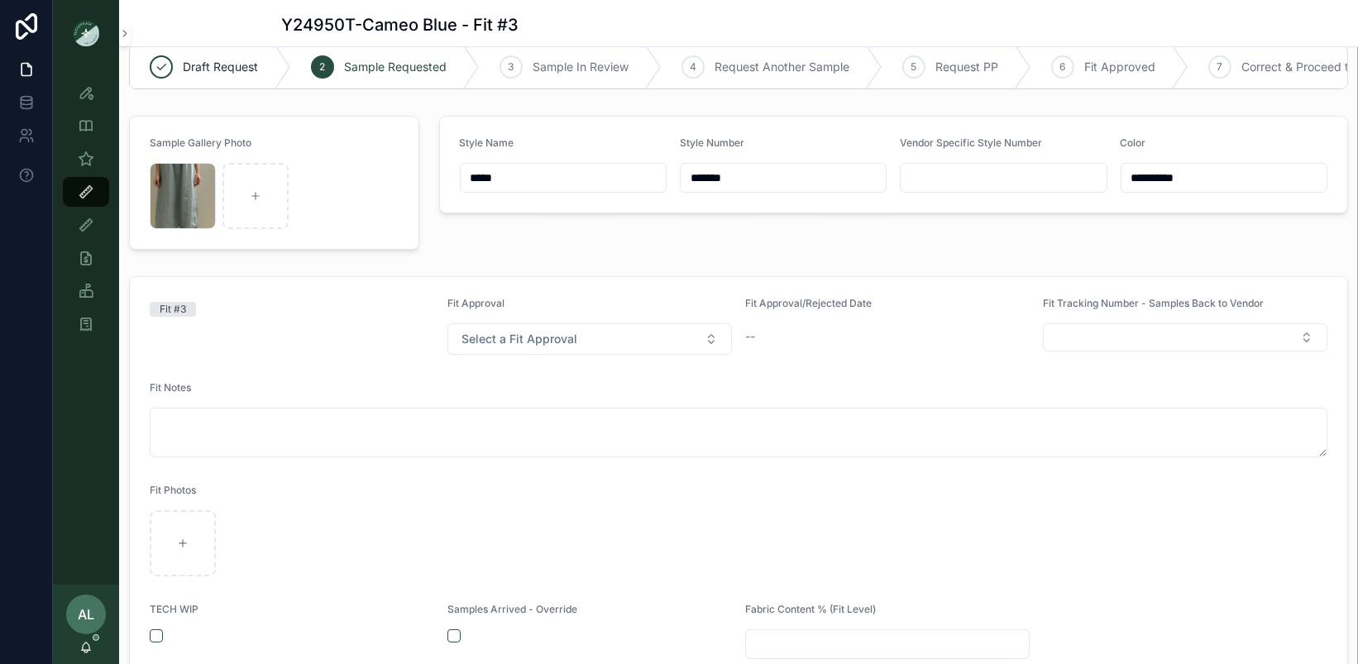
scroll to position [33, 0]
click at [90, 191] on icon "scrollable content" at bounding box center [86, 192] width 17 height 17
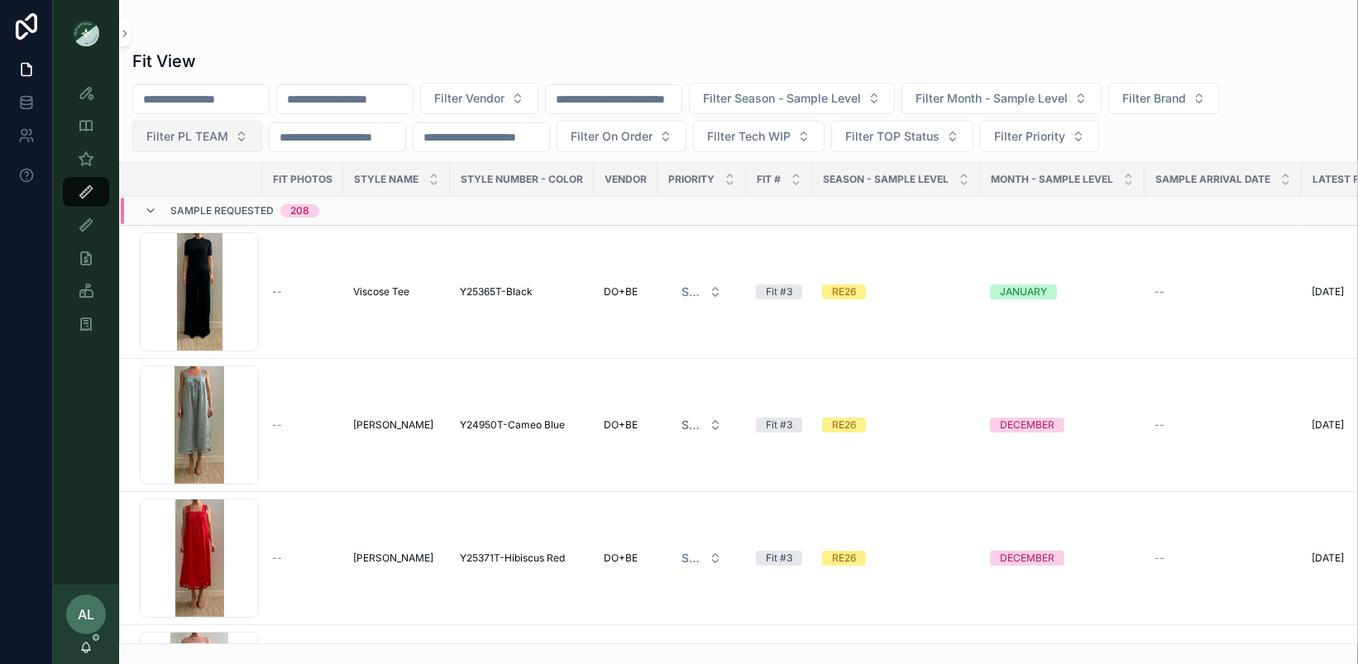
click at [203, 128] on span "Filter PL TEAM" at bounding box center [187, 136] width 82 height 17
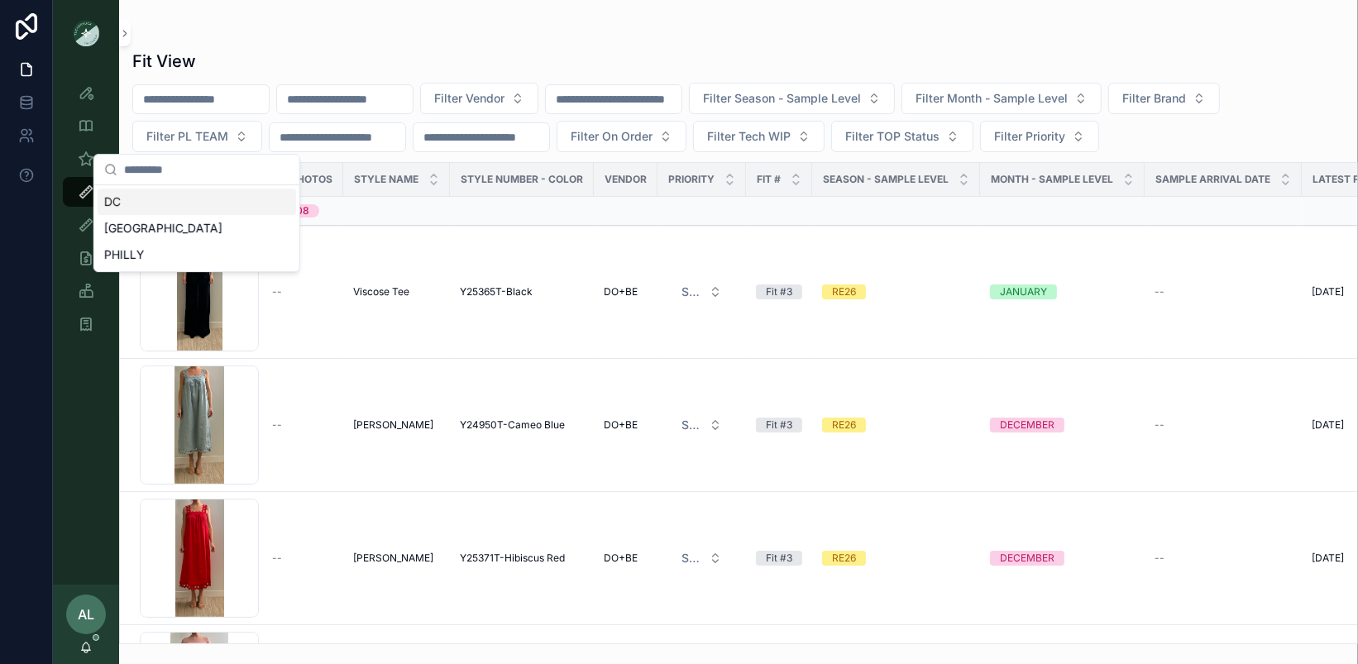
click at [174, 213] on div "DC" at bounding box center [197, 202] width 198 height 26
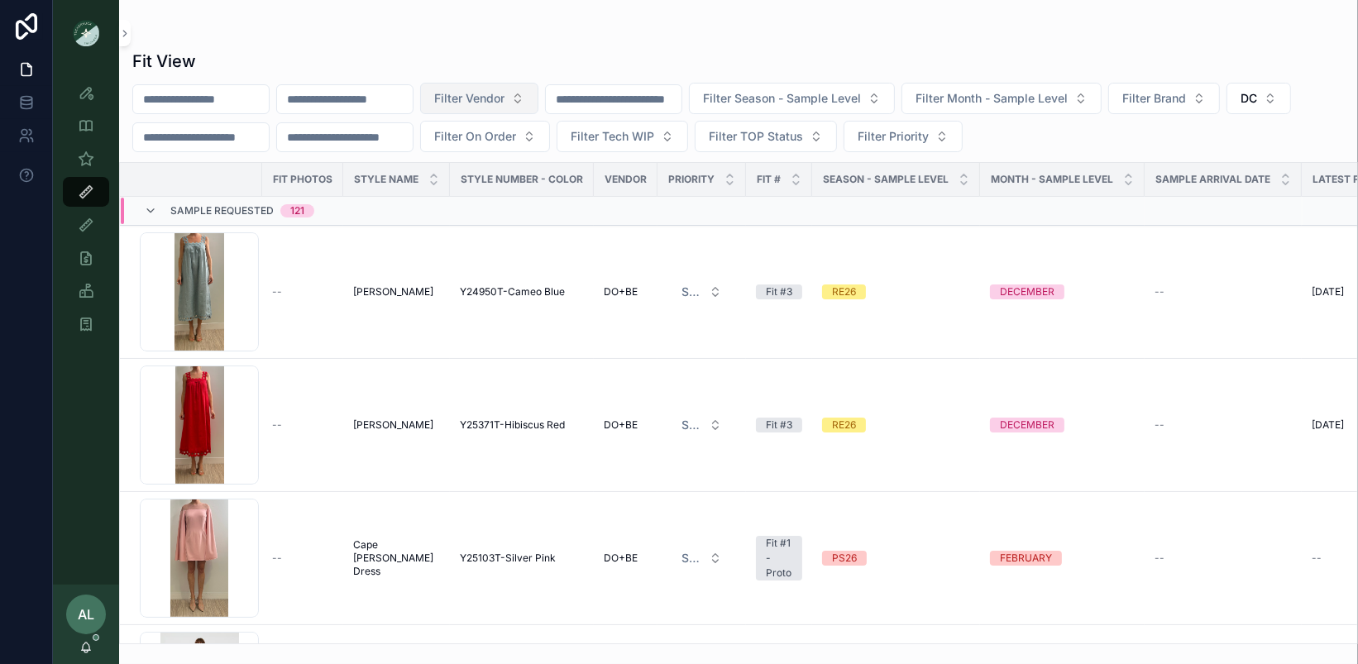
click at [538, 98] on button "Filter Vendor" at bounding box center [479, 98] width 118 height 31
type input "*****"
click at [496, 164] on div "DO+BE" at bounding box center [513, 164] width 198 height 26
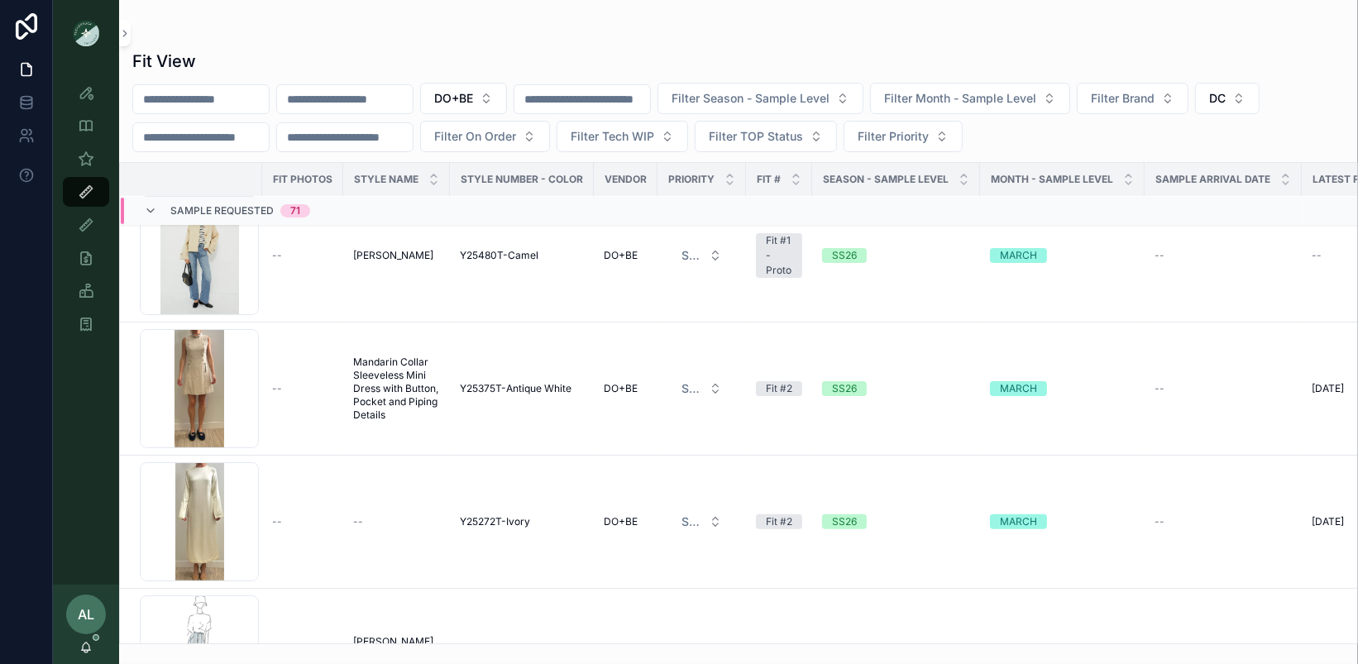
scroll to position [542, 0]
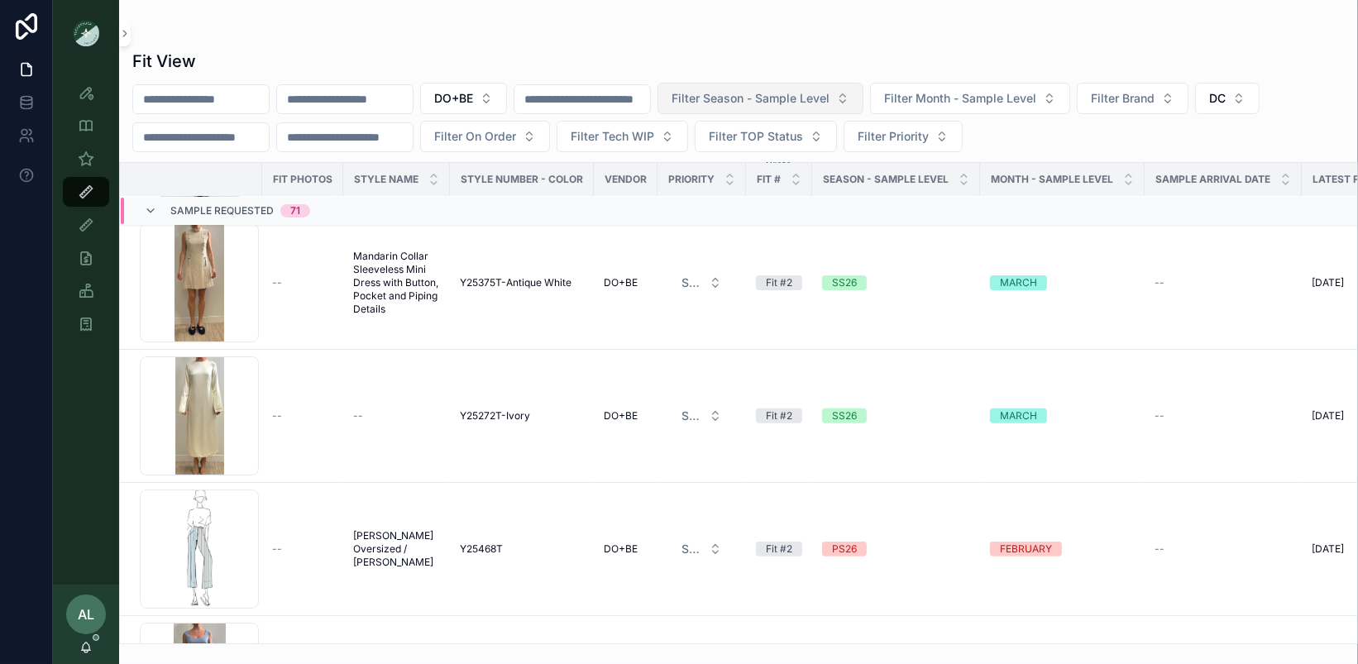
click at [782, 100] on span "Filter Season - Sample Level" at bounding box center [751, 98] width 158 height 17
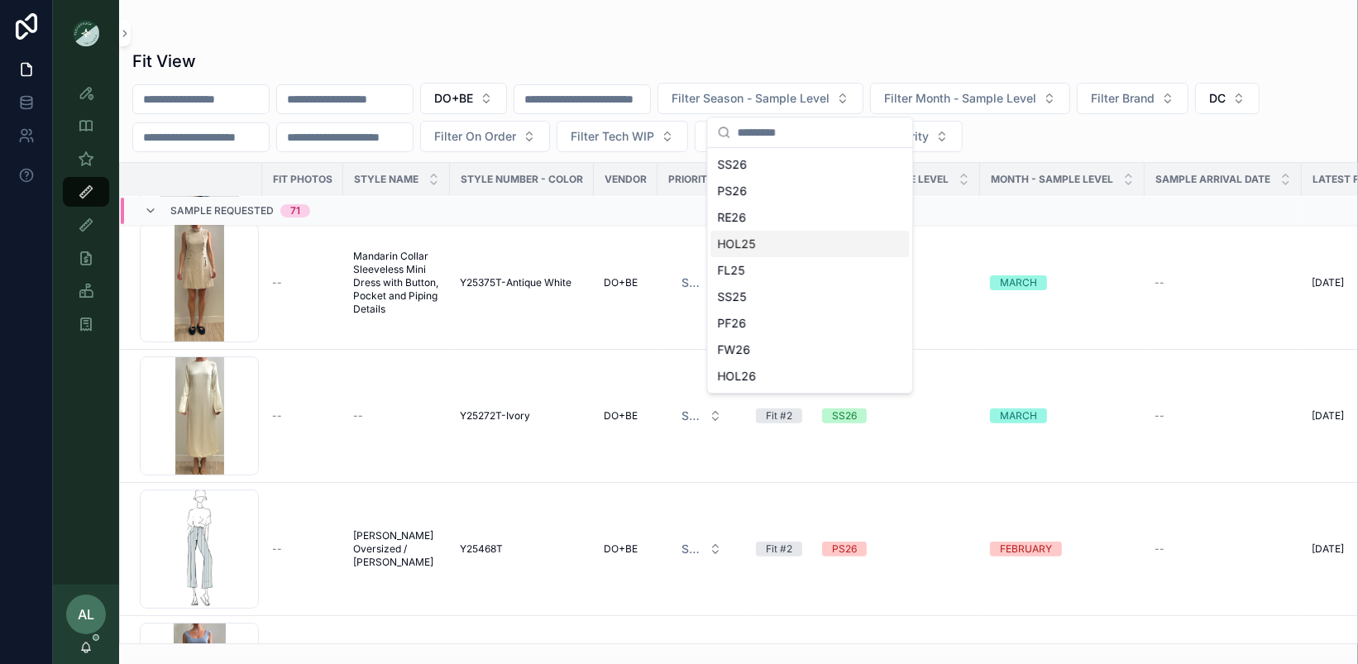
click at [738, 239] on div "HOL25" at bounding box center [809, 244] width 198 height 26
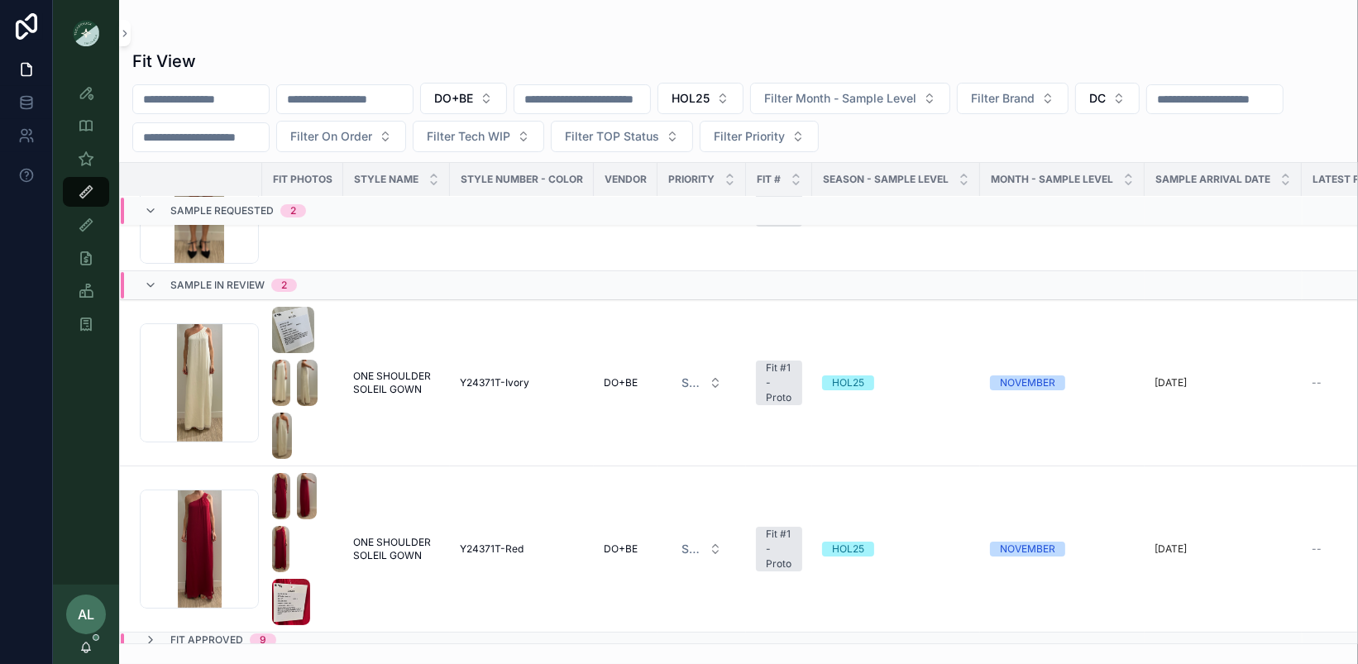
scroll to position [220, 0]
click at [710, 93] on span "HOL25" at bounding box center [691, 98] width 38 height 17
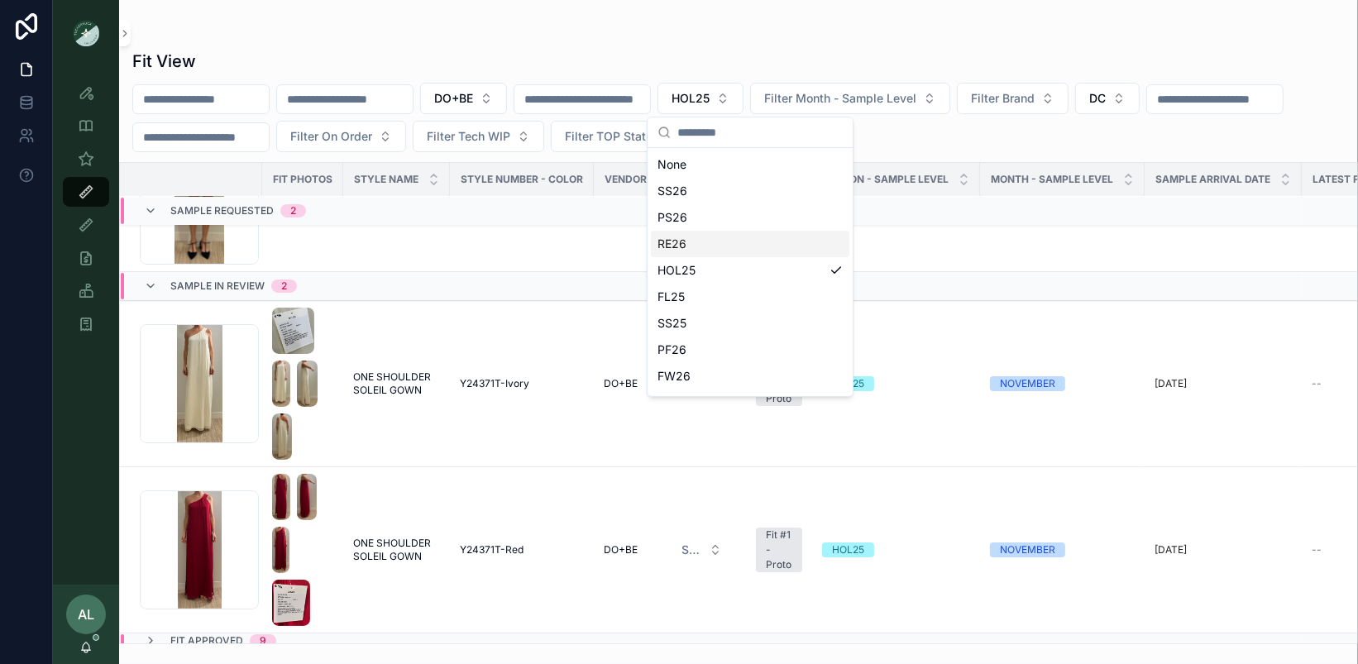
click at [699, 238] on div "RE26" at bounding box center [750, 244] width 198 height 26
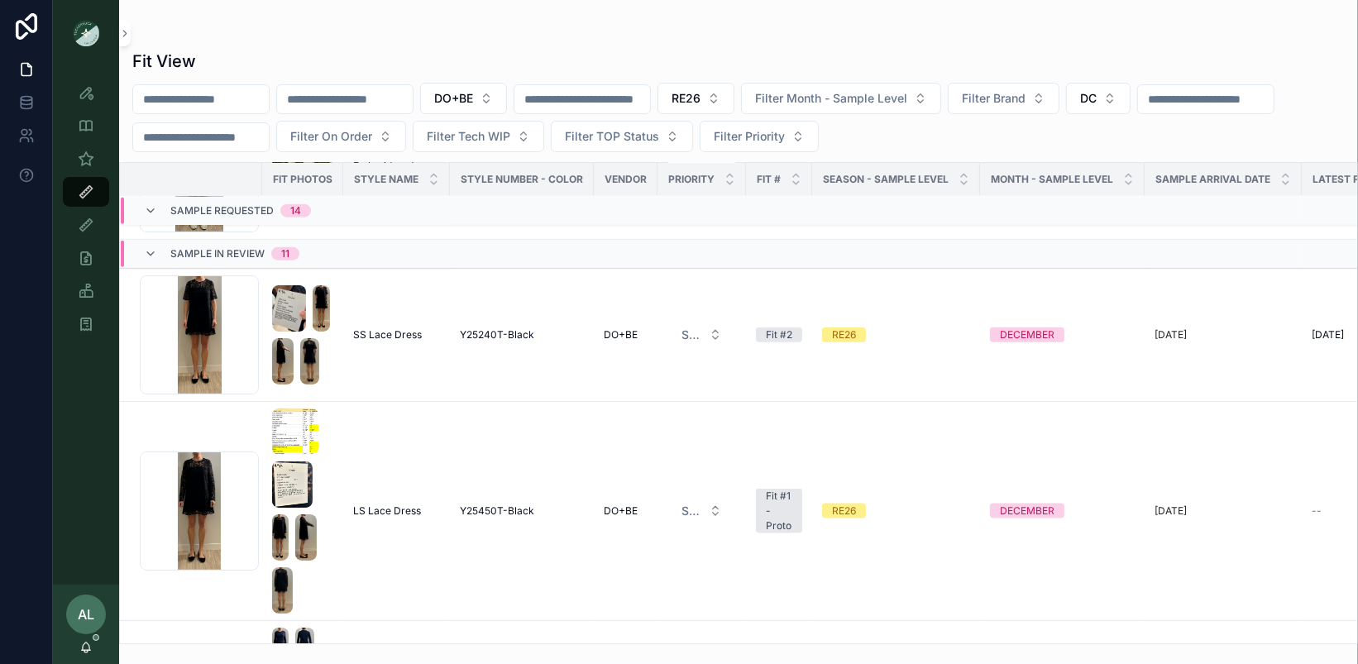
scroll to position [1974, 0]
click at [153, 208] on icon at bounding box center [150, 210] width 13 height 13
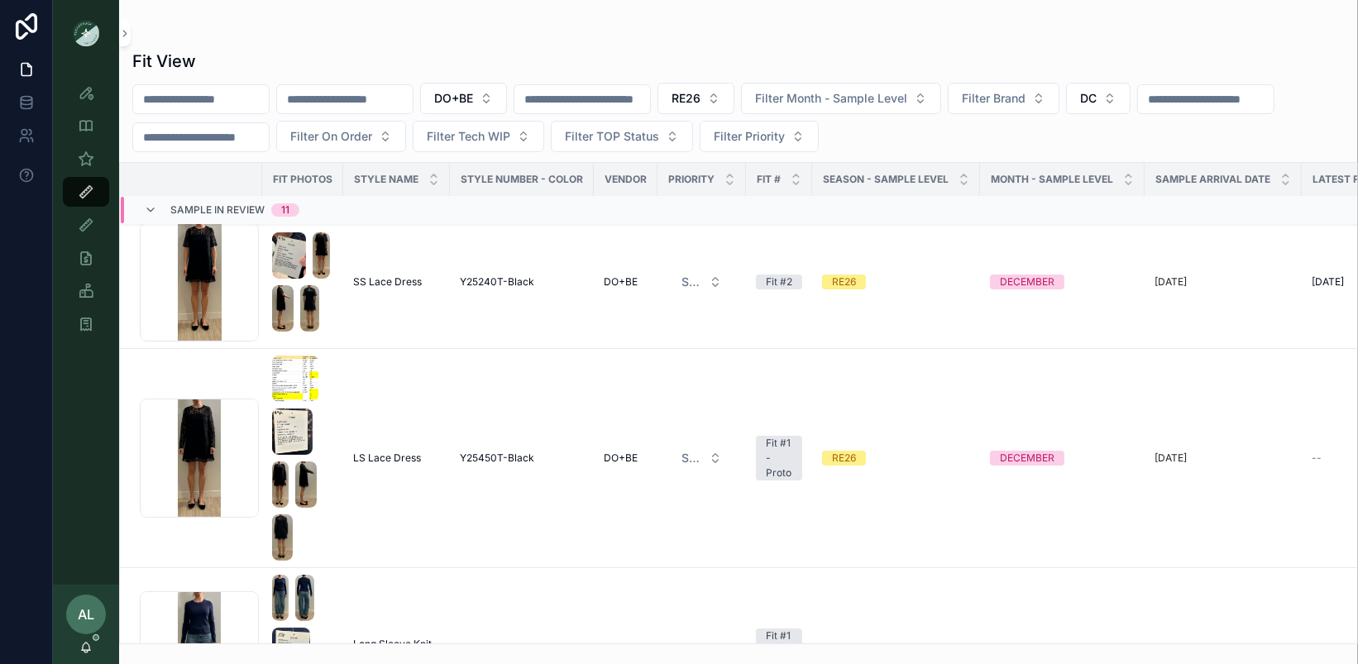
scroll to position [0, 0]
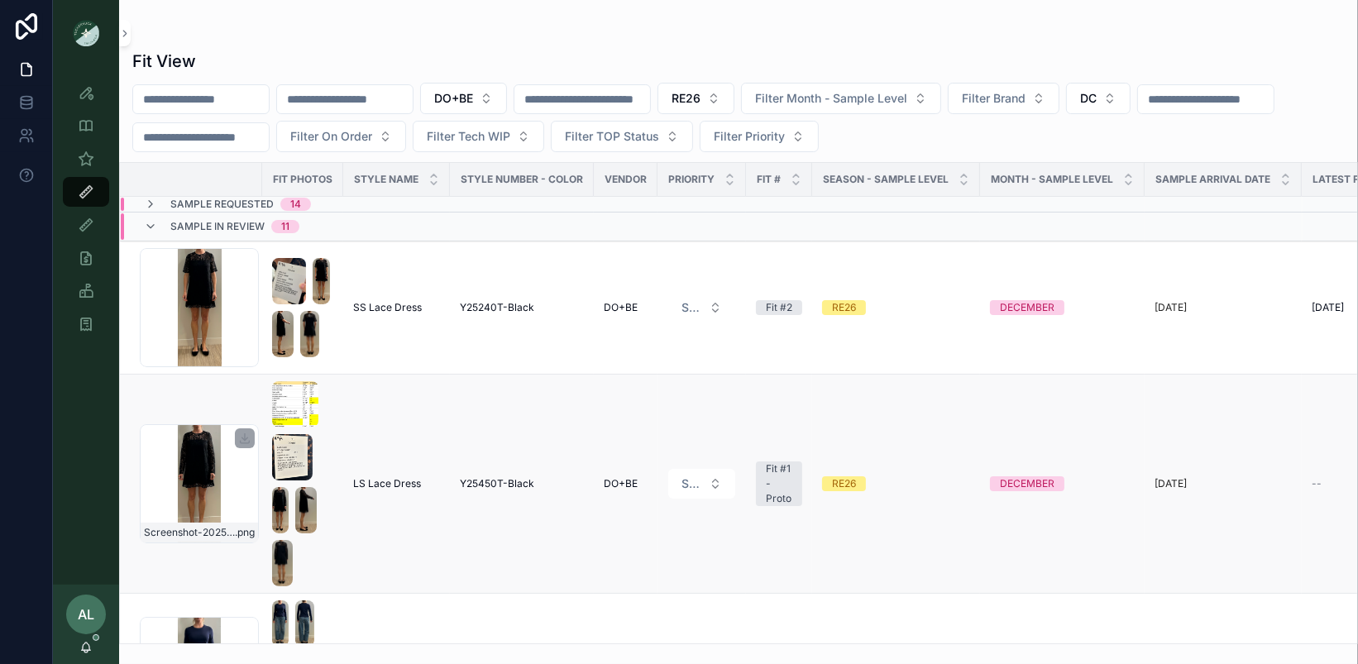
click at [233, 488] on div "Screenshot-2025-09-09-at-4.15.45-PM .png" at bounding box center [199, 483] width 119 height 119
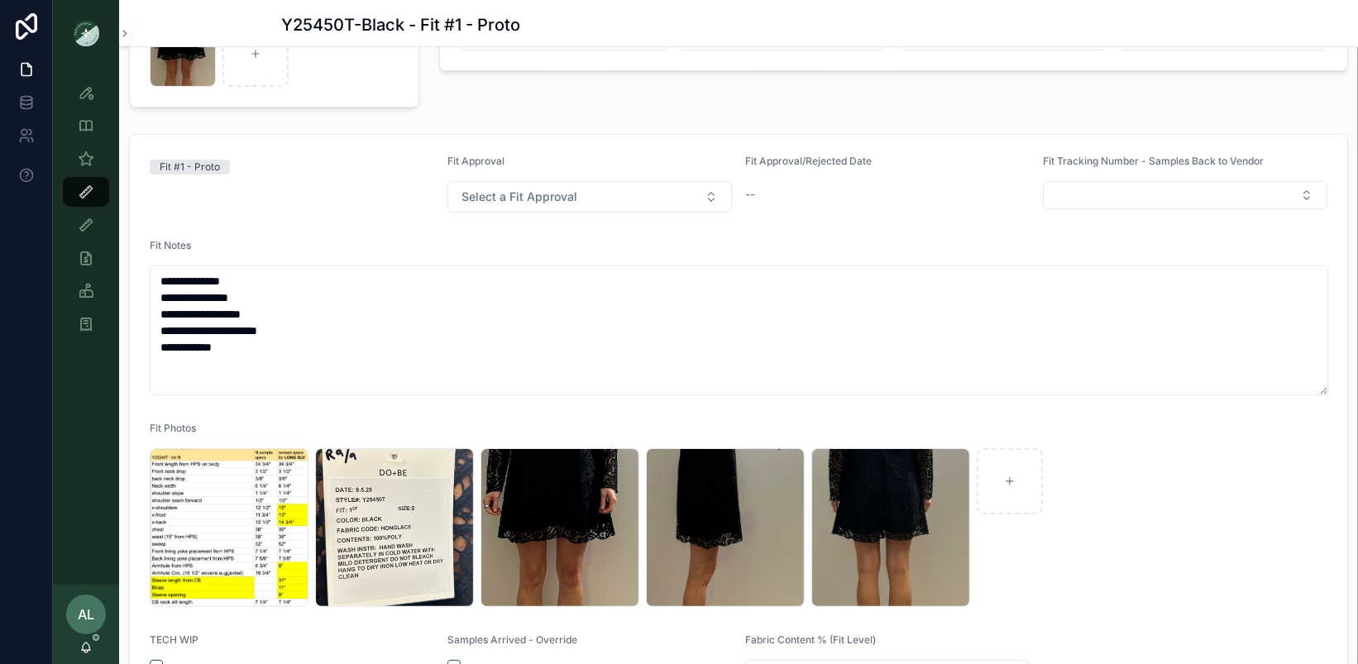
scroll to position [341, 0]
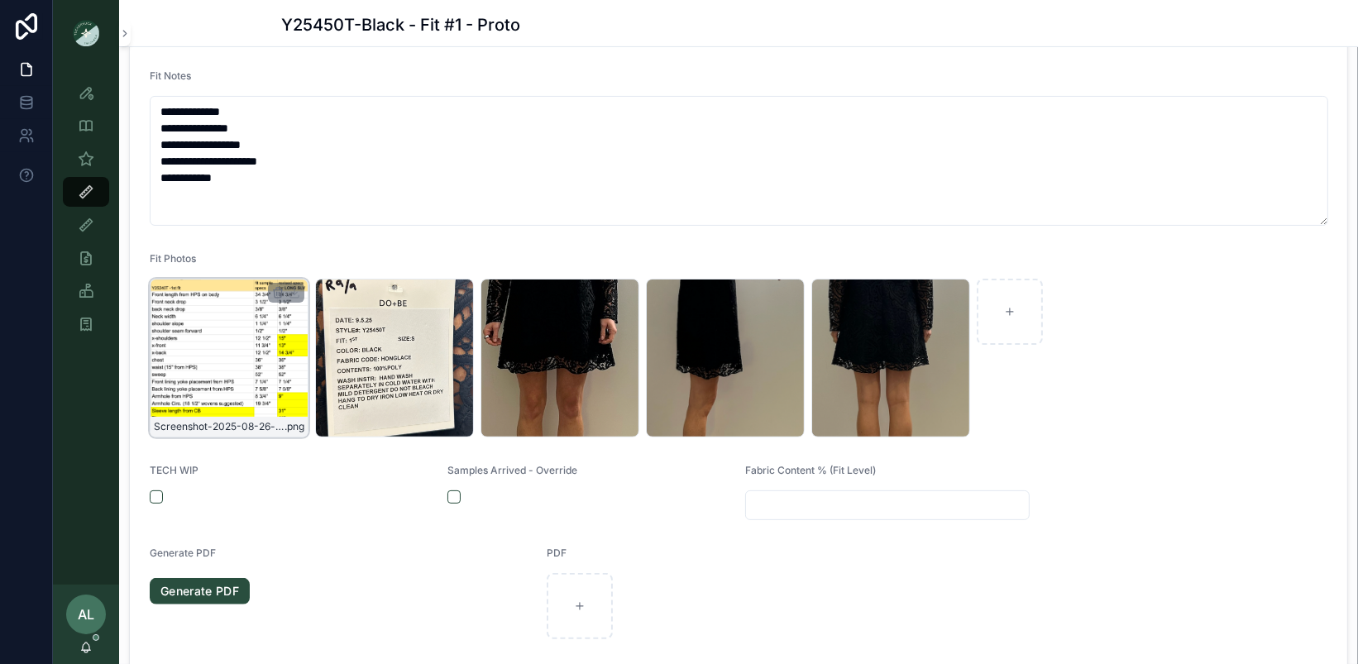
click at [230, 351] on div "Screenshot-2025-08-26-at-4.06.23-PM .png" at bounding box center [229, 358] width 159 height 159
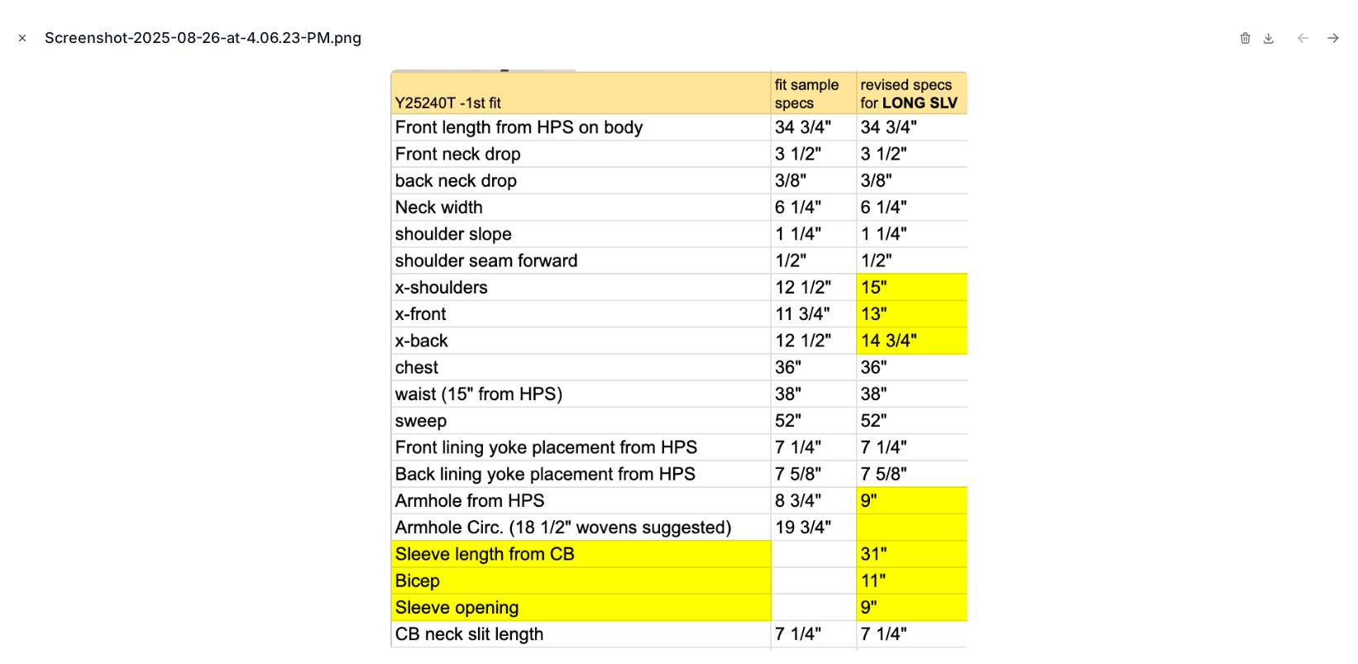
click at [26, 41] on icon "Close modal" at bounding box center [23, 38] width 12 height 12
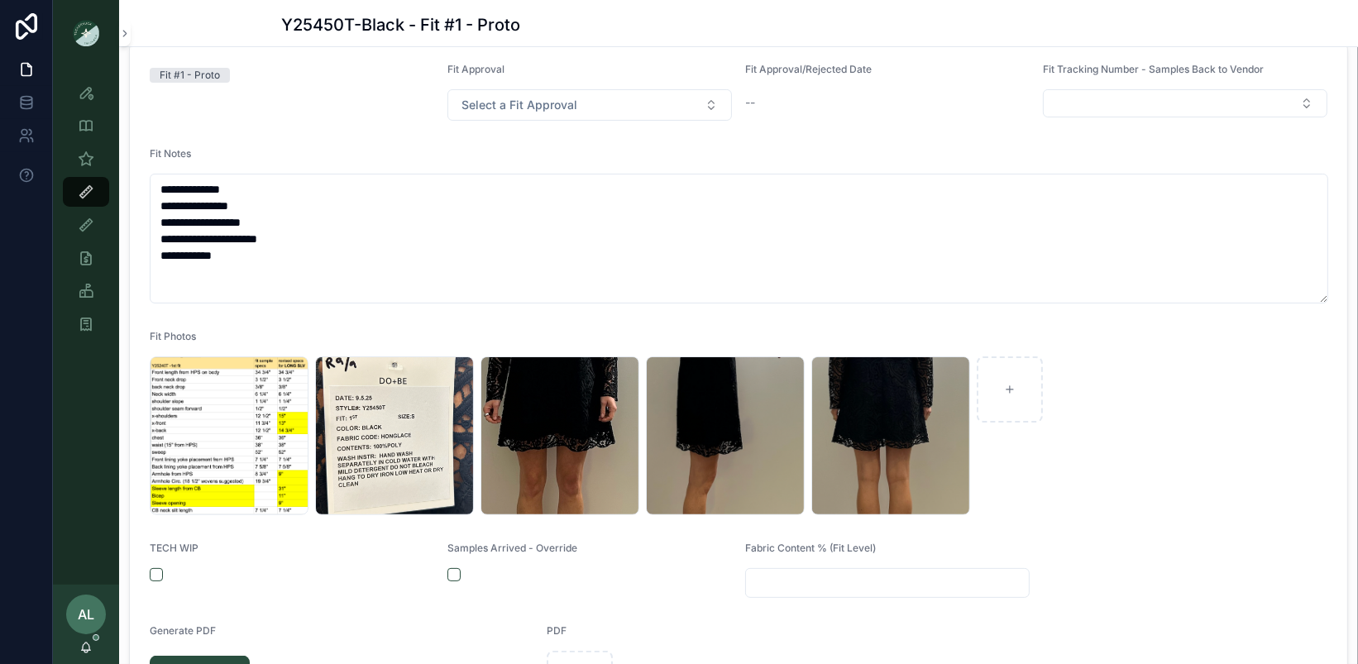
scroll to position [262, 0]
click at [328, 321] on form "**********" at bounding box center [738, 430] width 1217 height 773
click at [294, 123] on form "**********" at bounding box center [738, 430] width 1217 height 773
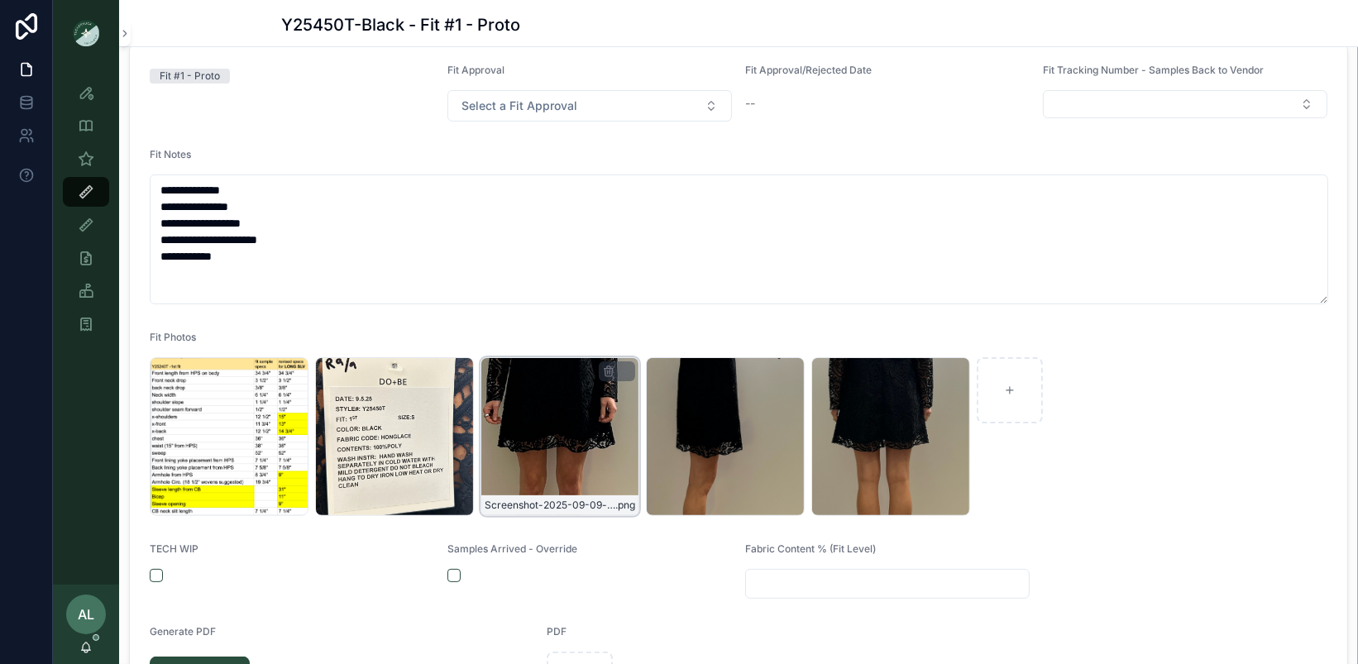
click at [516, 413] on div "Screenshot-2025-09-09-at-4.15.45-PM .png" at bounding box center [560, 436] width 159 height 159
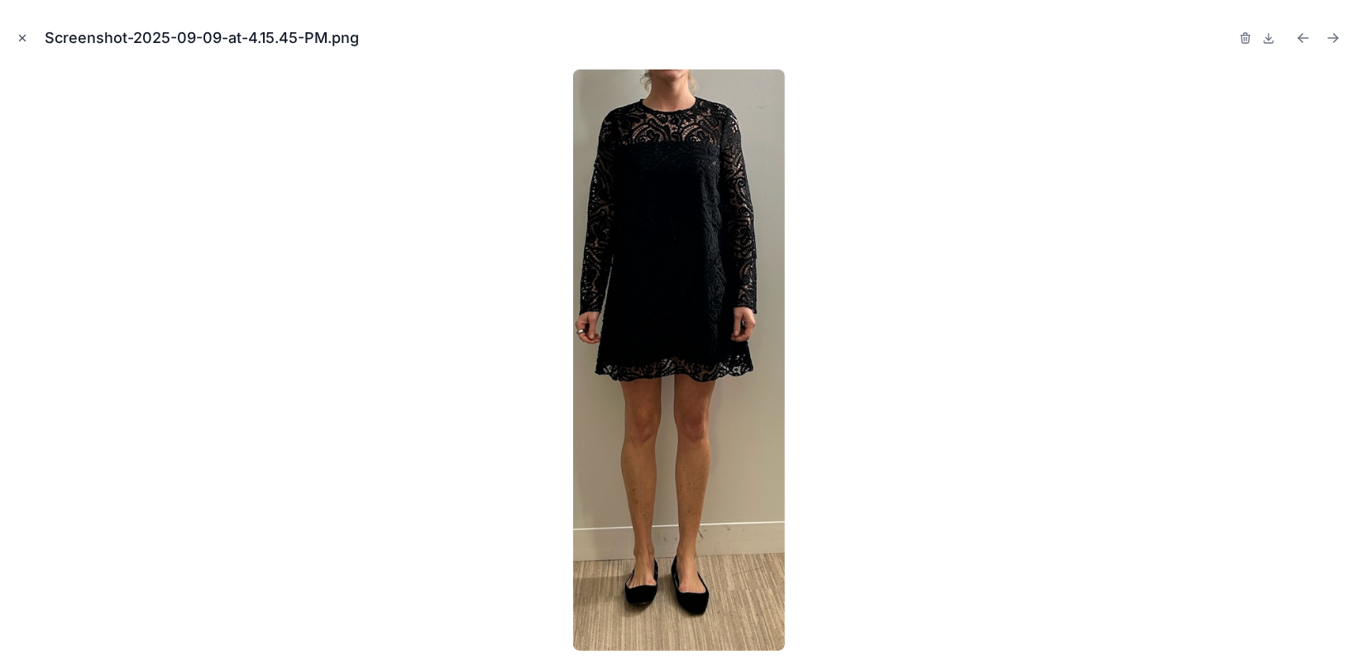
click at [26, 37] on icon "Close modal" at bounding box center [23, 38] width 12 height 12
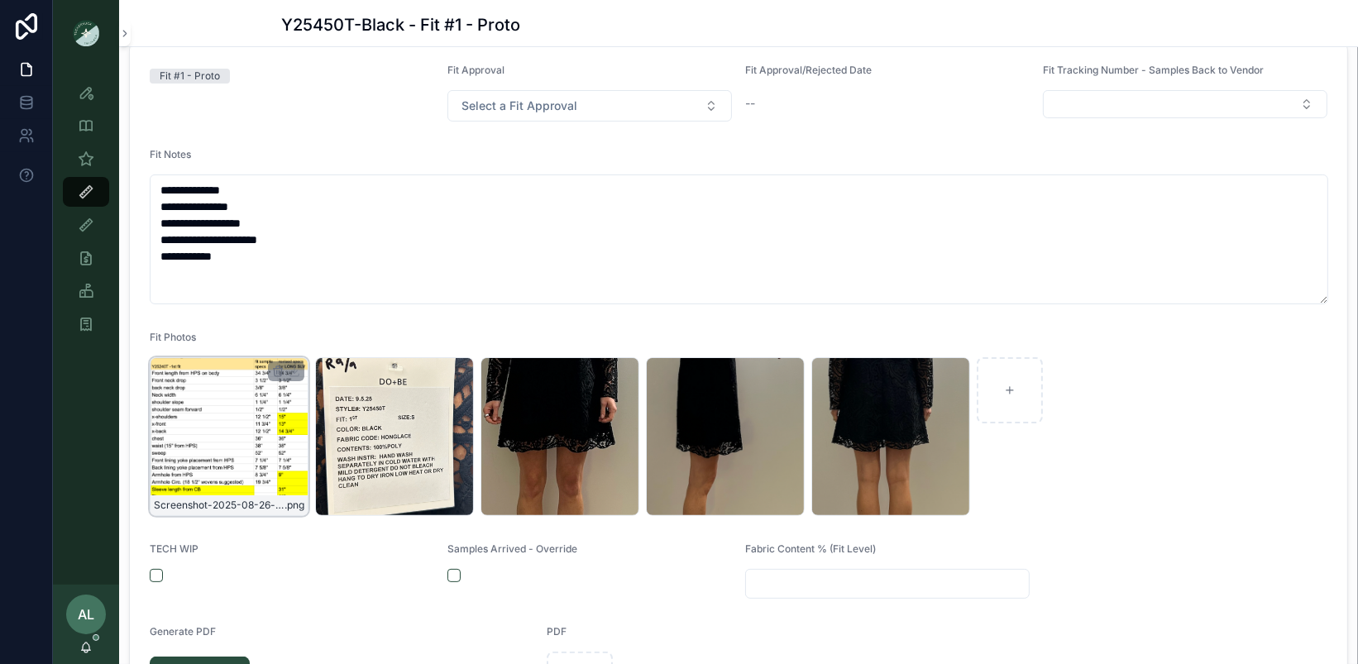
click at [242, 454] on div "Screenshot-2025-08-26-at-4.06.23-PM .png" at bounding box center [229, 436] width 159 height 159
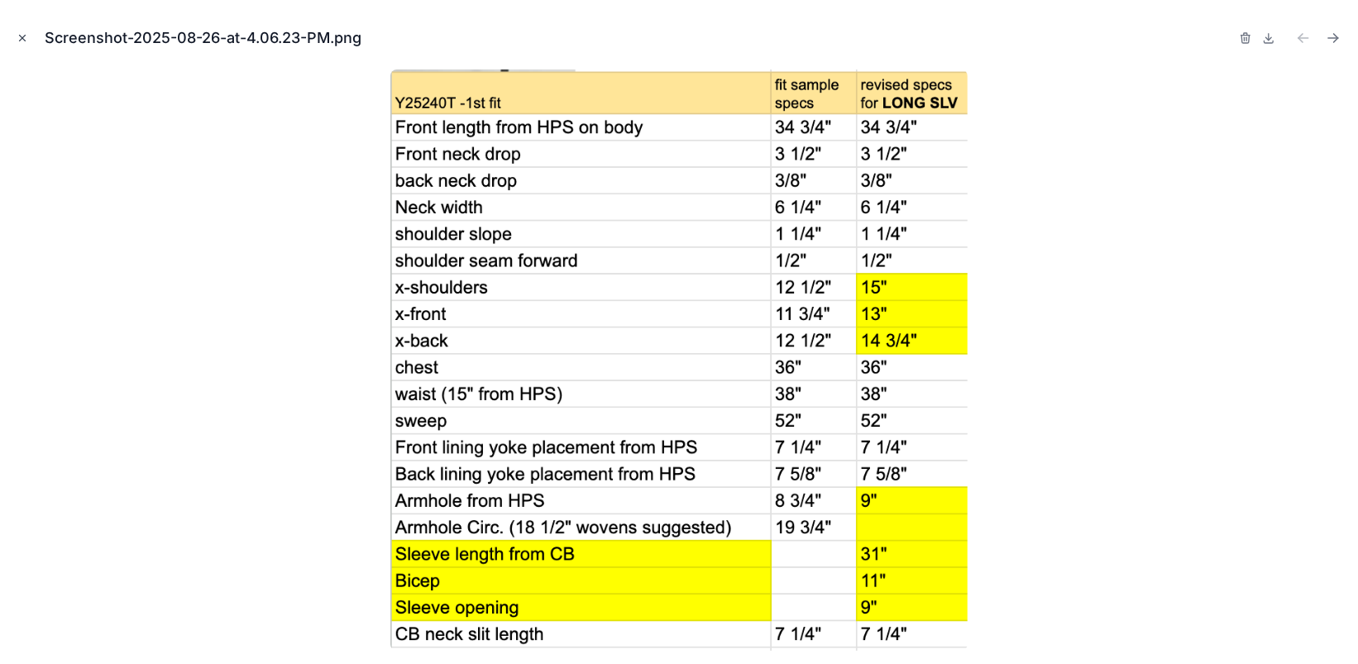
click at [25, 41] on icon "Close modal" at bounding box center [23, 38] width 12 height 12
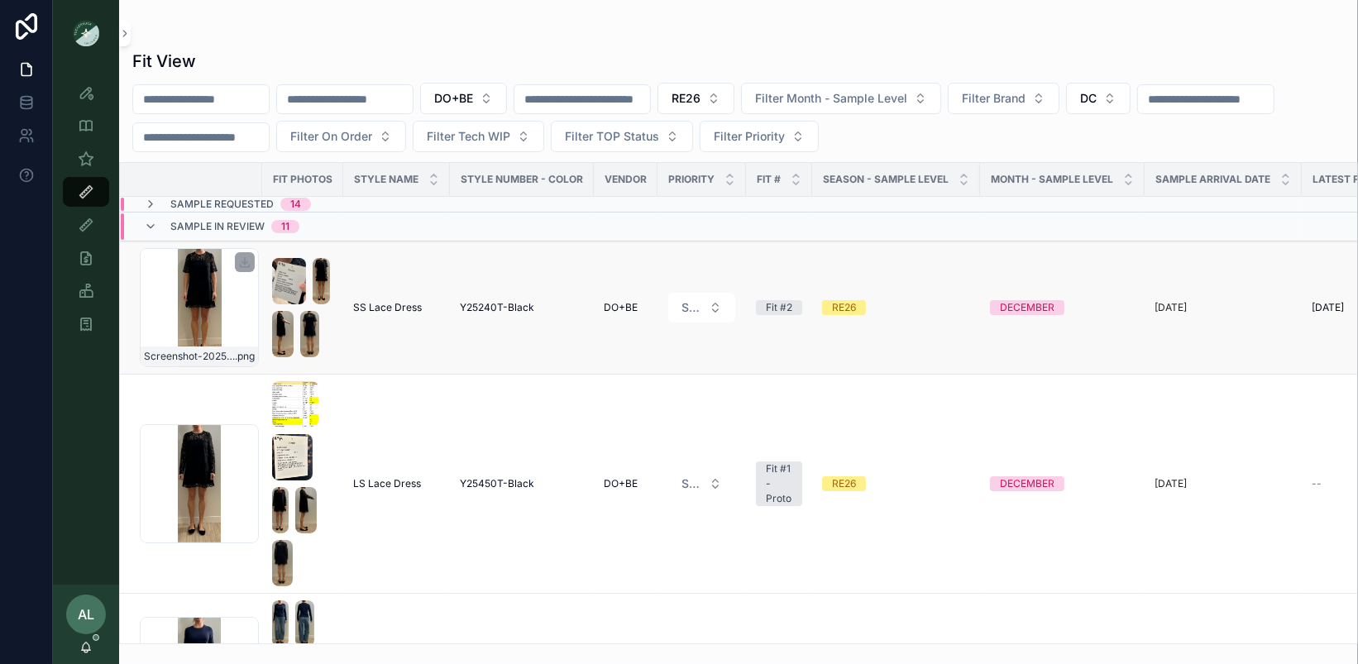
click at [247, 319] on div "Screenshot-2025-09-09-at-4.17.49-PM .png" at bounding box center [199, 307] width 119 height 119
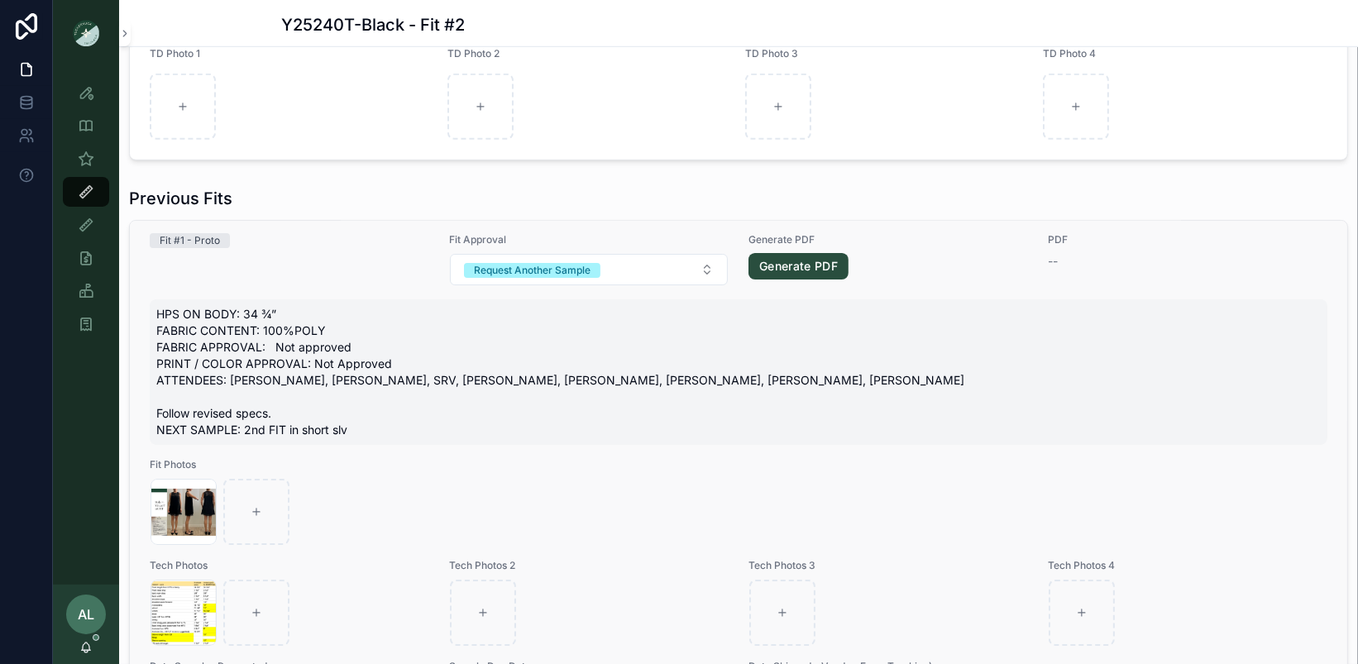
scroll to position [1125, 0]
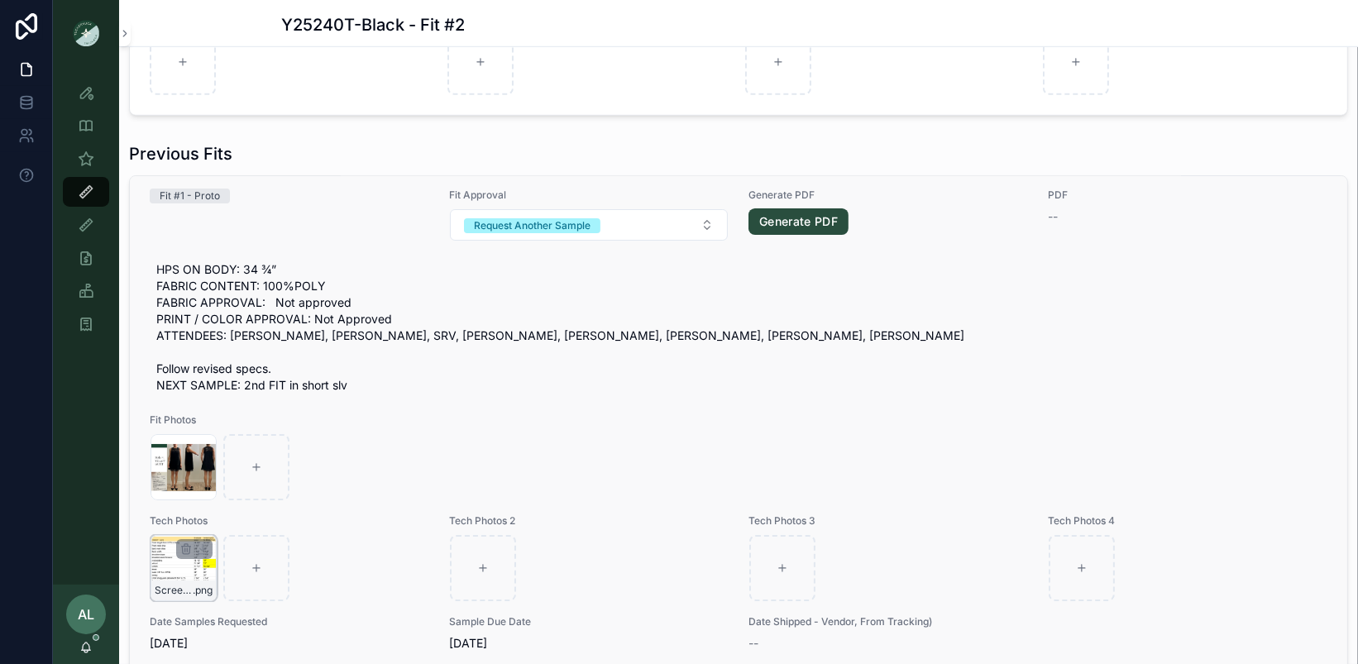
click at [173, 563] on div "Screenshot-2025-08-26-at-4.05.57-PM .png" at bounding box center [184, 568] width 66 height 66
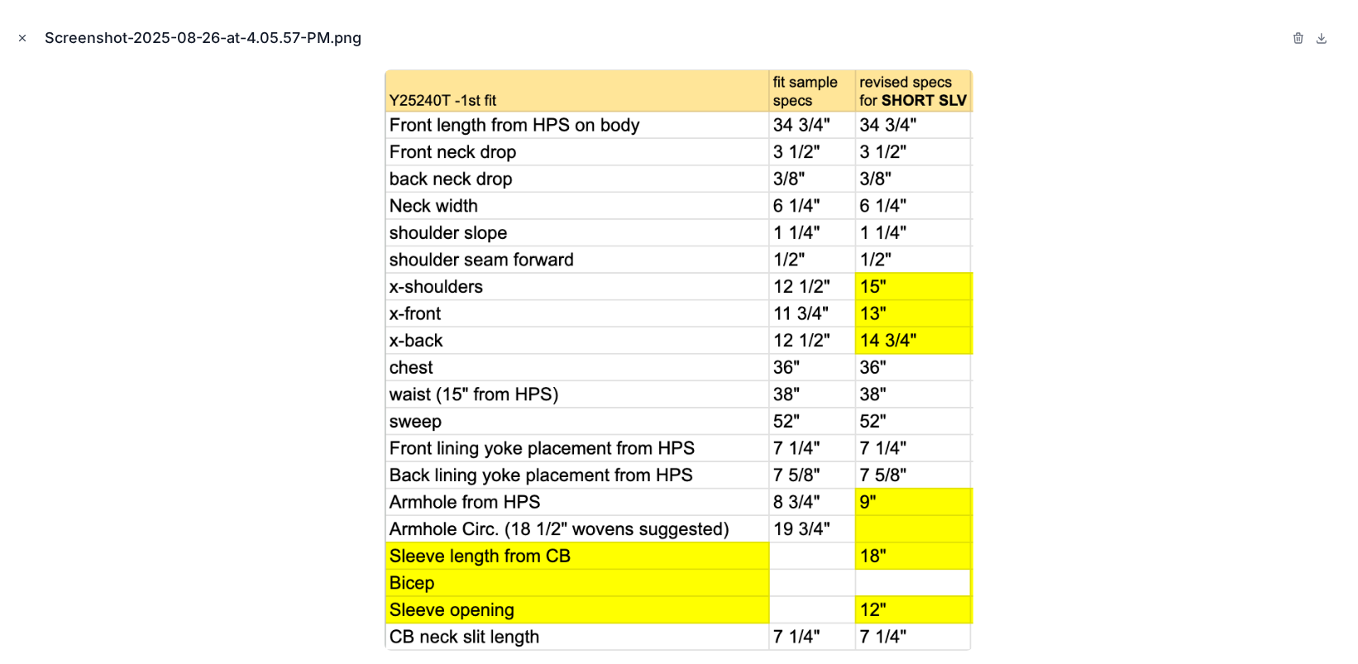
click at [22, 38] on icon "Close modal" at bounding box center [23, 39] width 6 height 6
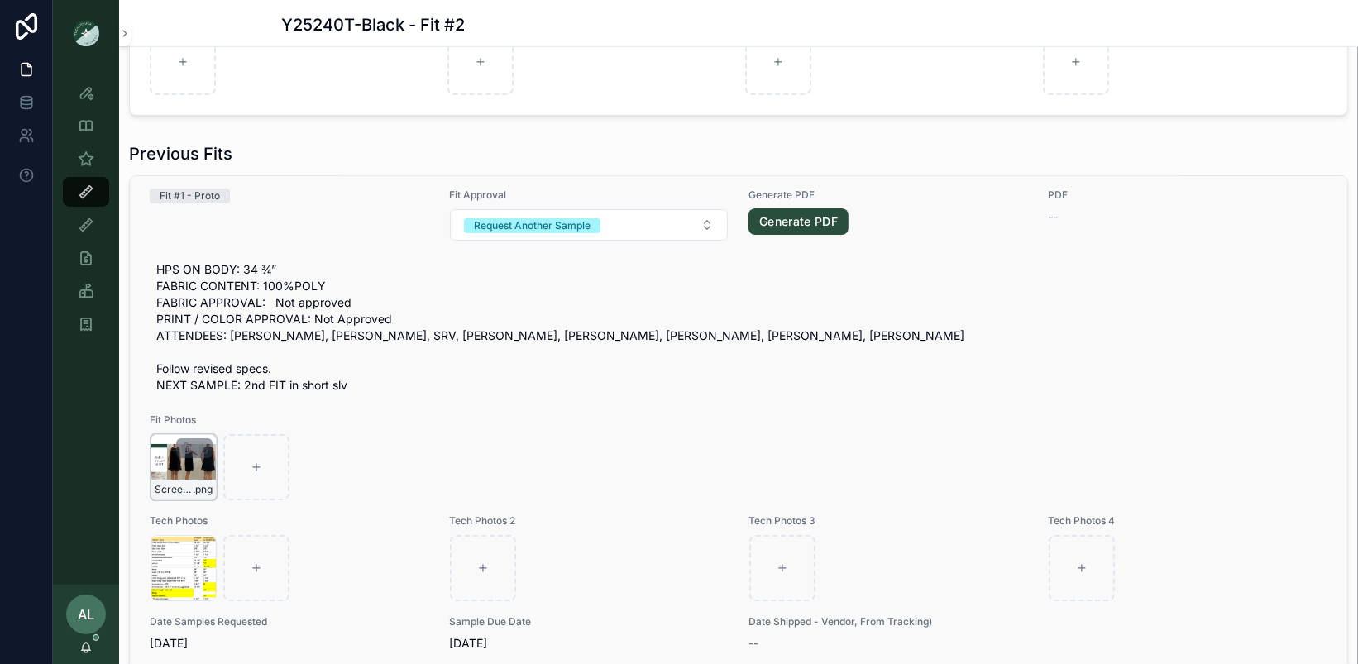
click at [172, 466] on div "Screenshot-2025-08-26-at-12.05.37-PM .png" at bounding box center [184, 467] width 66 height 66
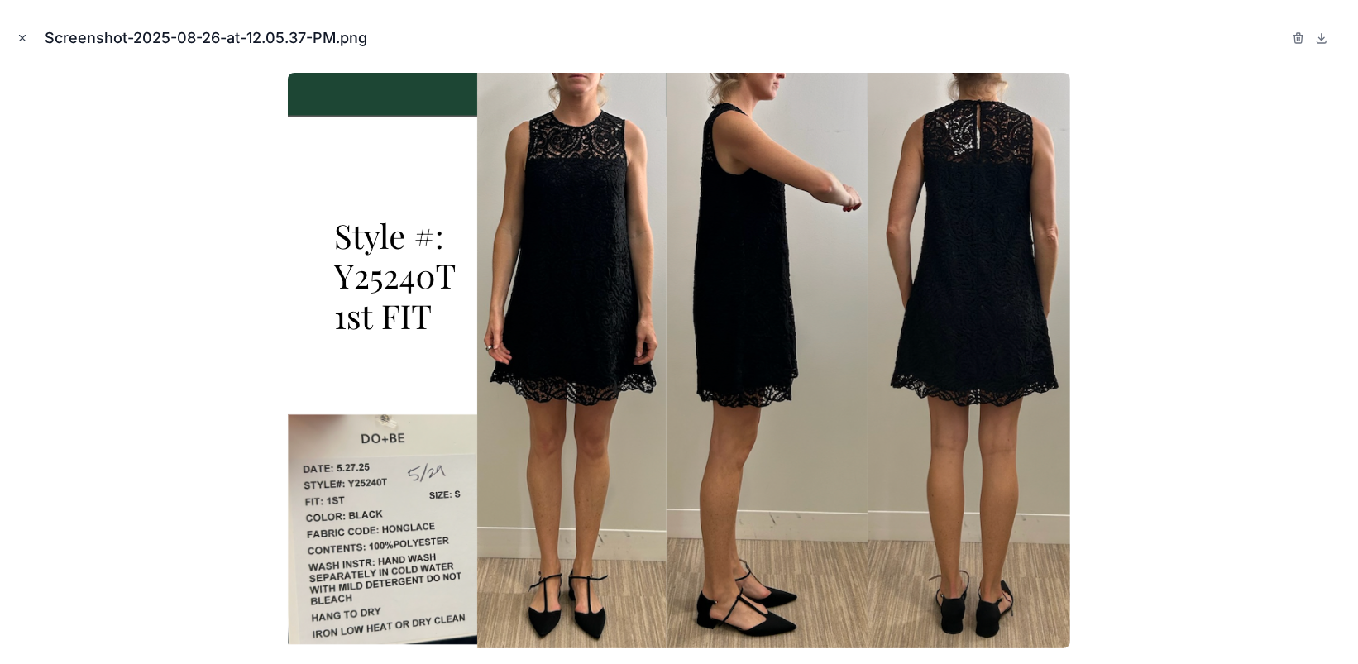
click at [24, 40] on icon "Close modal" at bounding box center [23, 39] width 6 height 6
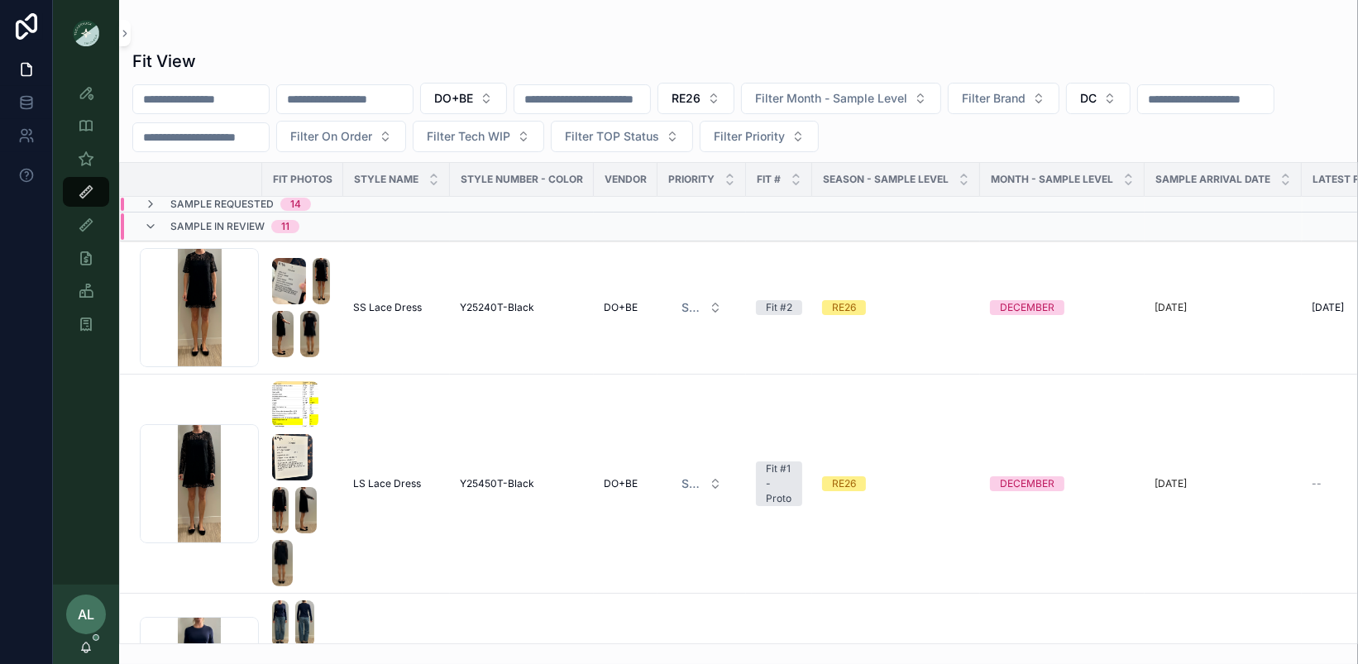
click at [62, 403] on div "Style View Style View - Vendor Specific Sample (MPN) View Fit View Sample Coord…" at bounding box center [86, 325] width 66 height 519
click at [98, 424] on div "Style View Style View - Vendor Specific Sample (MPN) View Fit View Sample Coord…" at bounding box center [86, 325] width 66 height 519
click at [246, 476] on div "Screenshot-2025-09-09-at-4.15.45-PM .png" at bounding box center [199, 483] width 119 height 119
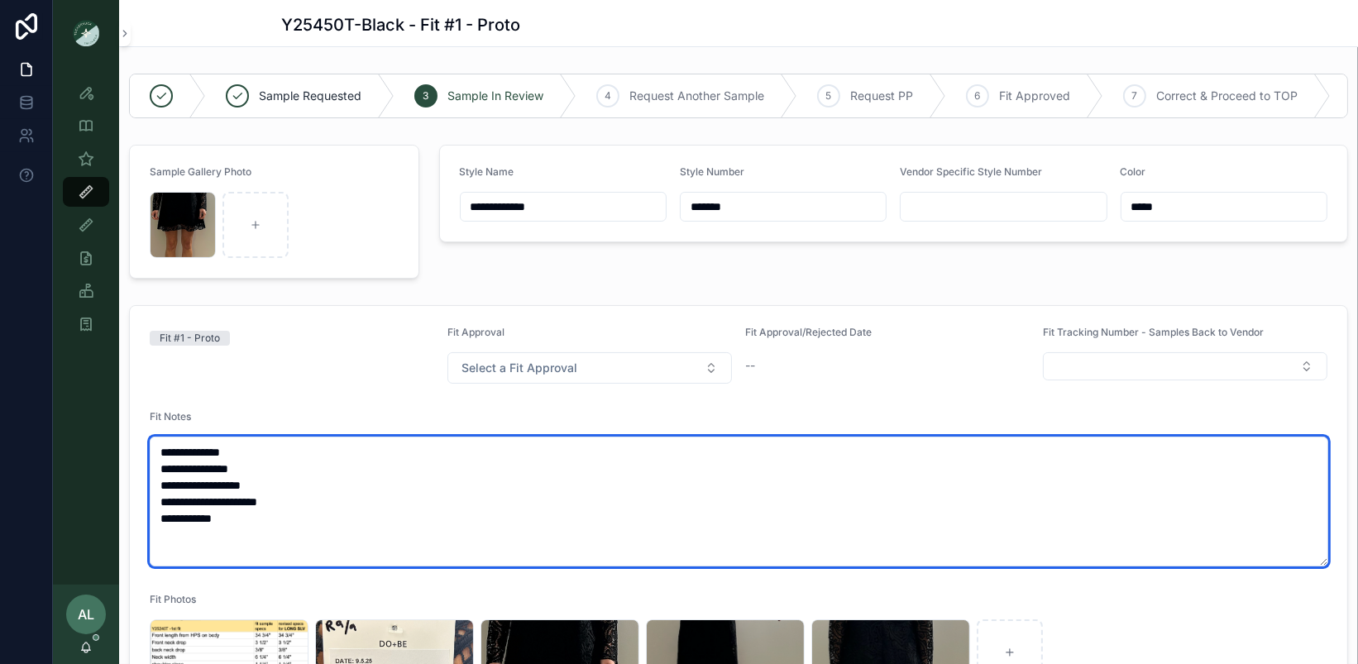
click at [287, 528] on textarea "**********" at bounding box center [739, 502] width 1179 height 130
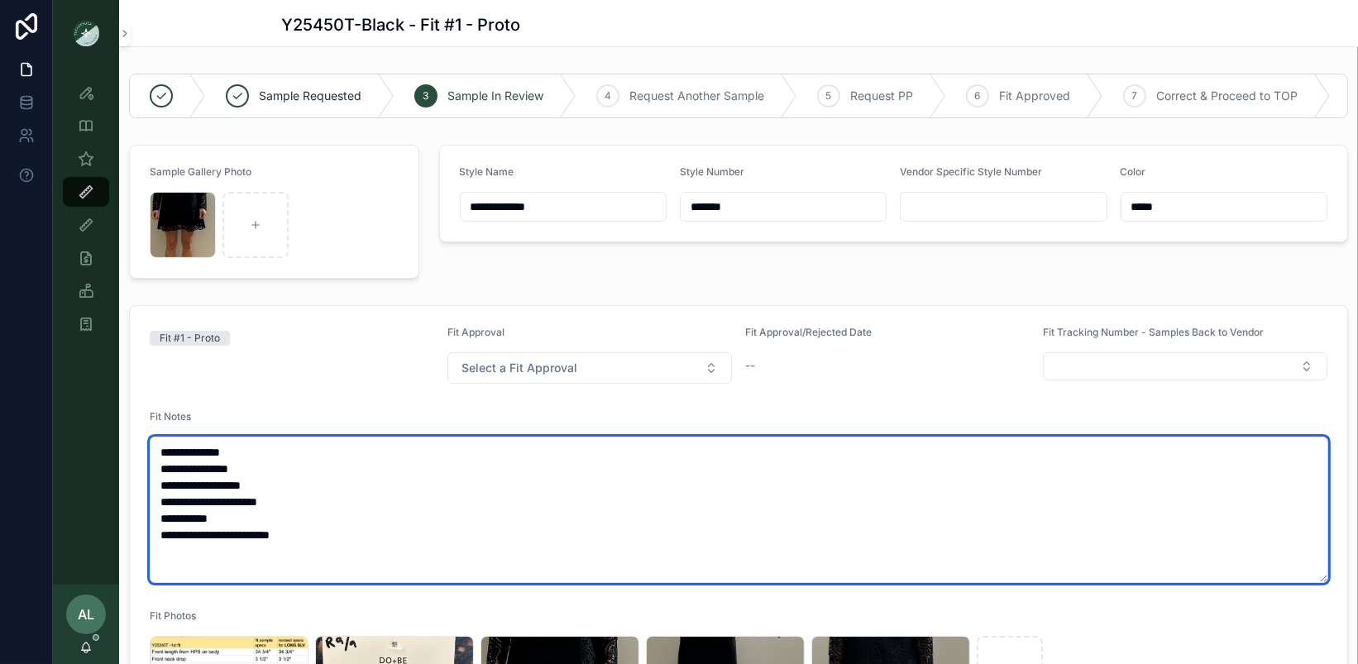
click at [292, 514] on textarea "**********" at bounding box center [739, 510] width 1179 height 146
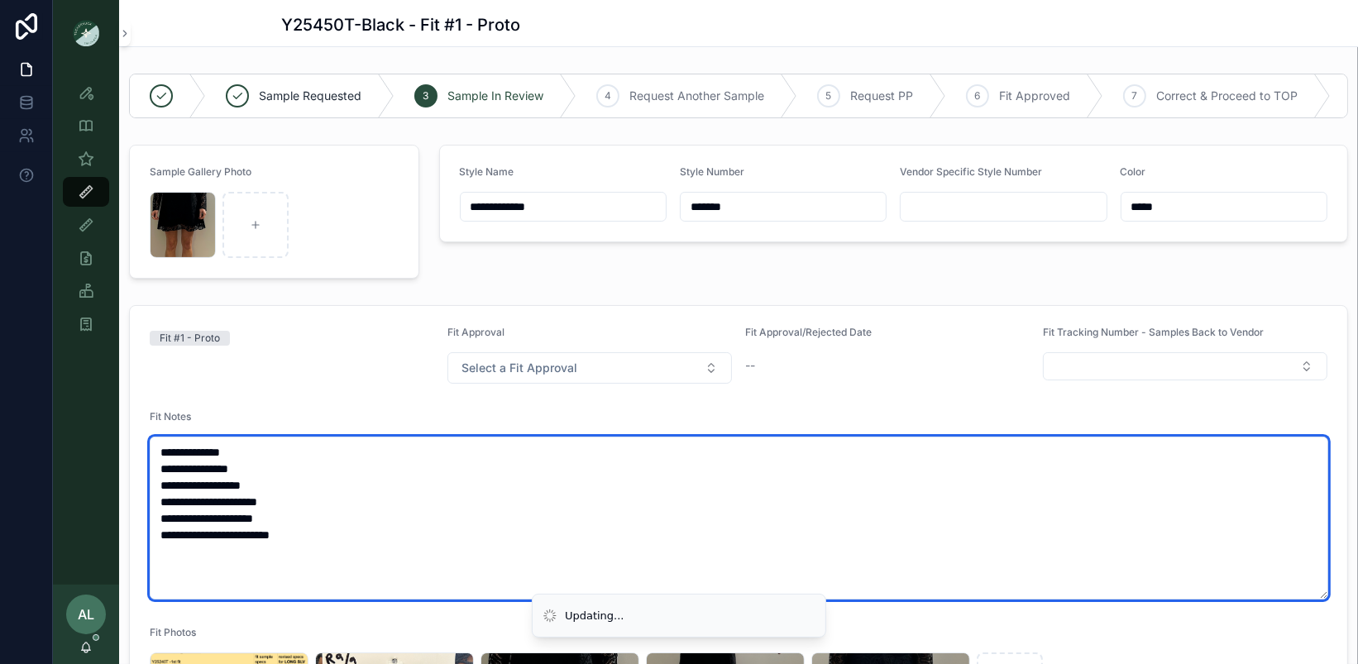
click at [281, 567] on textarea "**********" at bounding box center [739, 518] width 1179 height 163
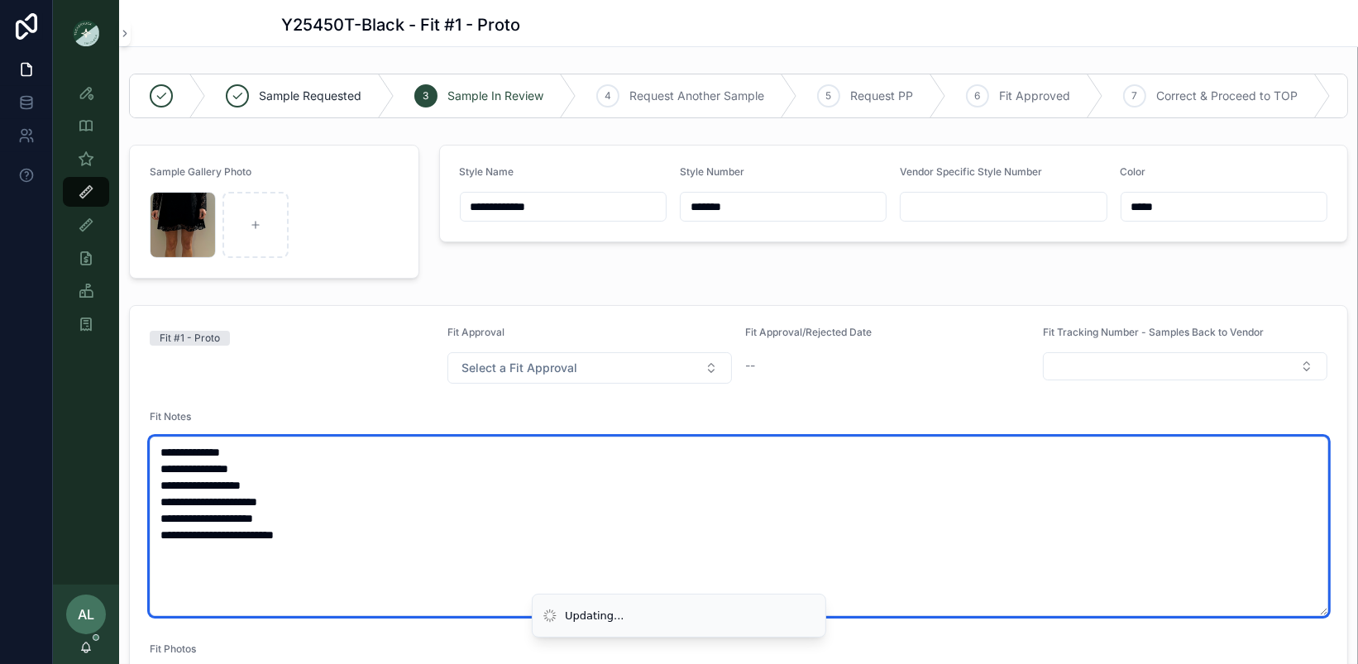
click at [321, 451] on textarea "**********" at bounding box center [739, 526] width 1179 height 179
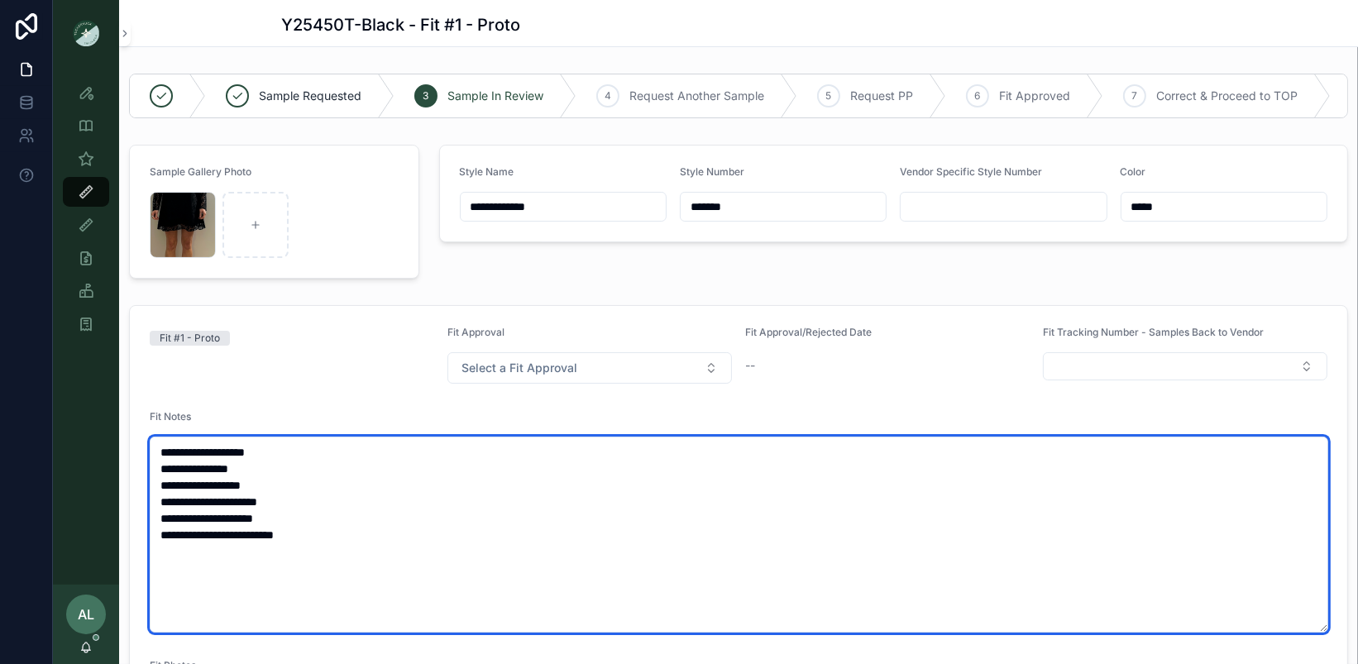
click at [304, 529] on textarea "**********" at bounding box center [739, 535] width 1179 height 196
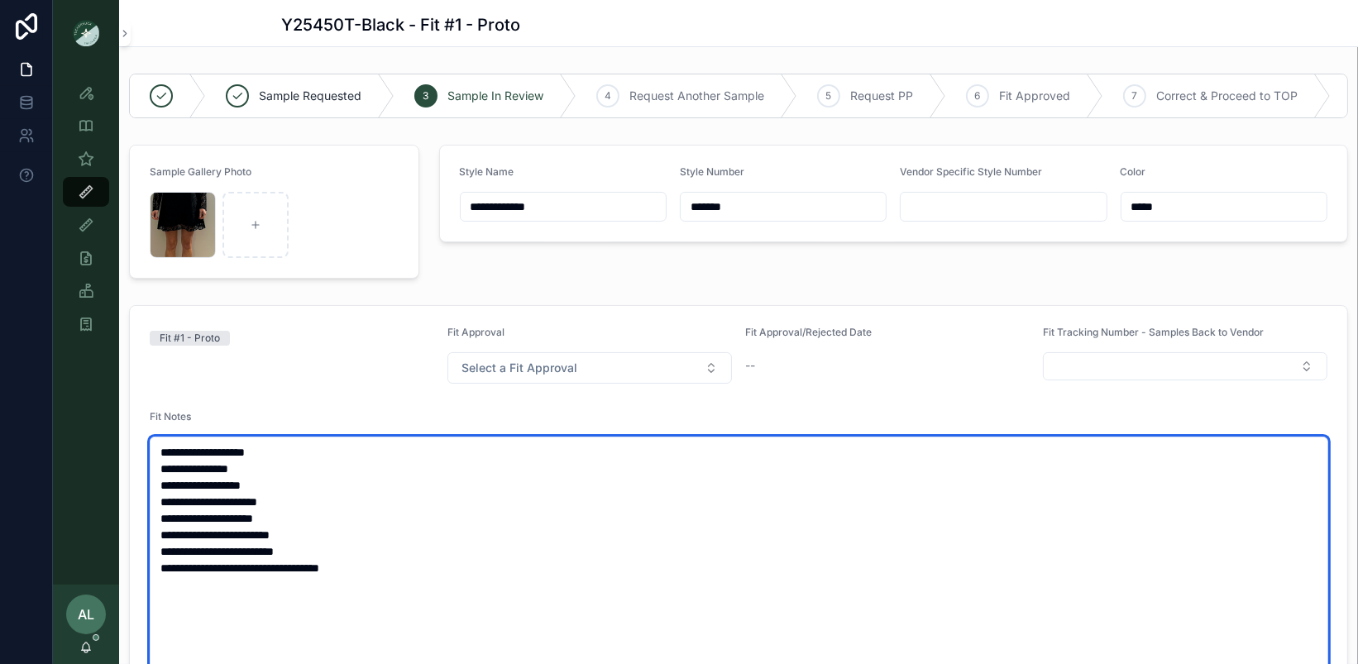
type textarea "**********"
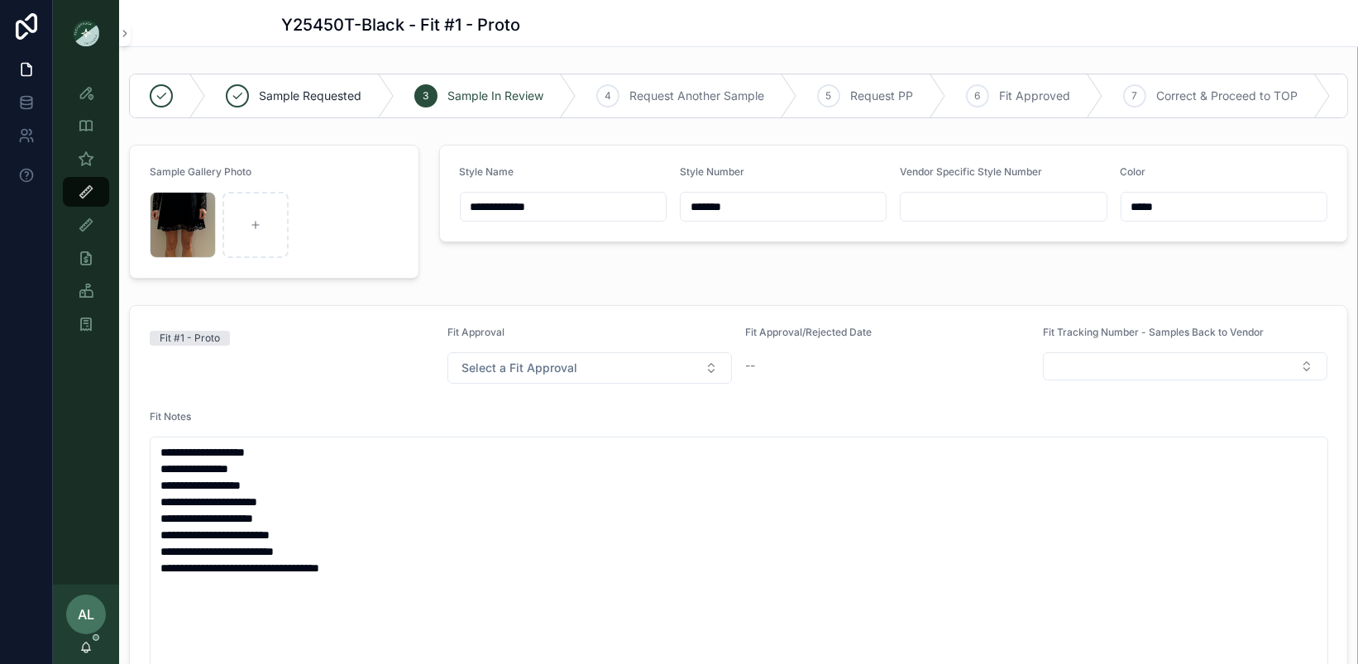
click at [347, 340] on div "Fit #1 - Proto" at bounding box center [292, 338] width 285 height 15
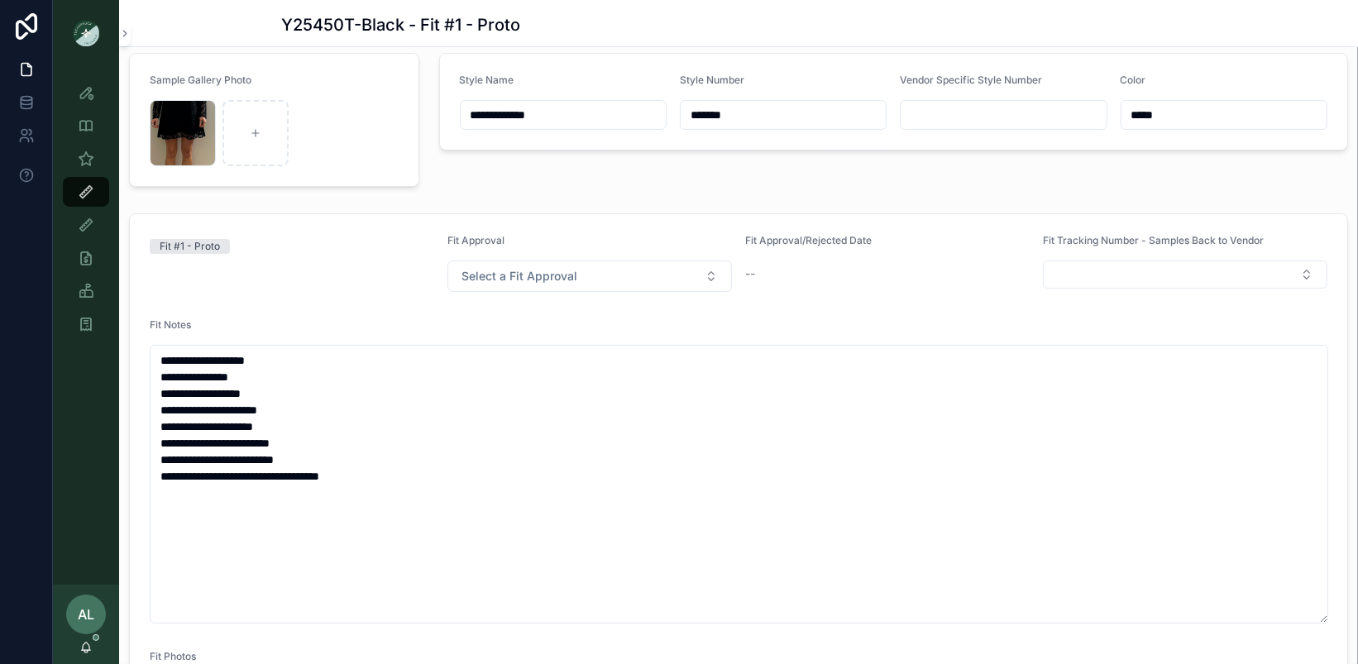
scroll to position [130, 0]
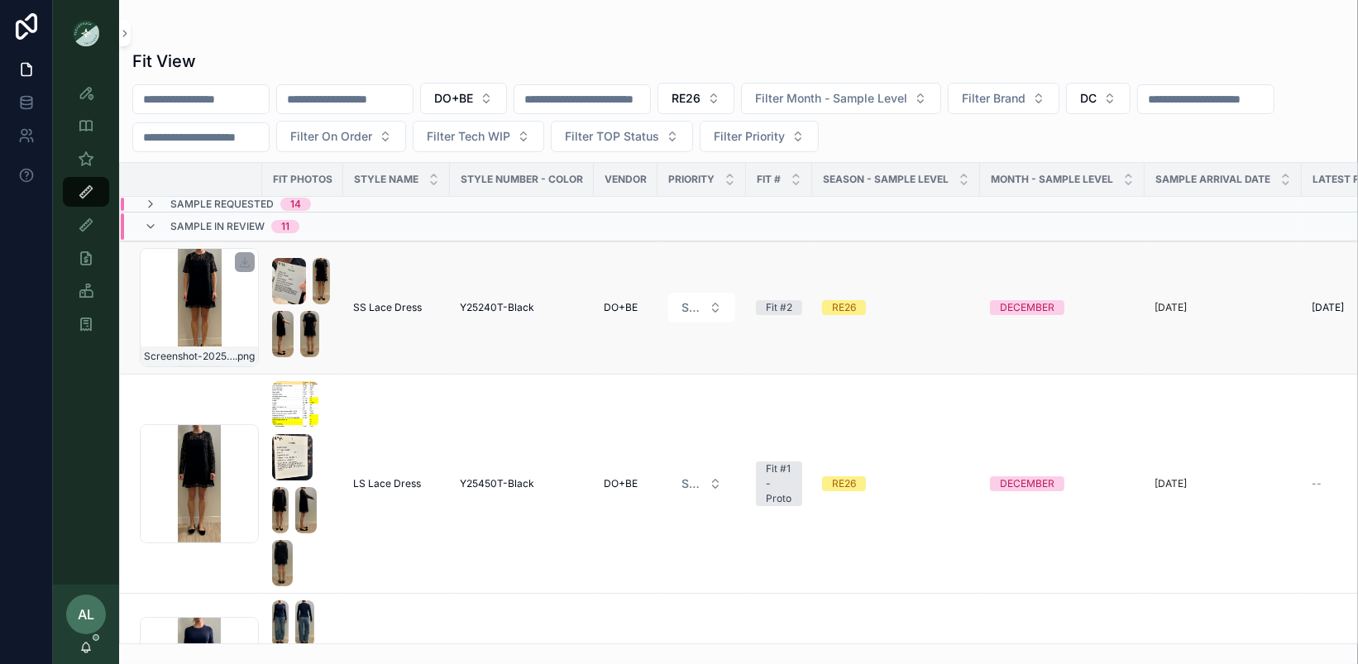
click at [251, 317] on div "Screenshot-2025-09-09-at-4.17.49-PM .png" at bounding box center [199, 307] width 119 height 119
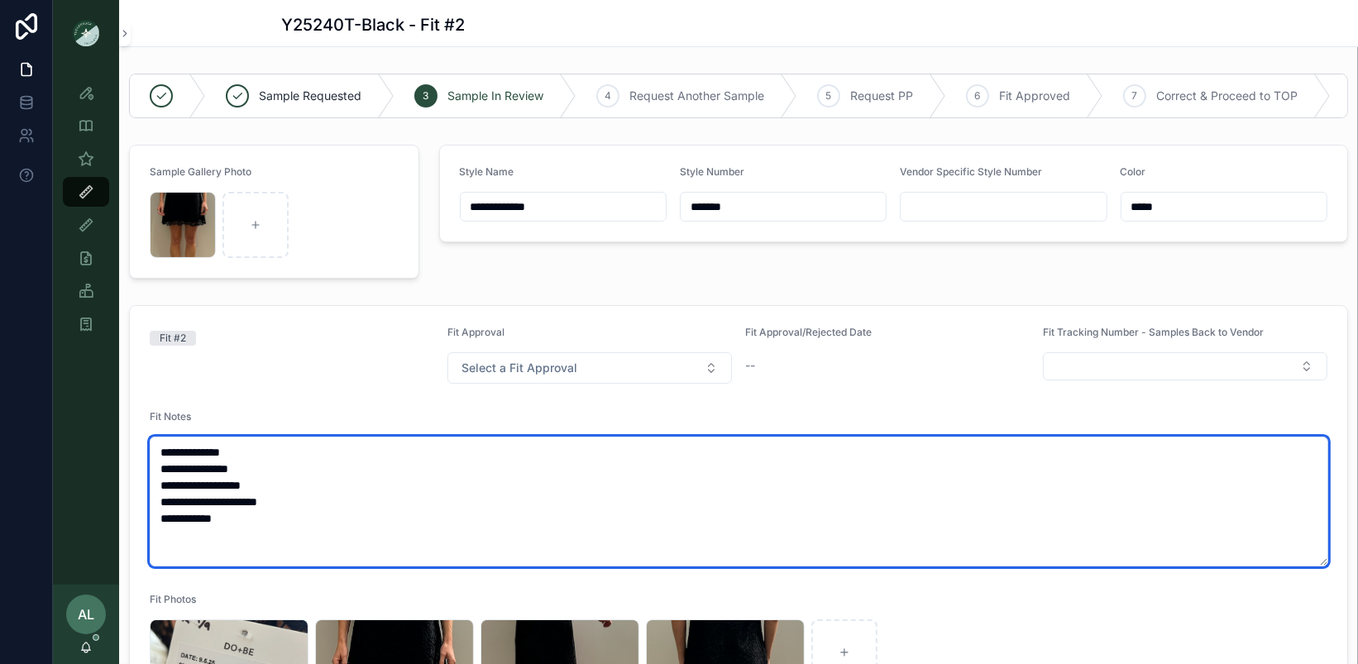
click at [279, 449] on textarea "**********" at bounding box center [739, 502] width 1179 height 130
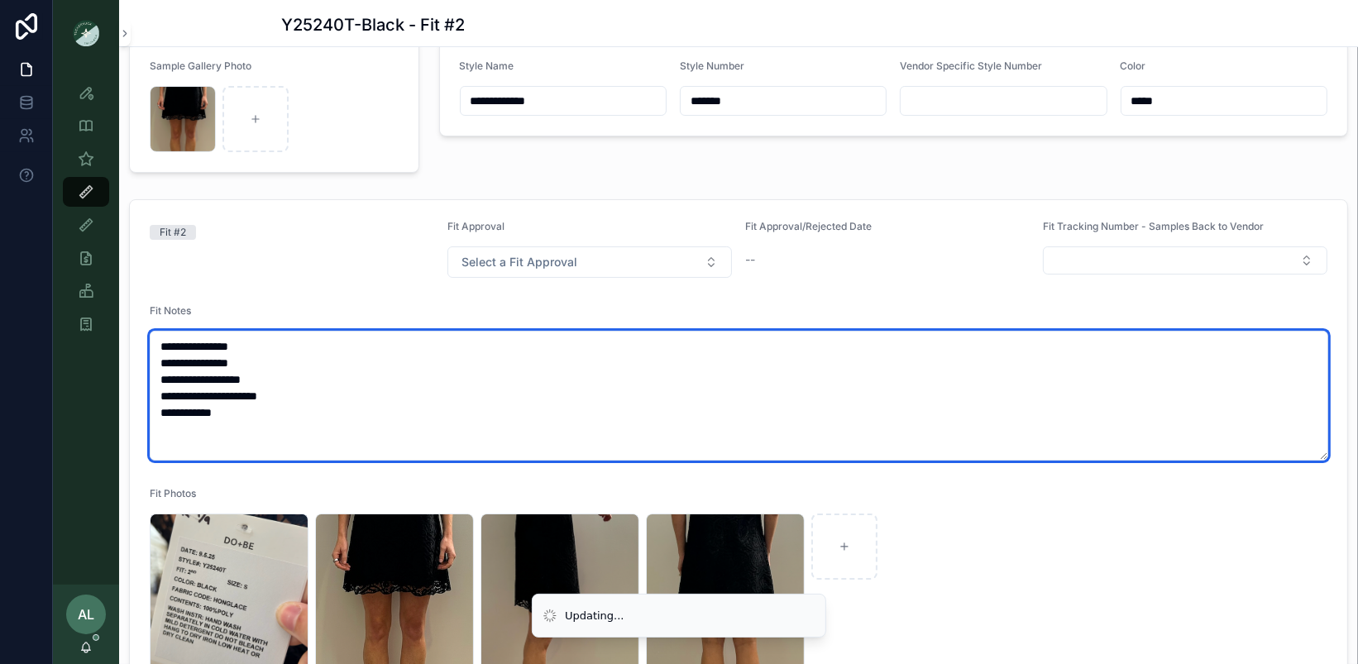
scroll to position [122, 0]
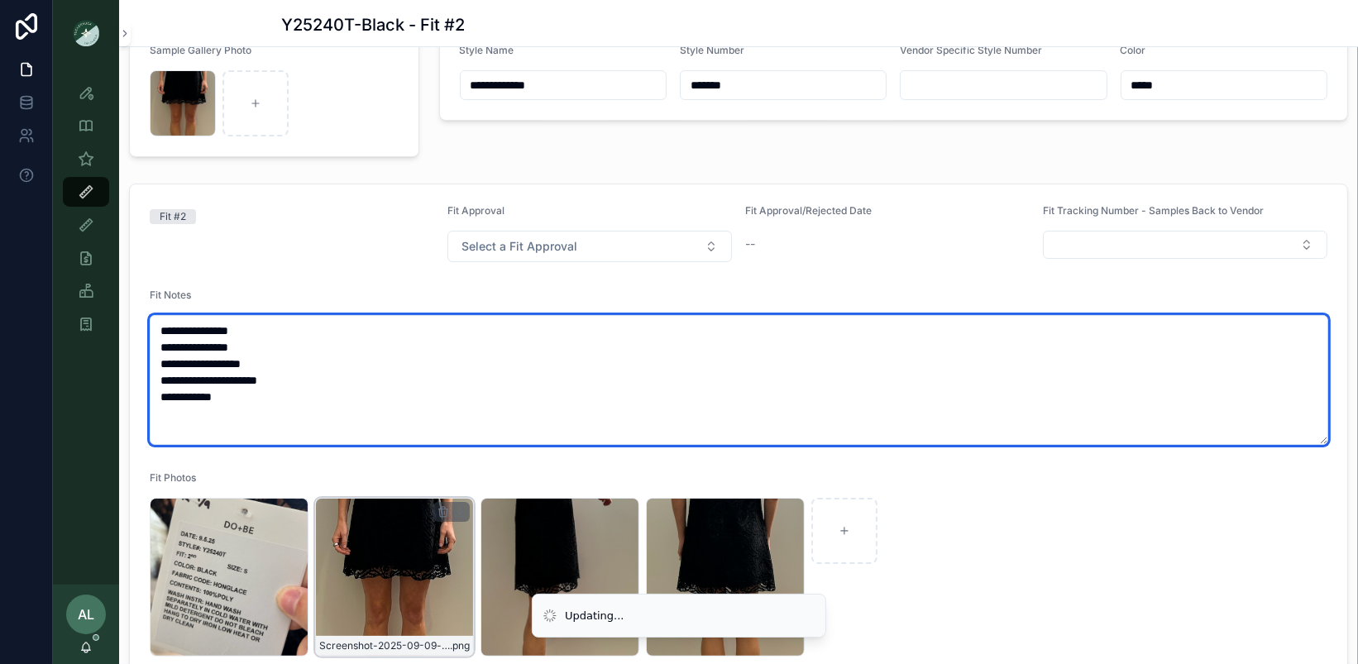
type textarea "**********"
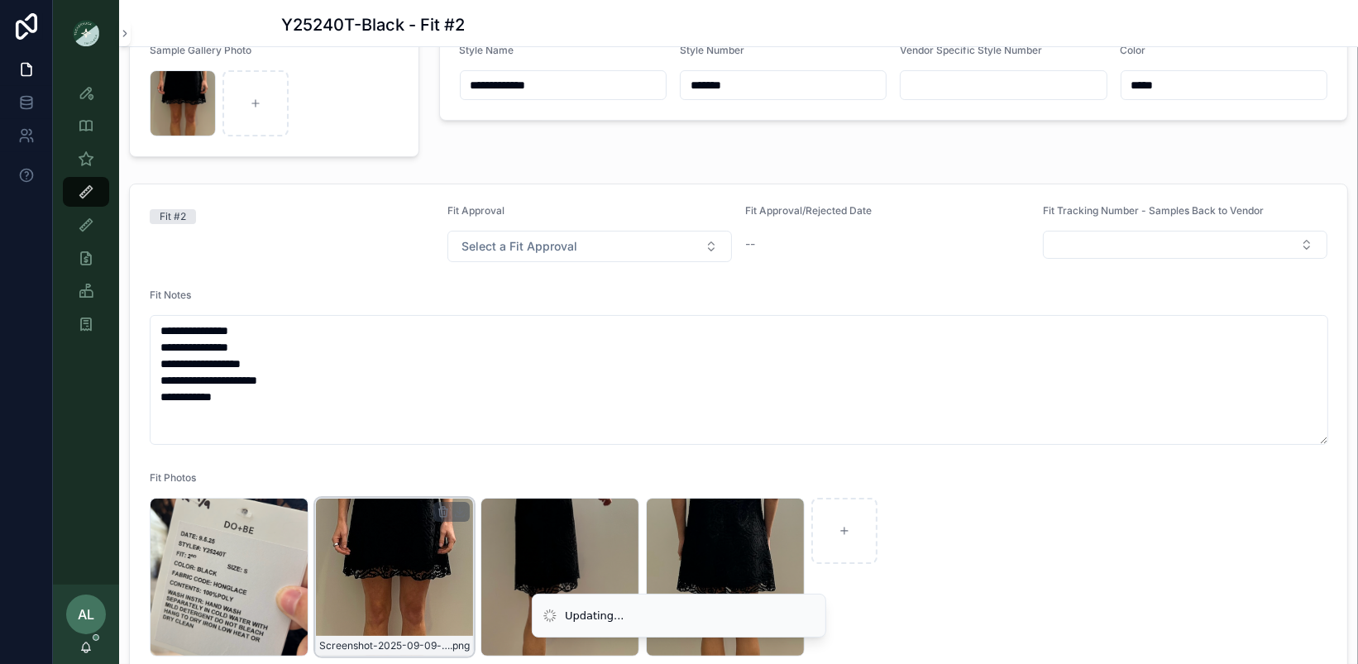
click at [390, 554] on div "Screenshot-2025-09-09-at-4.17.49-PM .png" at bounding box center [394, 577] width 159 height 159
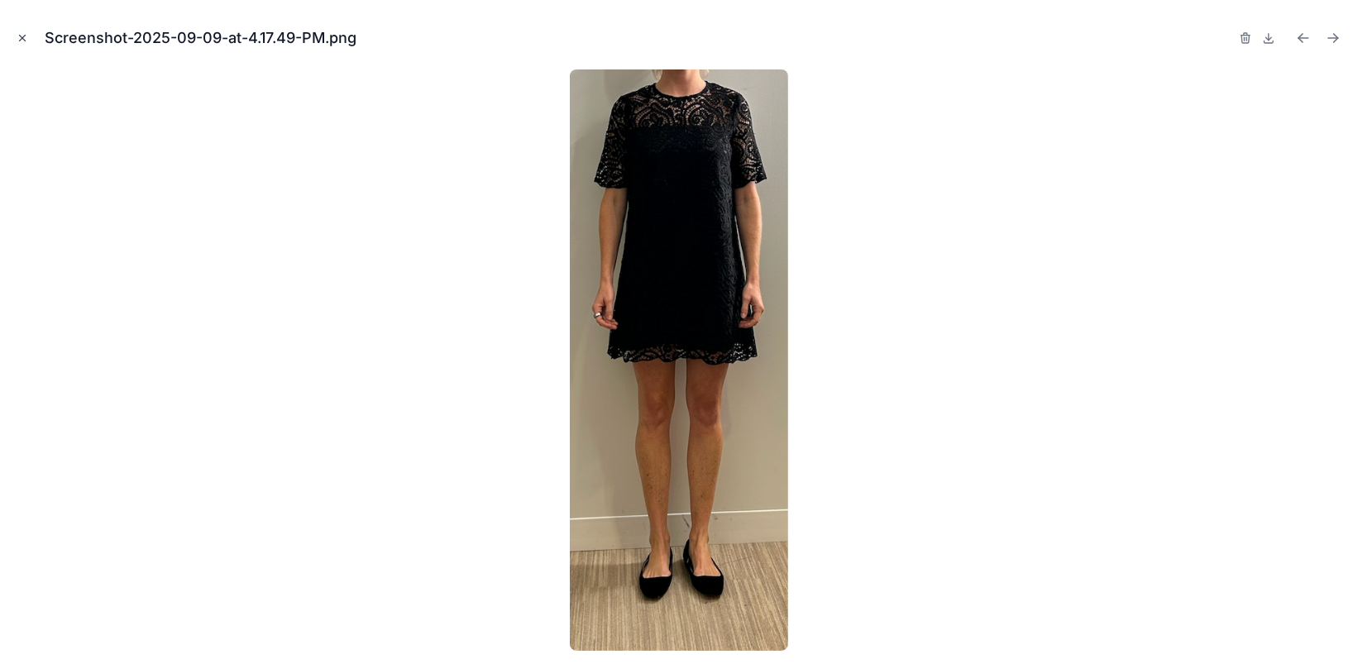
click at [18, 34] on icon "Close modal" at bounding box center [23, 38] width 12 height 12
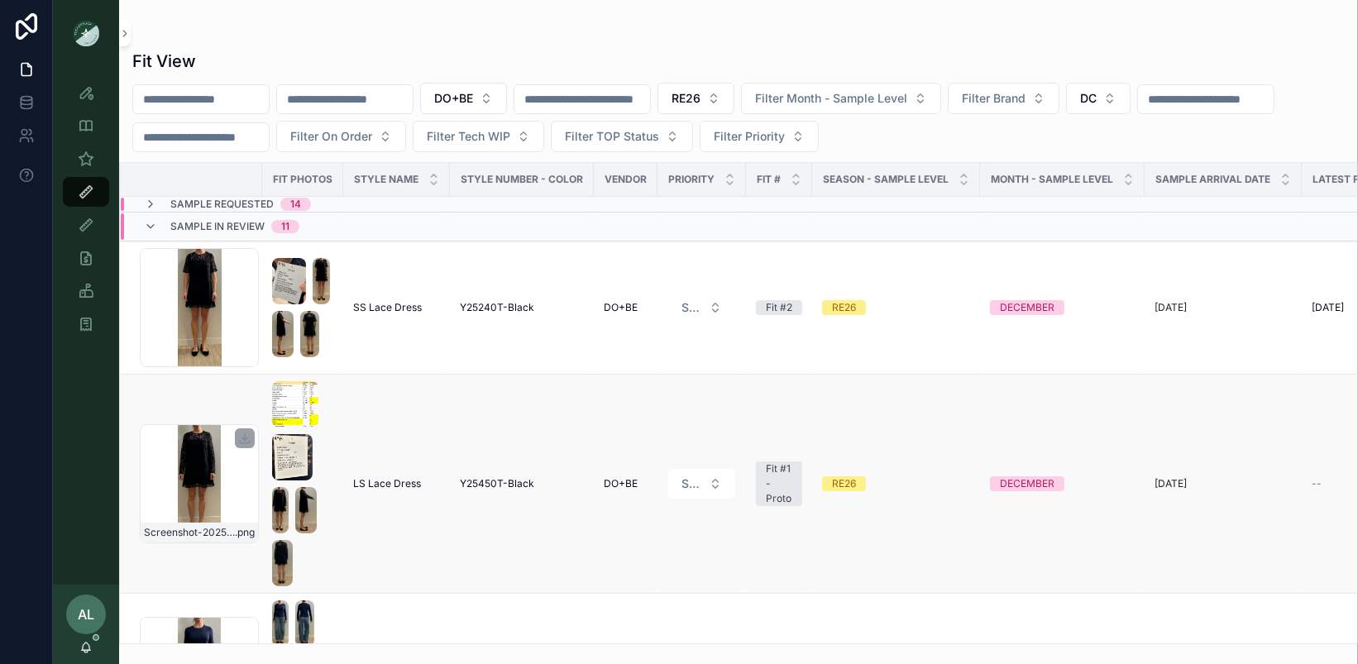
click at [217, 480] on div "Screenshot-2025-09-09-at-4.15.45-PM .png" at bounding box center [199, 483] width 119 height 119
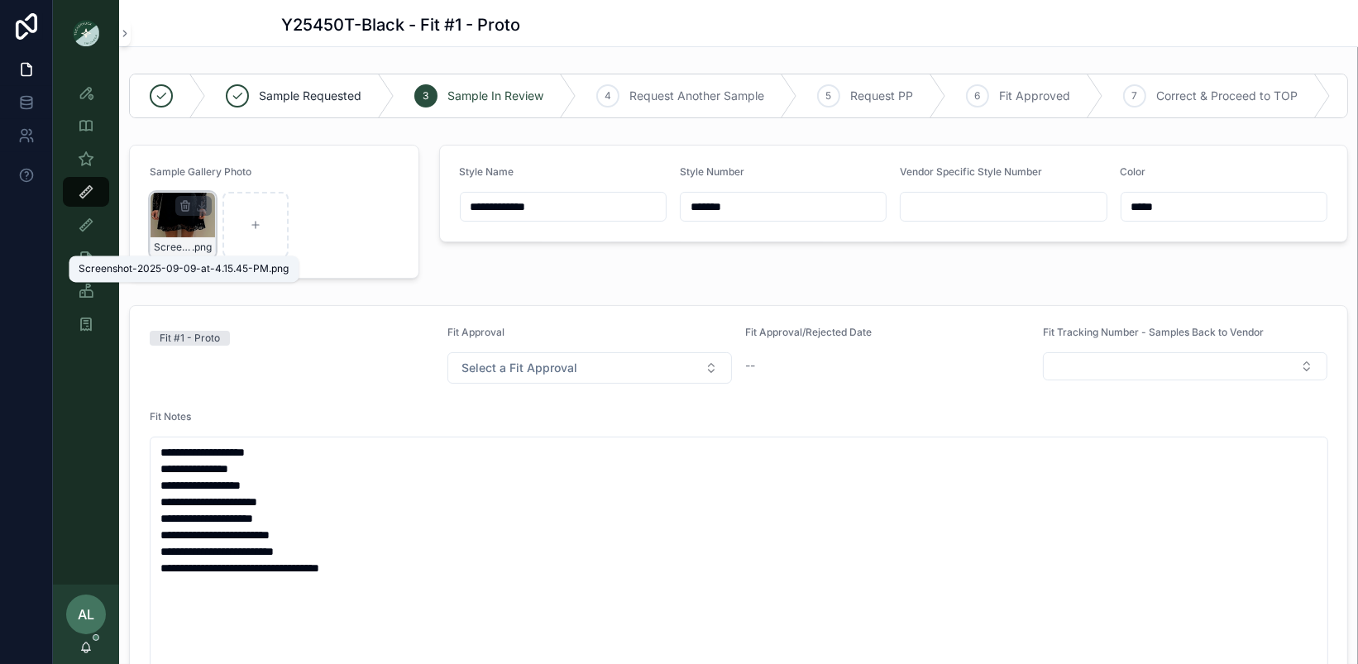
click at [177, 228] on div "Screenshot-2025-09-09-at-4.15.45-PM .png" at bounding box center [183, 225] width 66 height 66
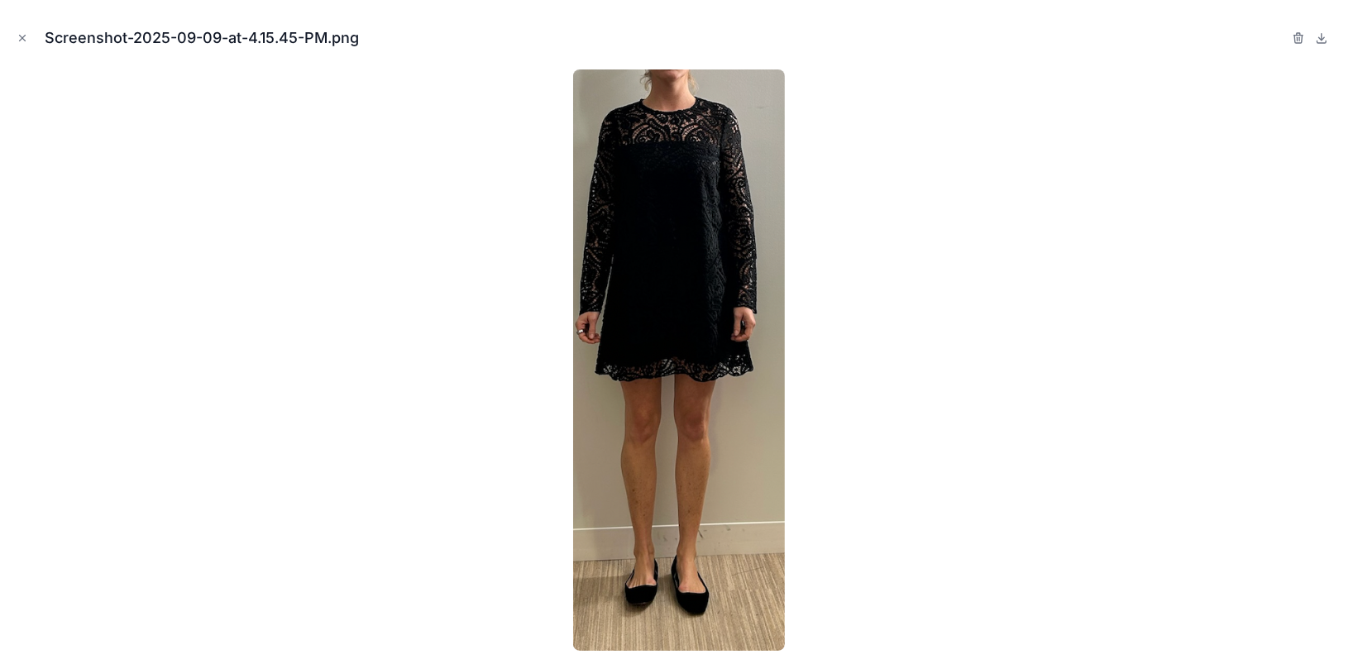
click at [31, 31] on div "Screenshot-2025-09-09-at-4.15.45-PM.png" at bounding box center [679, 38] width 1332 height 50
click at [27, 32] on icon "Close modal" at bounding box center [23, 38] width 12 height 12
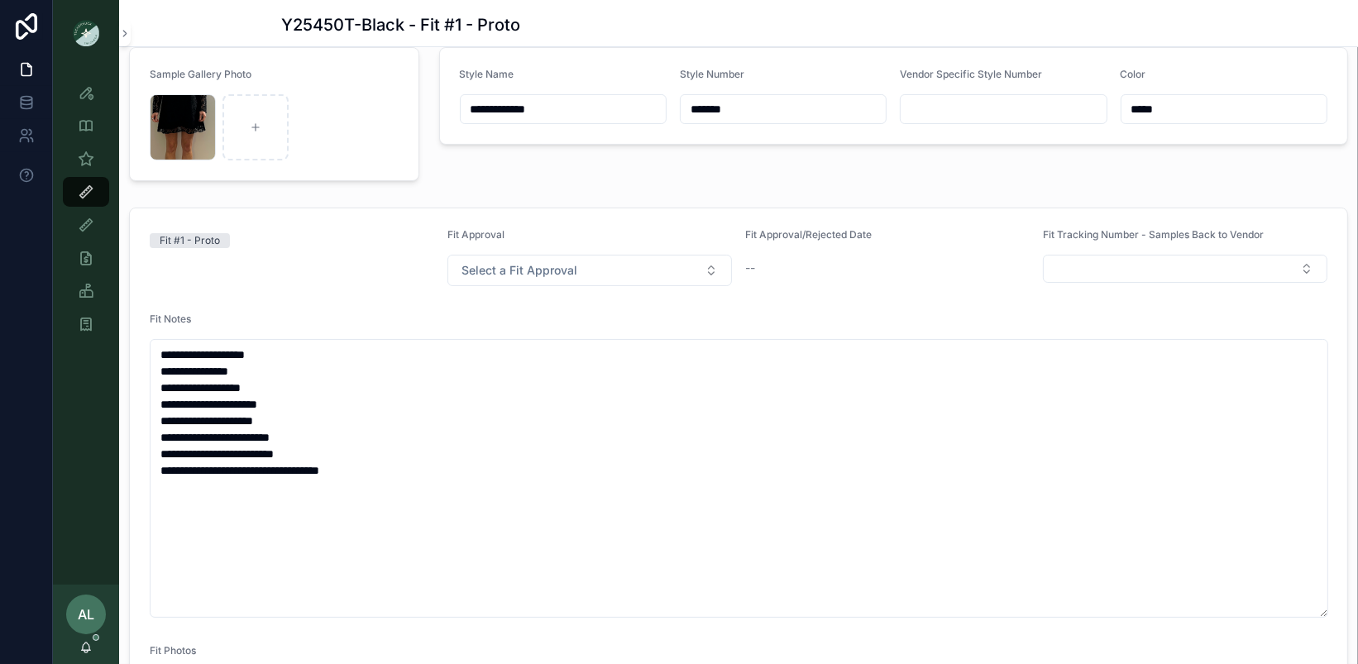
scroll to position [103, 0]
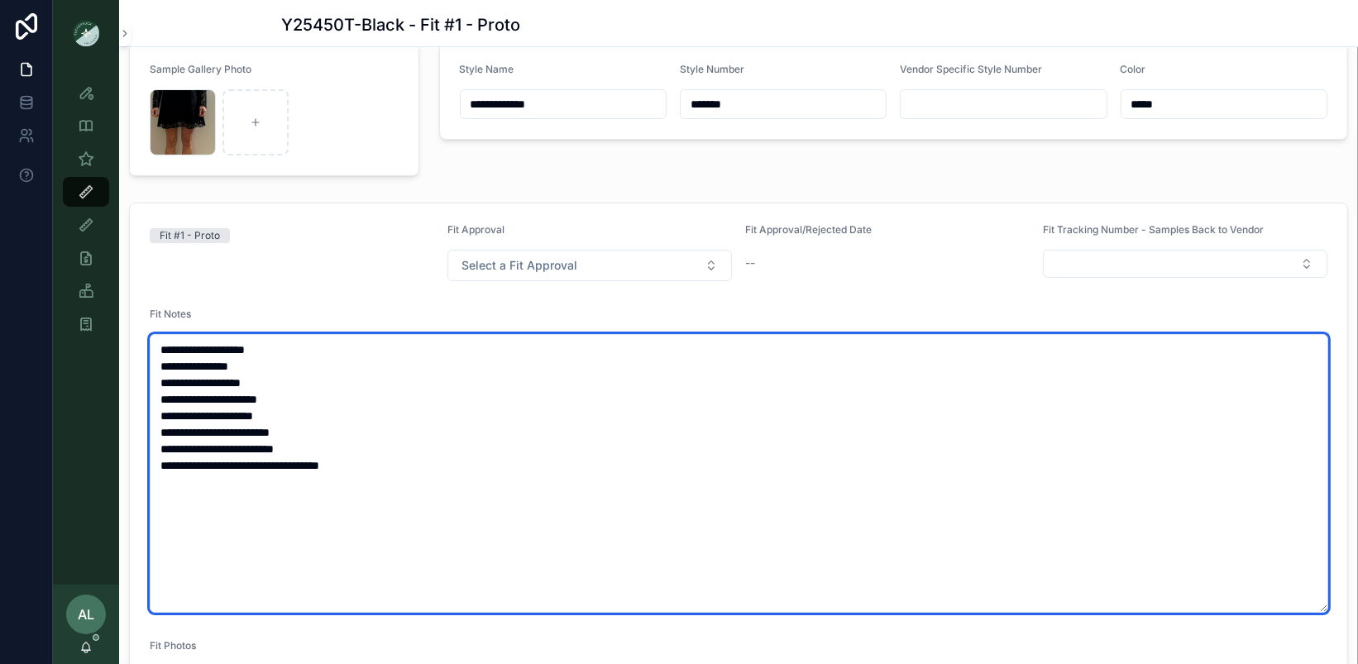
click at [392, 466] on textarea "**********" at bounding box center [739, 473] width 1179 height 279
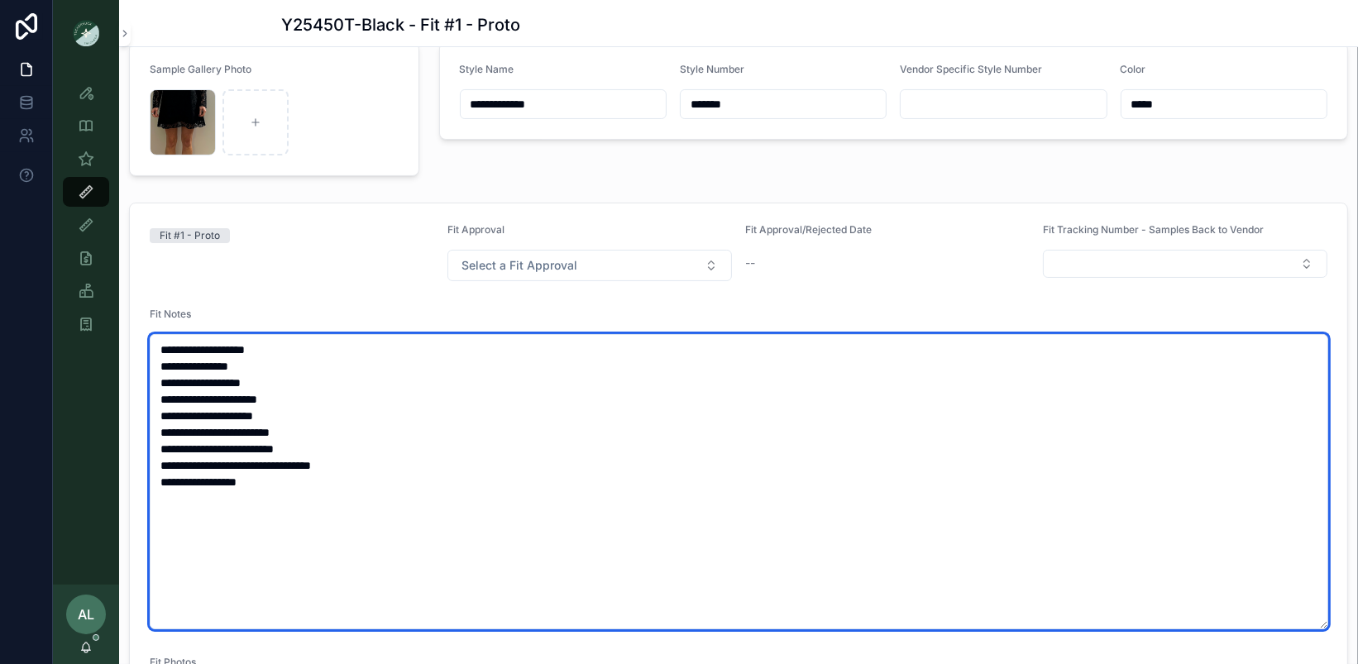
type textarea "**********"
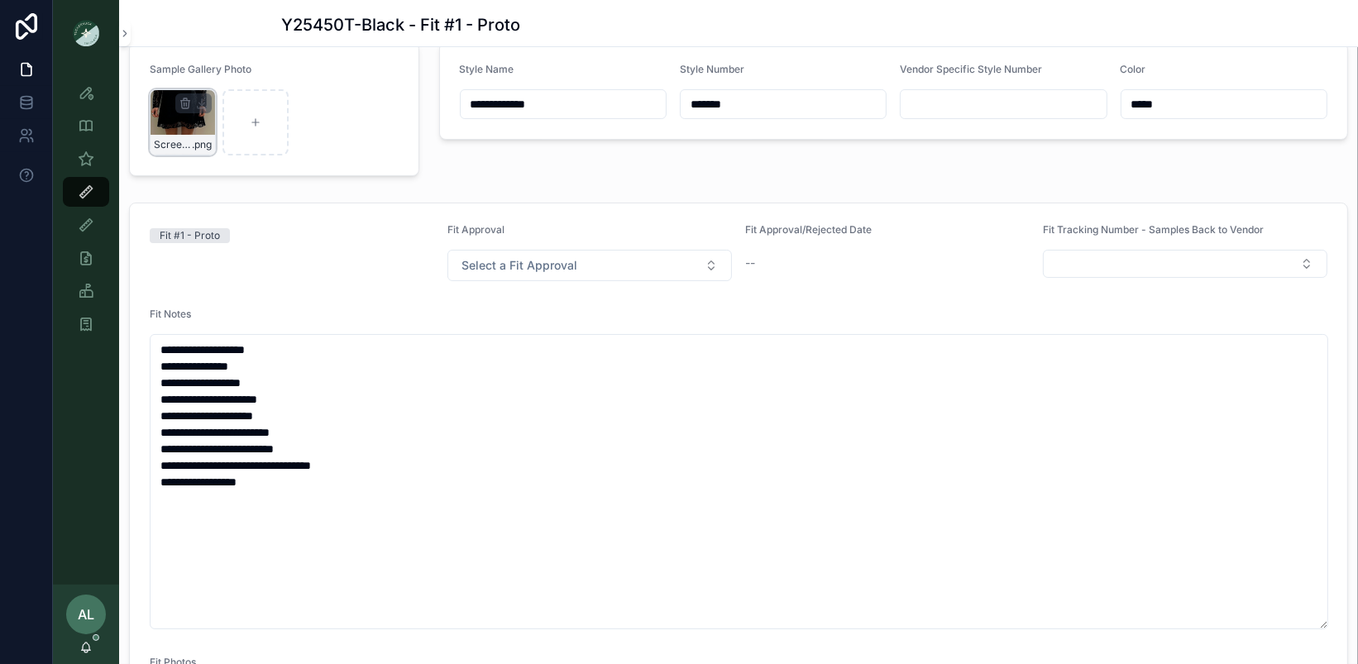
click at [165, 123] on div "Screenshot-2025-09-09-at-4.15.45-PM .png" at bounding box center [183, 122] width 66 height 66
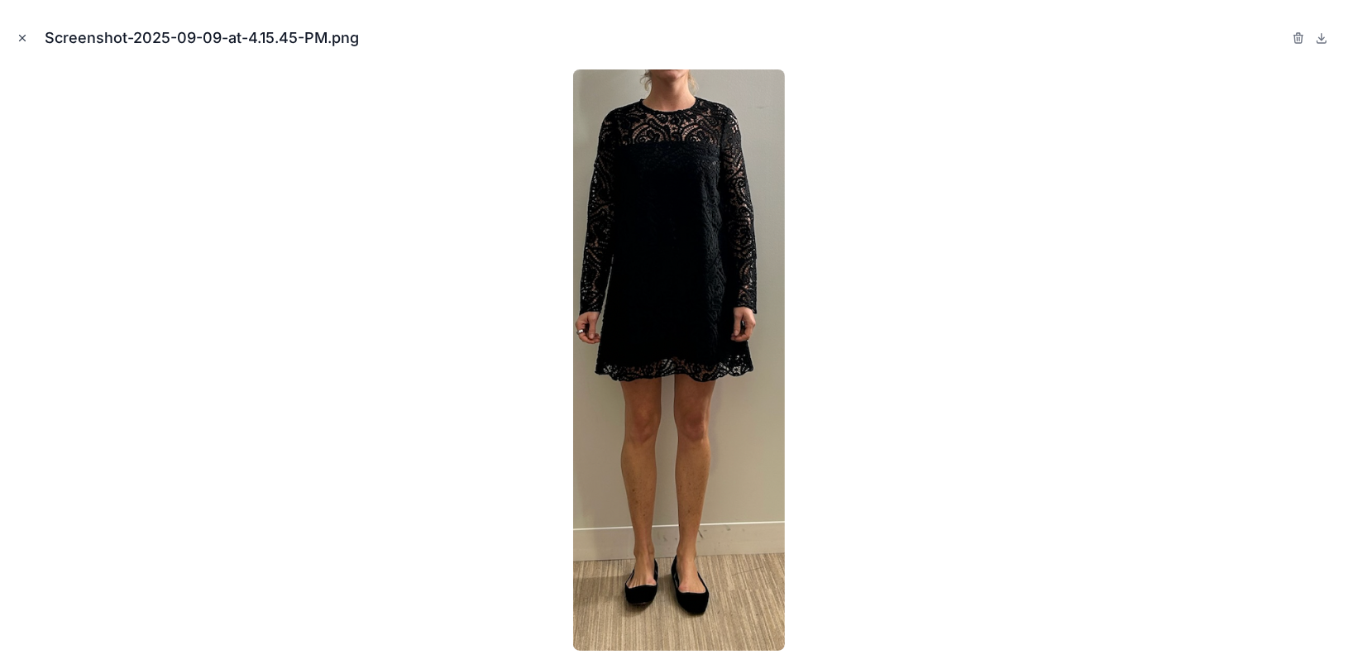
click at [22, 43] on icon "Close modal" at bounding box center [23, 38] width 12 height 12
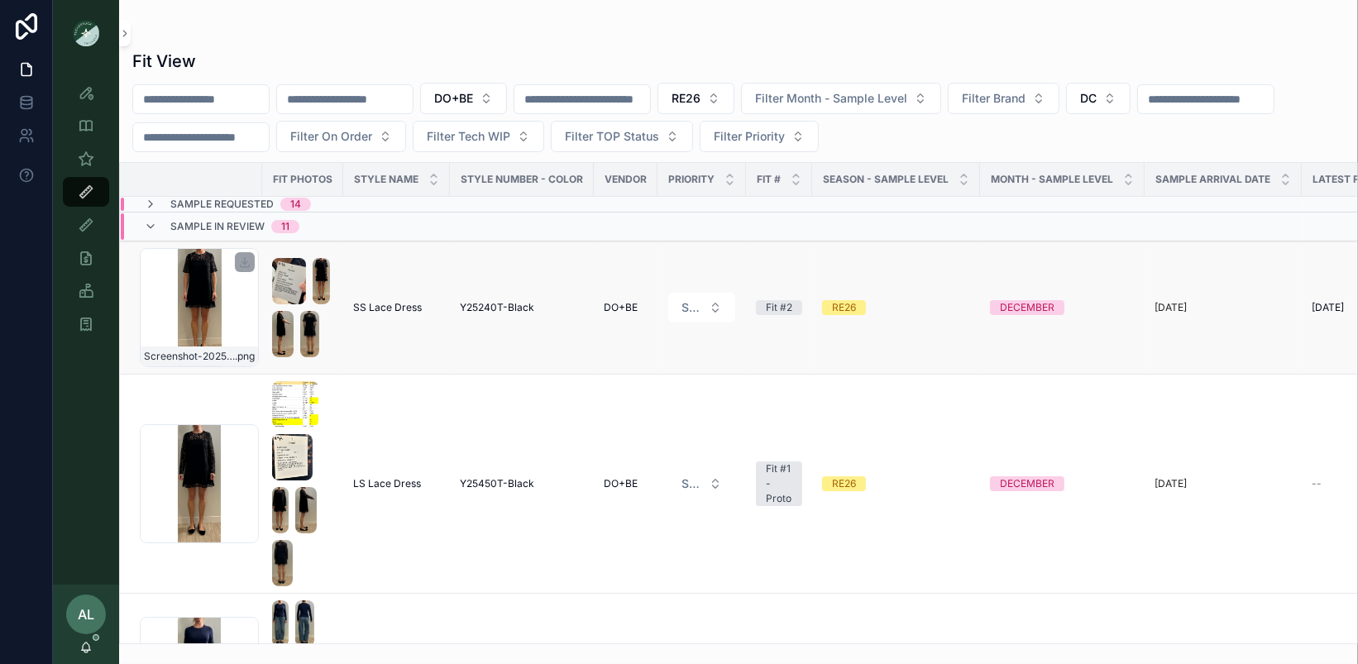
click at [238, 317] on div "Screenshot-2025-09-09-at-4.17.49-PM .png" at bounding box center [199, 307] width 119 height 119
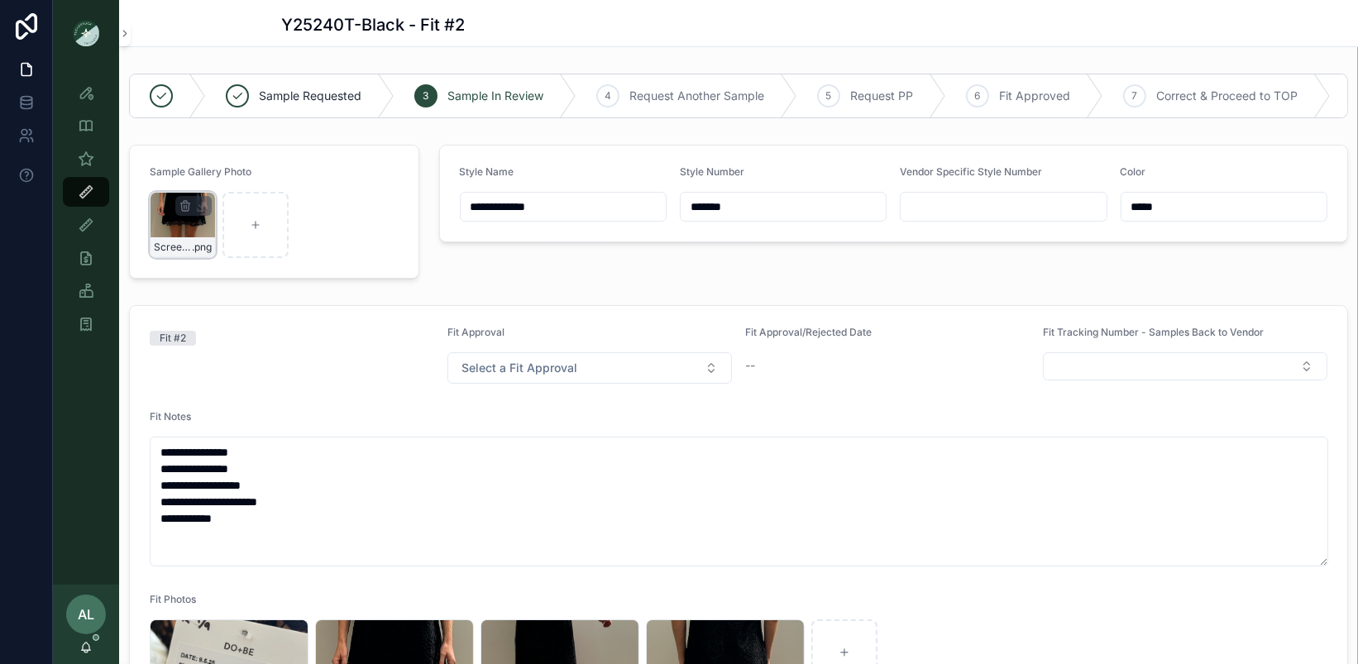
click at [182, 232] on div "Screenshot-2025-09-09-at-4.17.49-PM .png" at bounding box center [183, 225] width 66 height 66
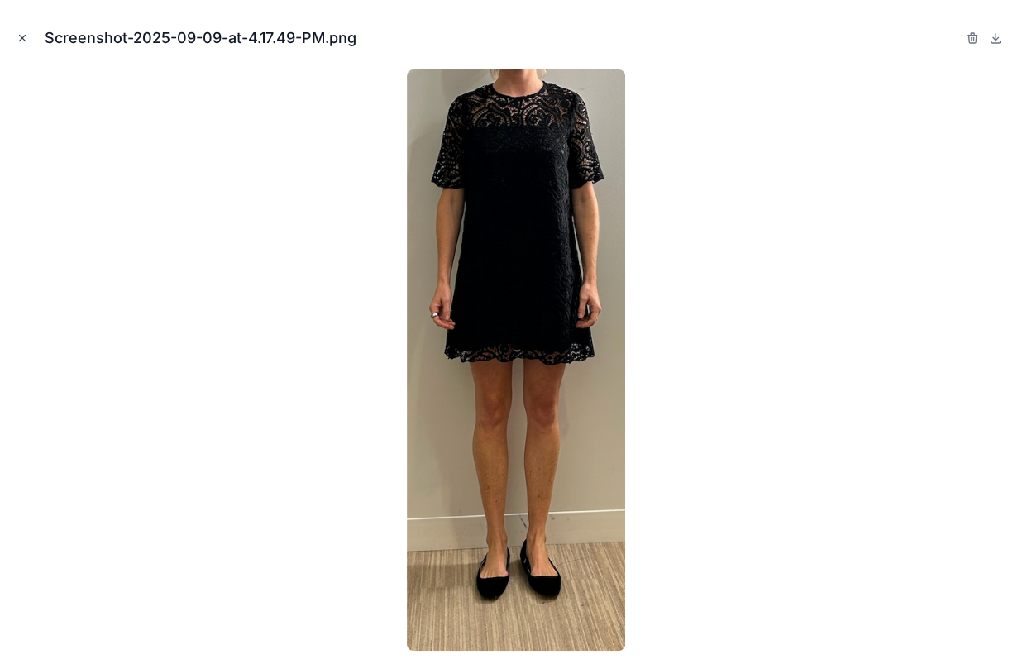
click at [23, 39] on icon "Close modal" at bounding box center [23, 39] width 6 height 6
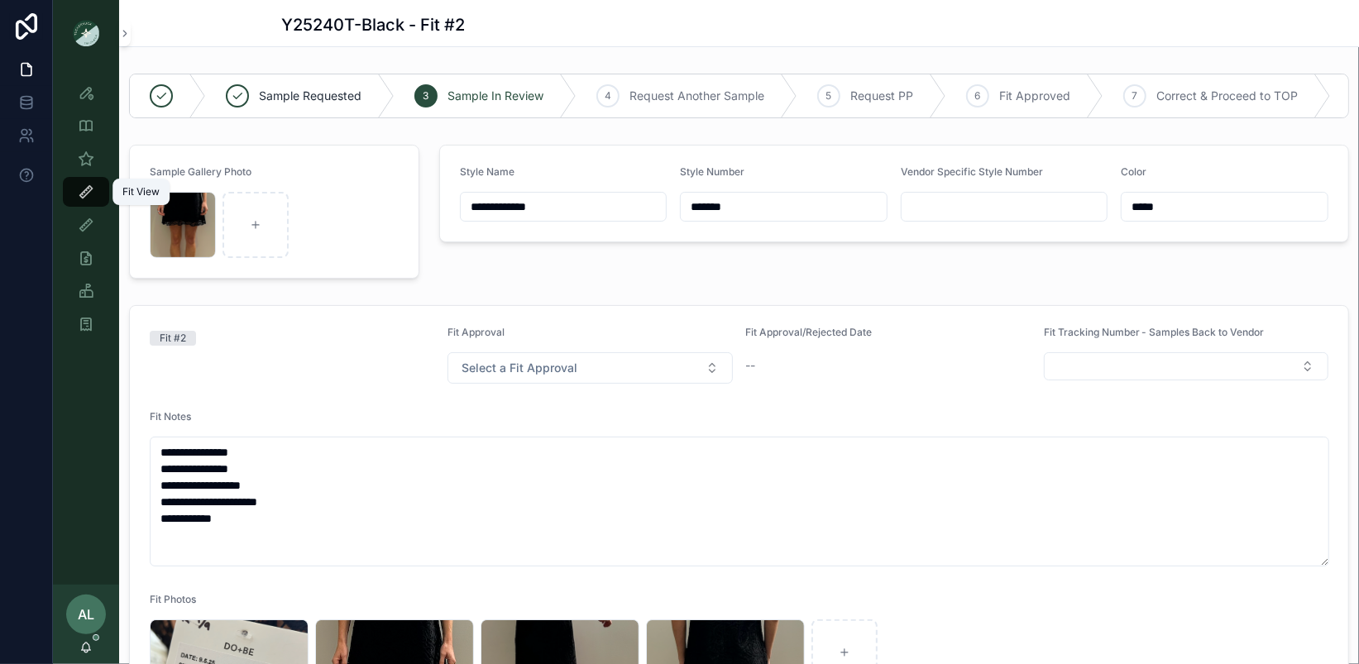
click at [92, 194] on icon "scrollable content" at bounding box center [86, 192] width 17 height 17
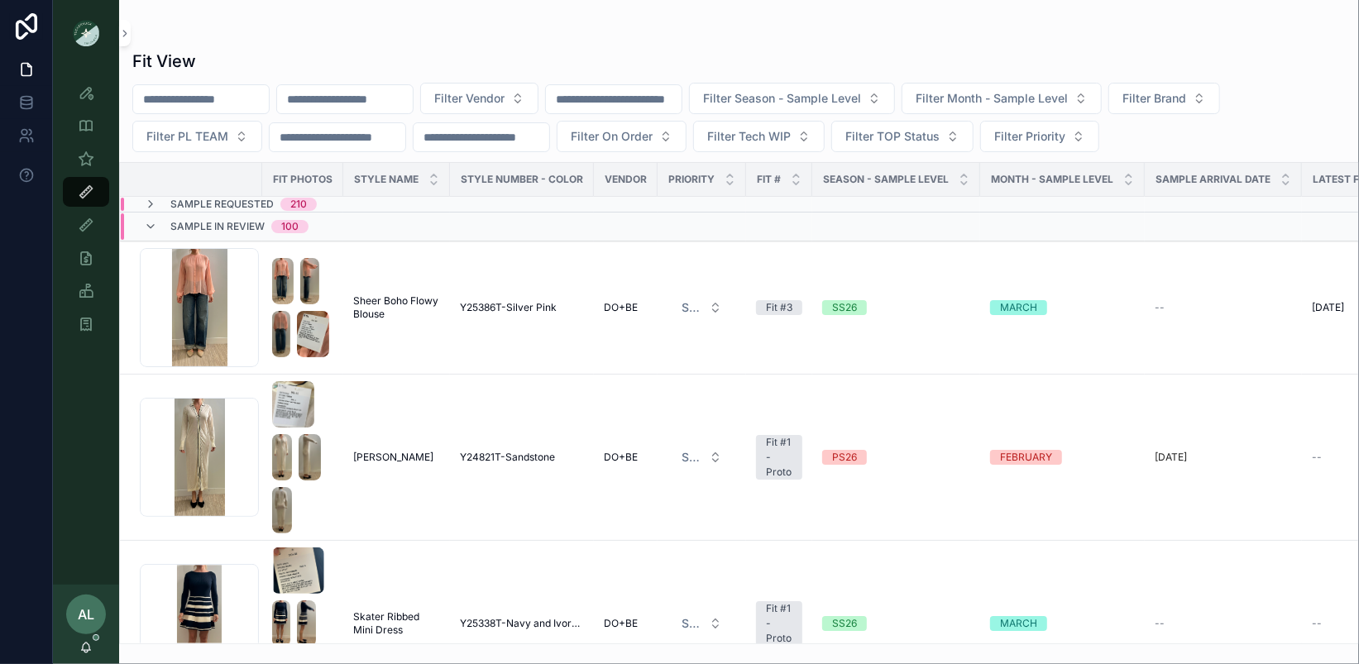
click at [487, 36] on div at bounding box center [738, 32] width 1213 height 13
click at [330, 34] on div at bounding box center [738, 32] width 1213 height 13
click at [505, 103] on span "Filter Vendor" at bounding box center [469, 98] width 70 height 17
type input "*****"
click at [512, 165] on div "DO+BE" at bounding box center [513, 164] width 198 height 26
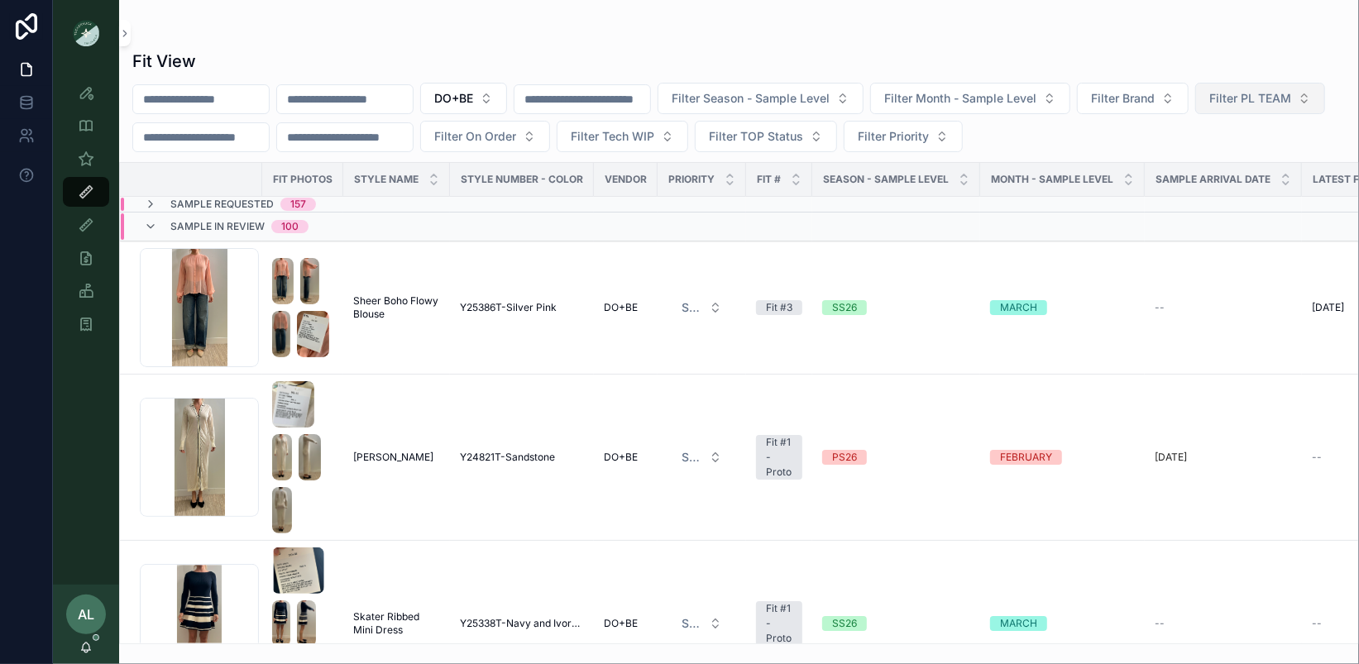
click at [1209, 107] on span "Filter PL TEAM" at bounding box center [1250, 98] width 82 height 17
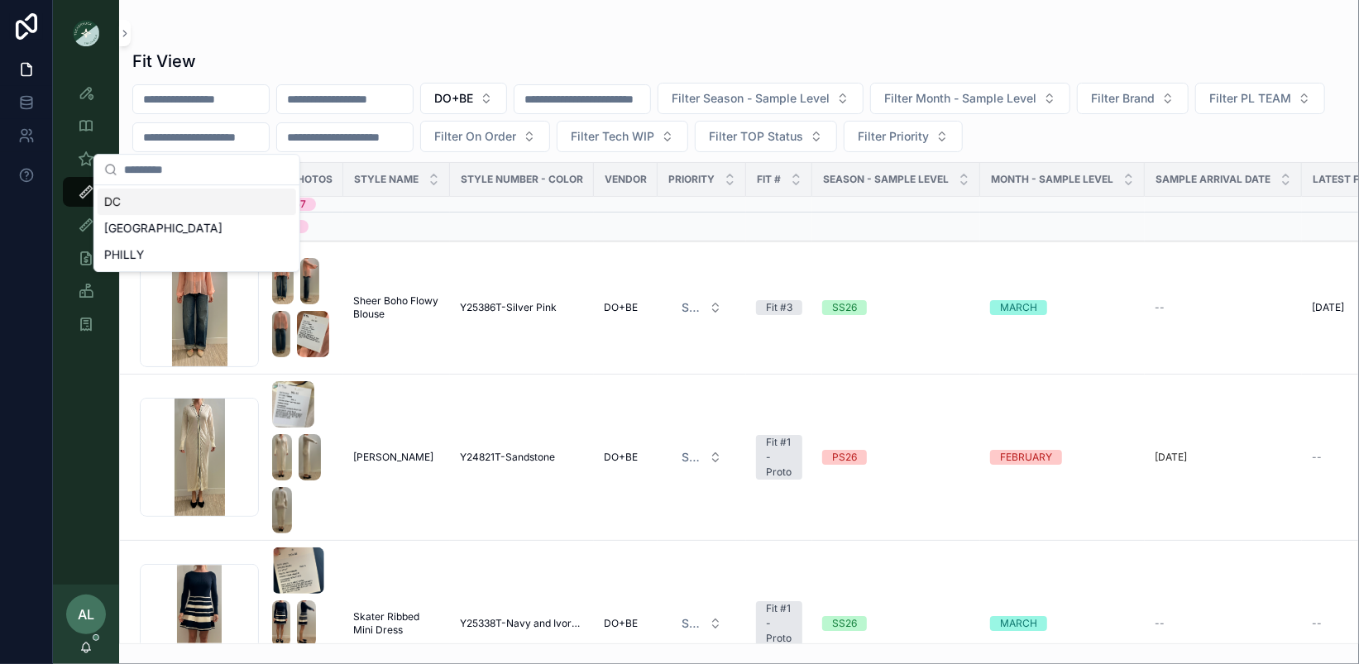
click at [179, 198] on div "DC" at bounding box center [197, 202] width 198 height 26
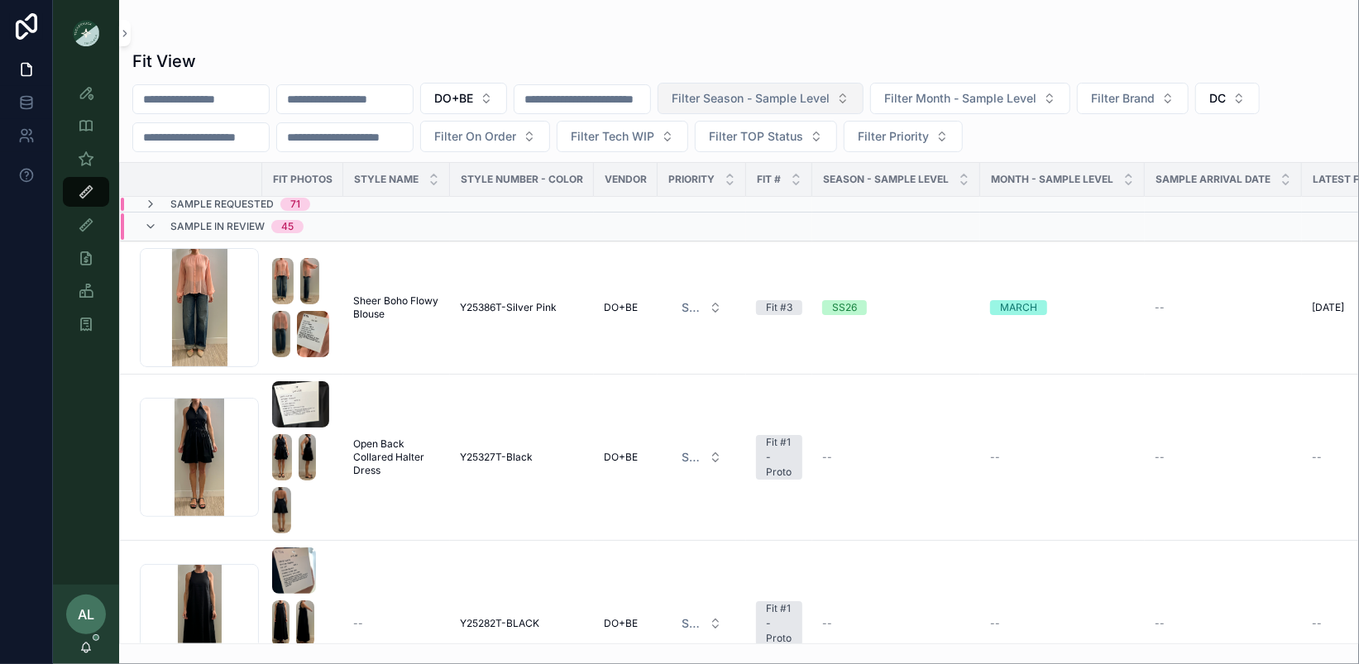
click at [824, 90] on span "Filter Season - Sample Level" at bounding box center [751, 98] width 158 height 17
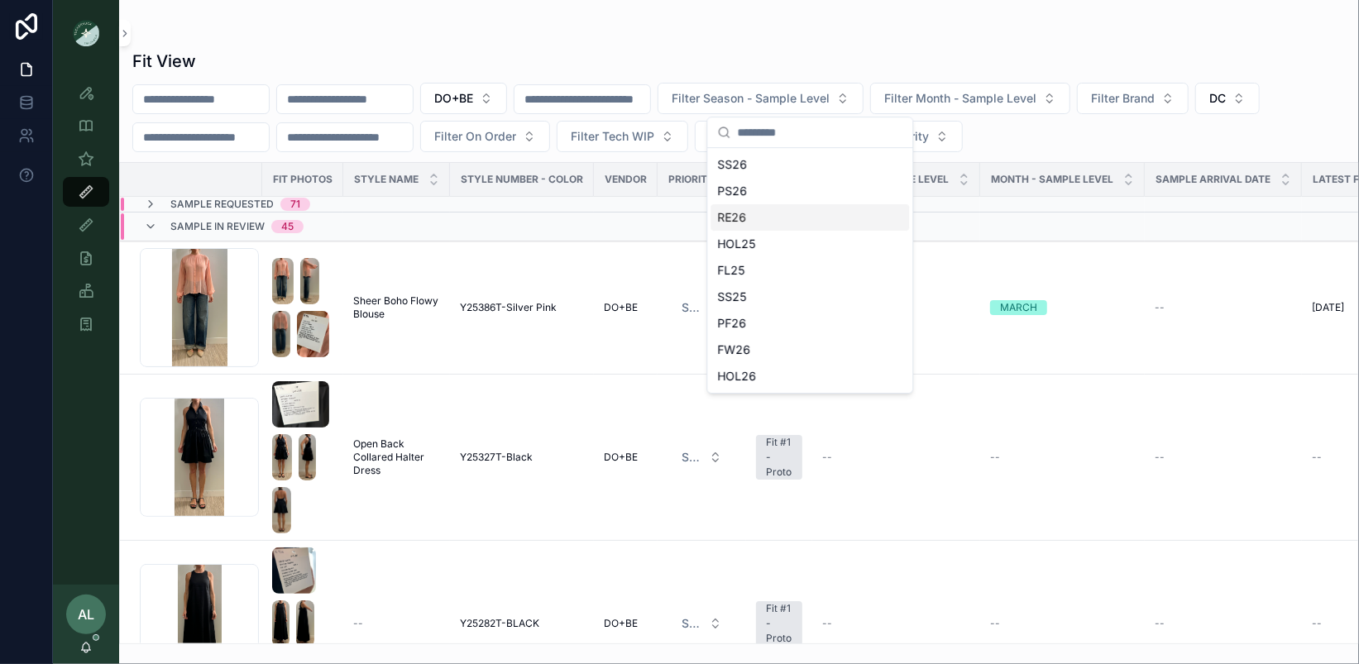
click at [747, 214] on div "RE26" at bounding box center [809, 217] width 198 height 26
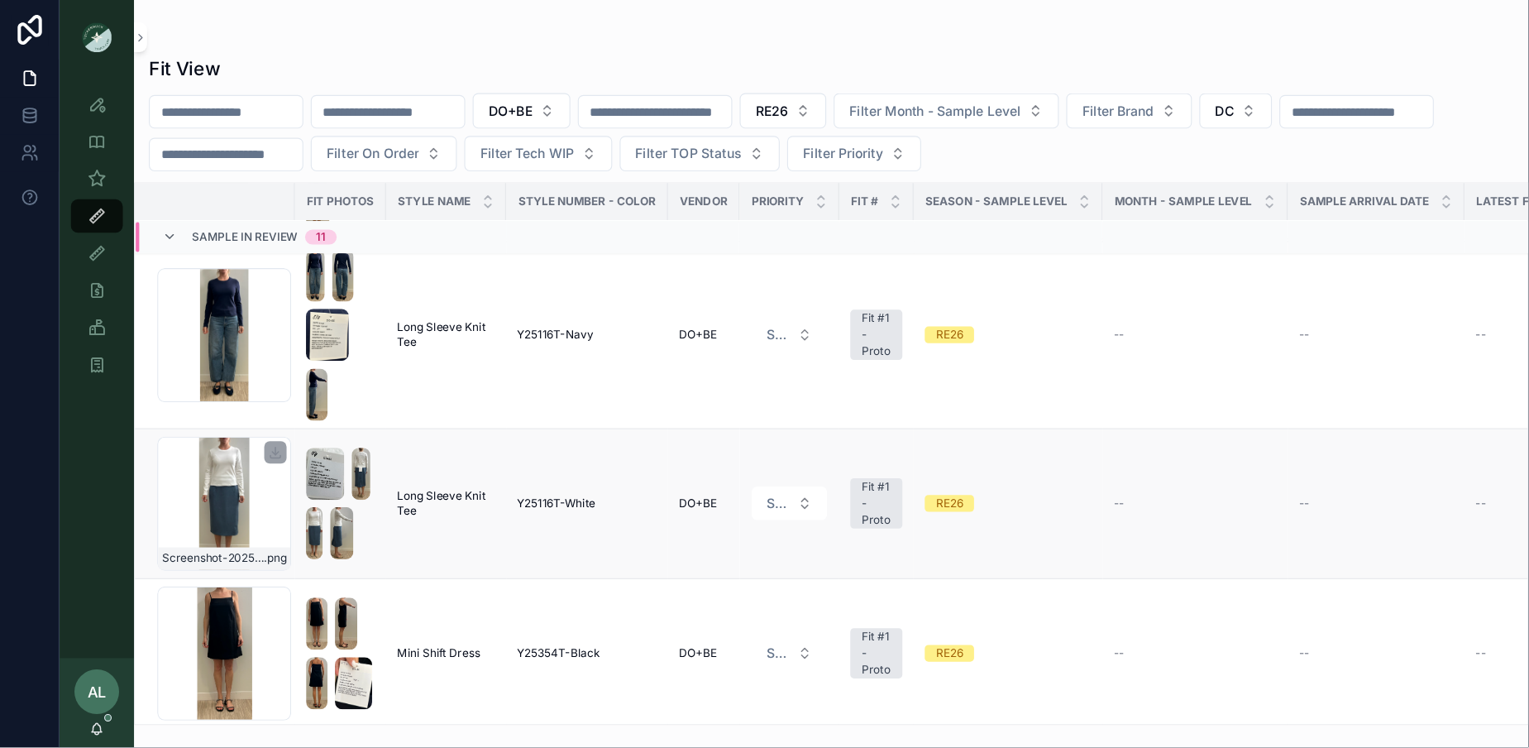
scroll to position [387, 0]
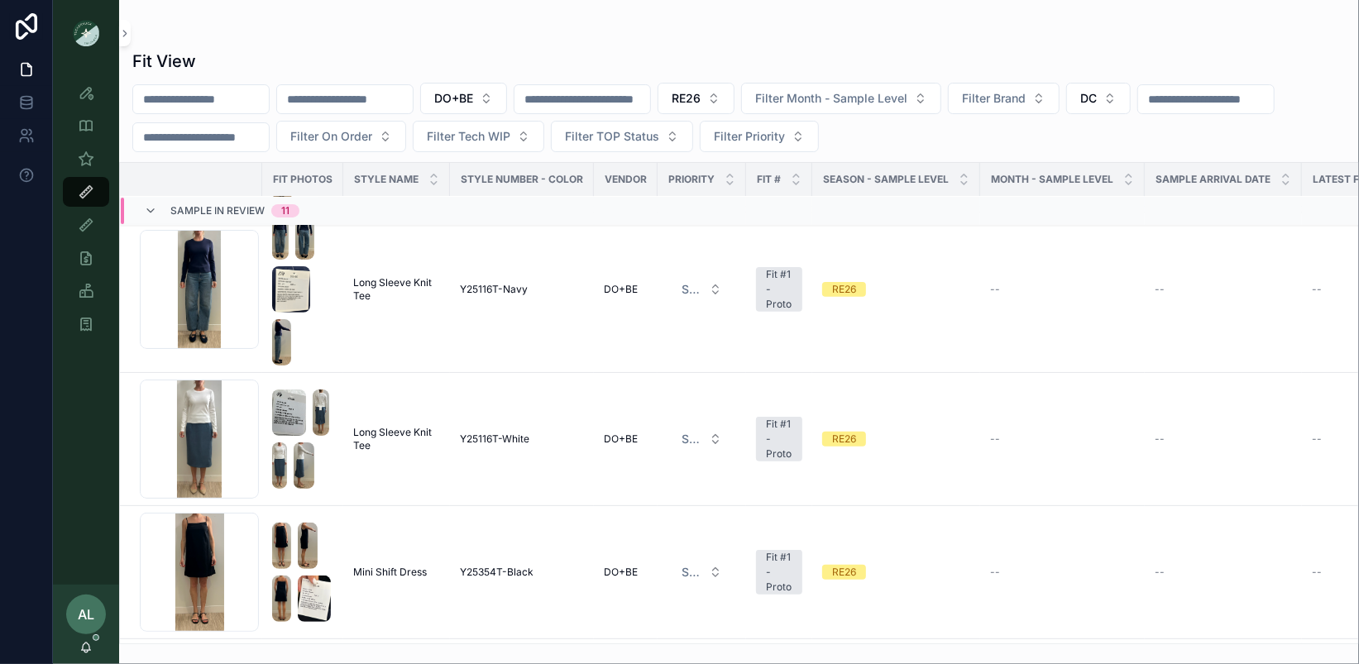
click at [89, 454] on div "Style View Style View - Vendor Specific Sample (MPN) View Fit View Sample Coord…" at bounding box center [86, 325] width 66 height 519
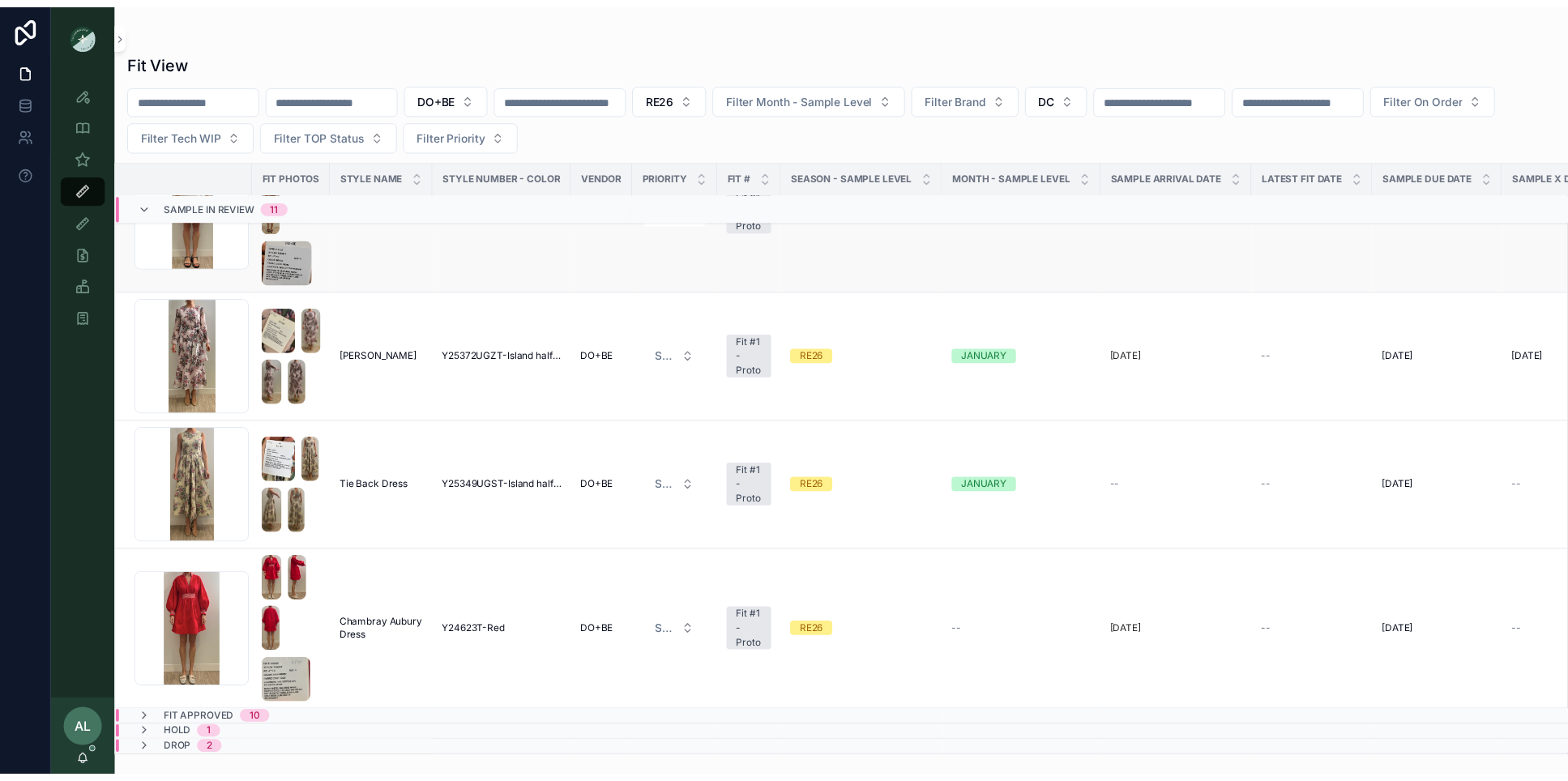
scroll to position [1197, 0]
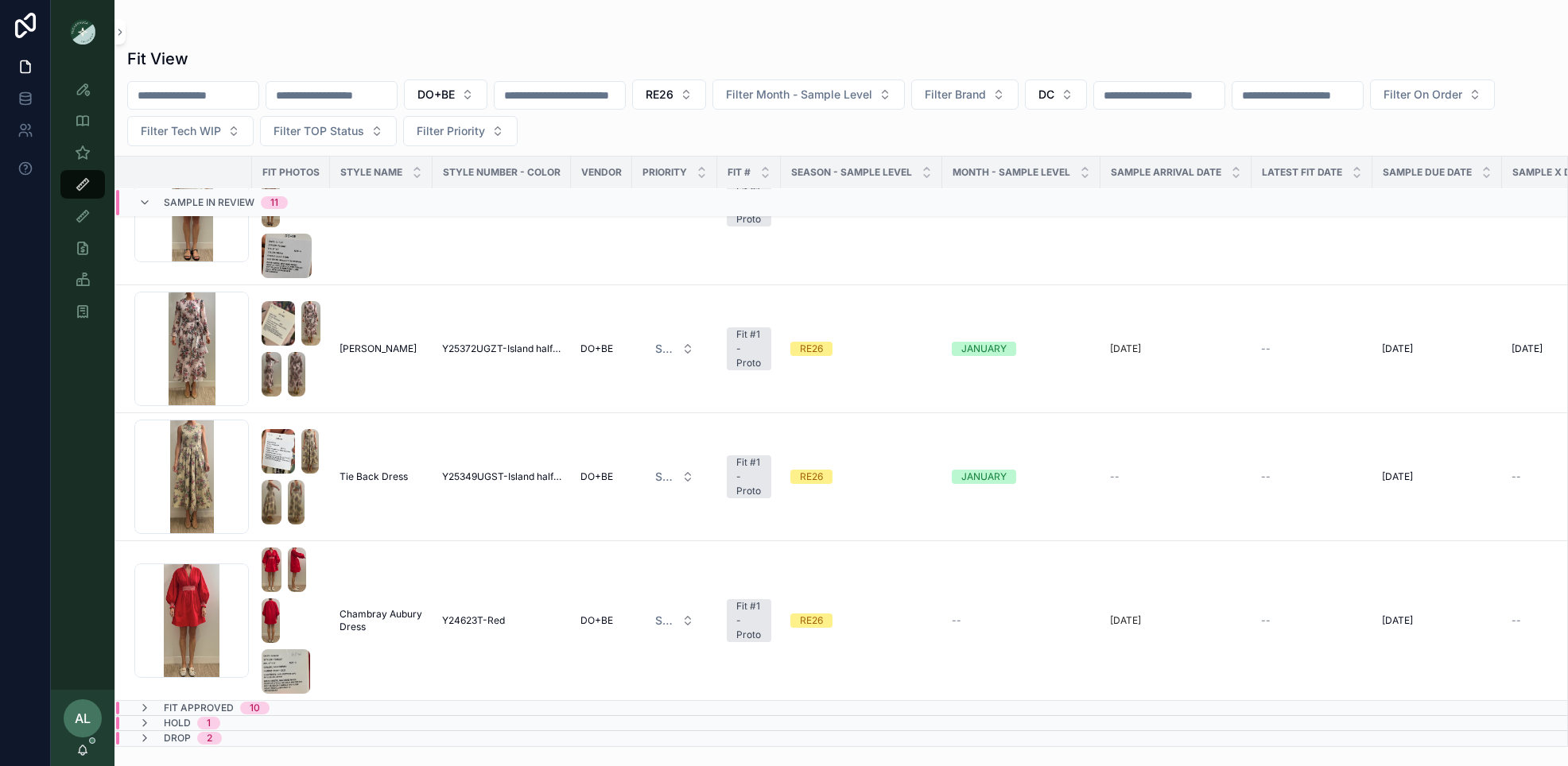
click at [92, 555] on div "Style View Style View - Vendor Specific Sample (MPN) View Fit View Sample Coord…" at bounding box center [83, 377] width 63 height 627
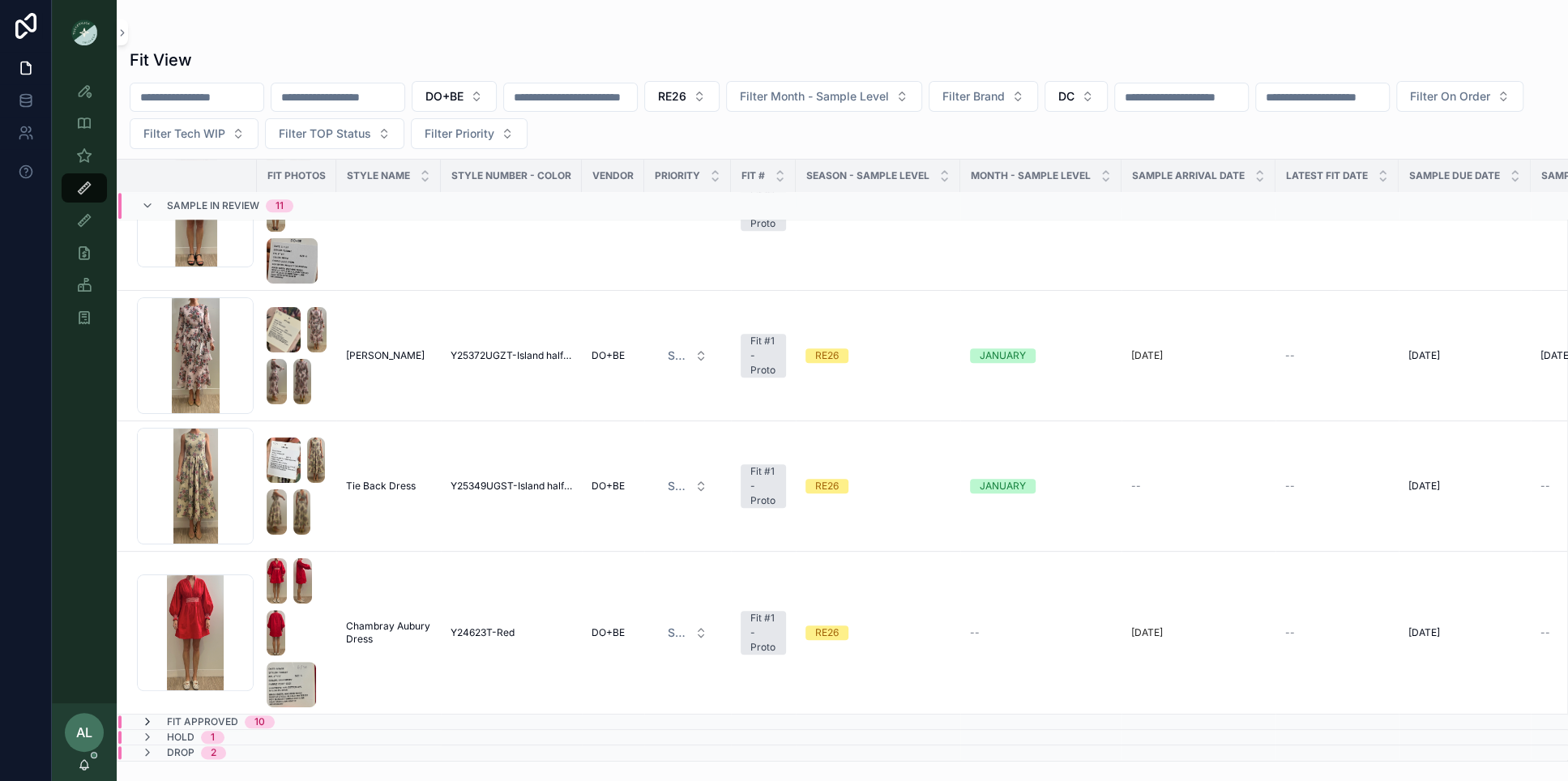
click at [150, 650] on icon at bounding box center [147, 721] width 13 height 13
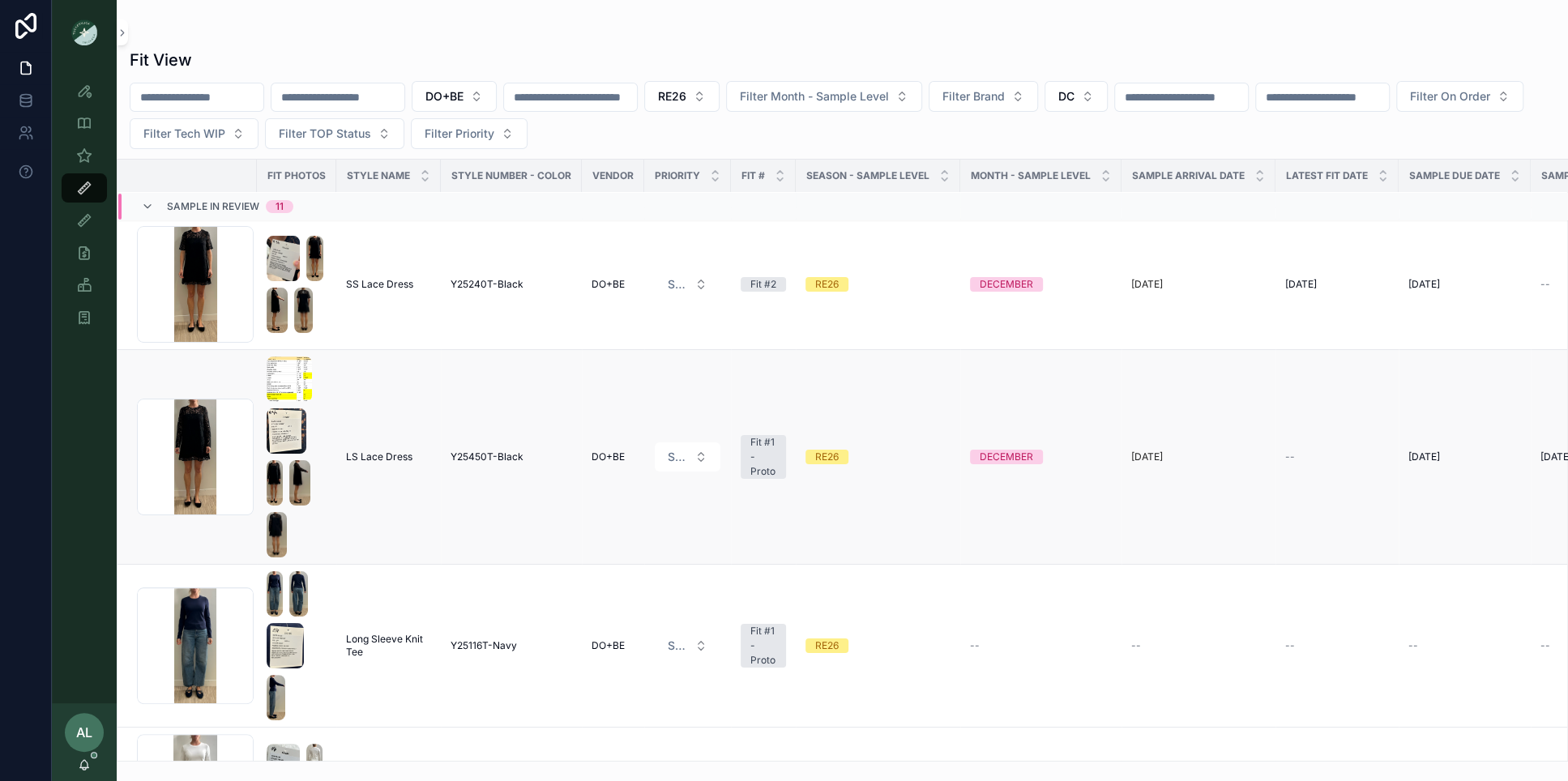
scroll to position [0, 0]
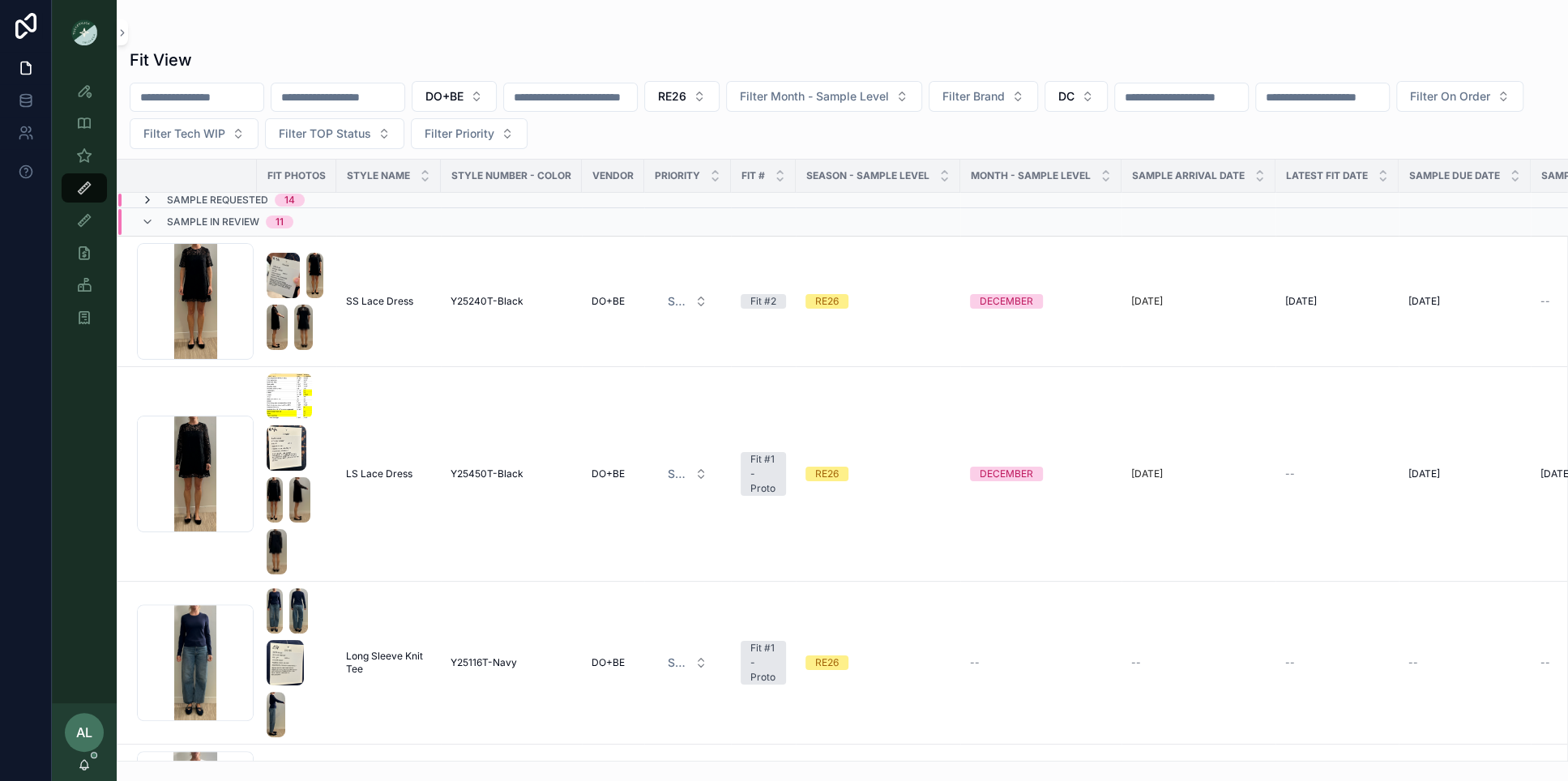
click at [152, 195] on icon at bounding box center [147, 200] width 13 height 13
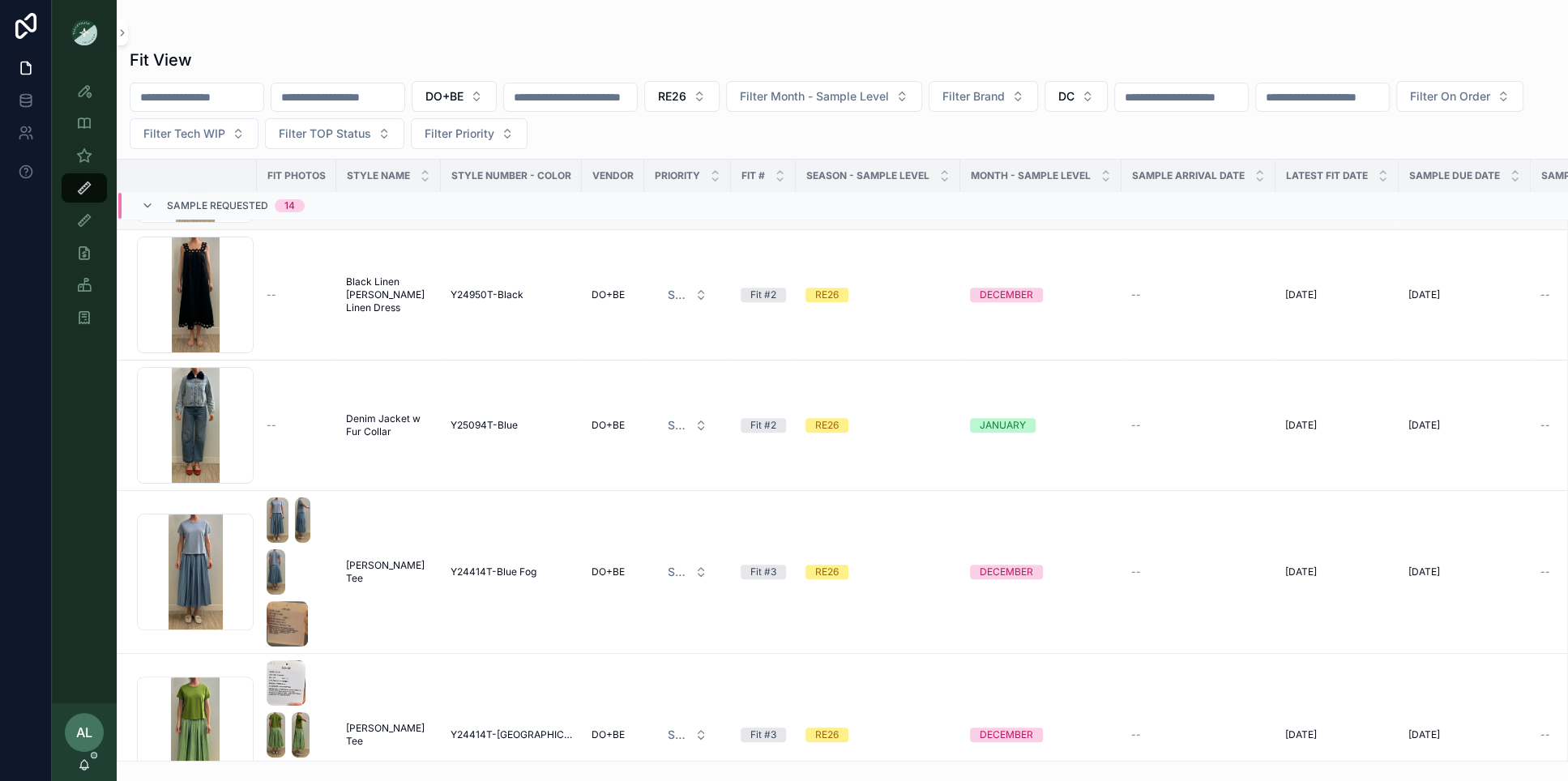
scroll to position [556, 0]
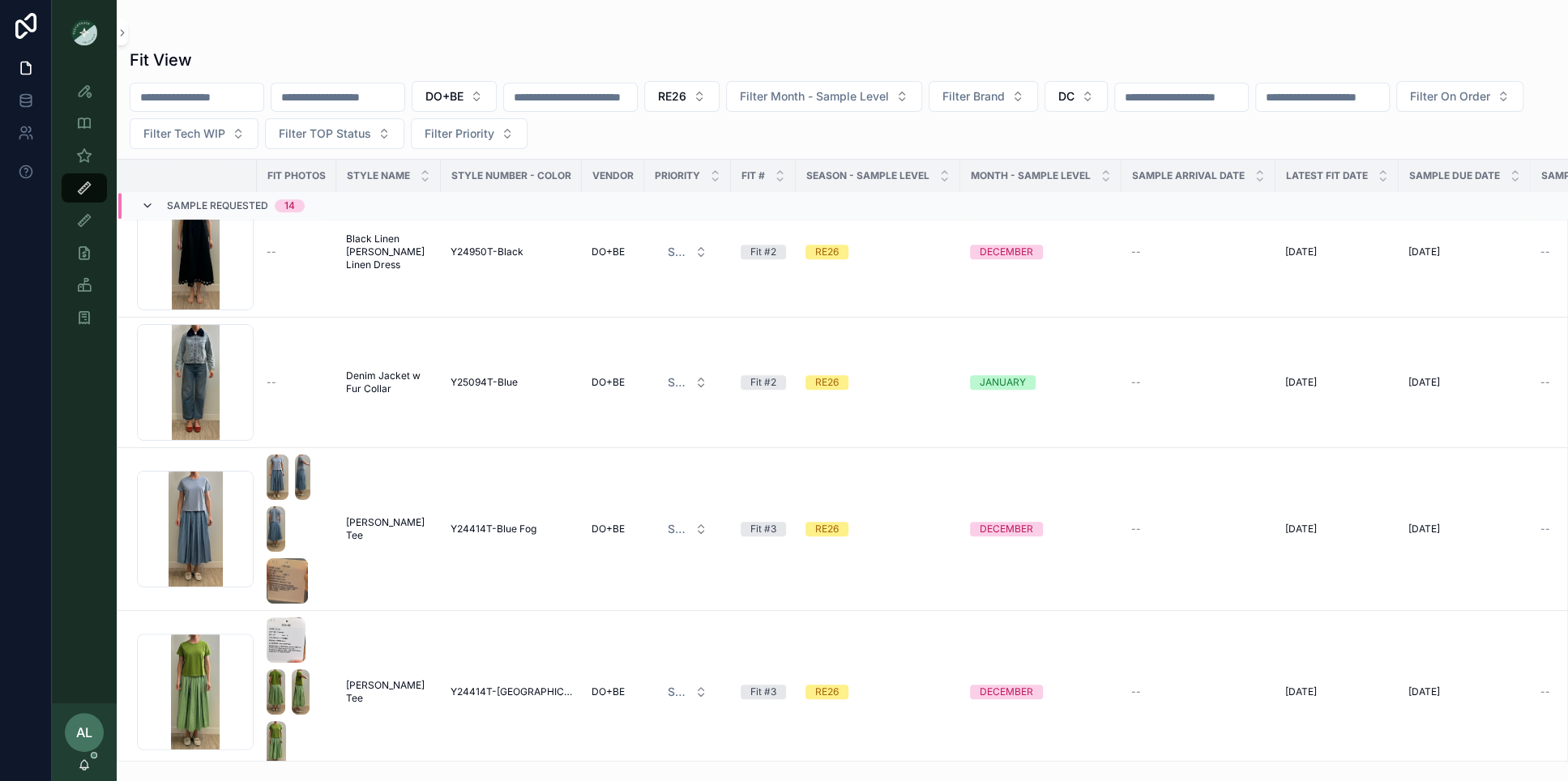
click at [148, 204] on icon at bounding box center [147, 206] width 13 height 13
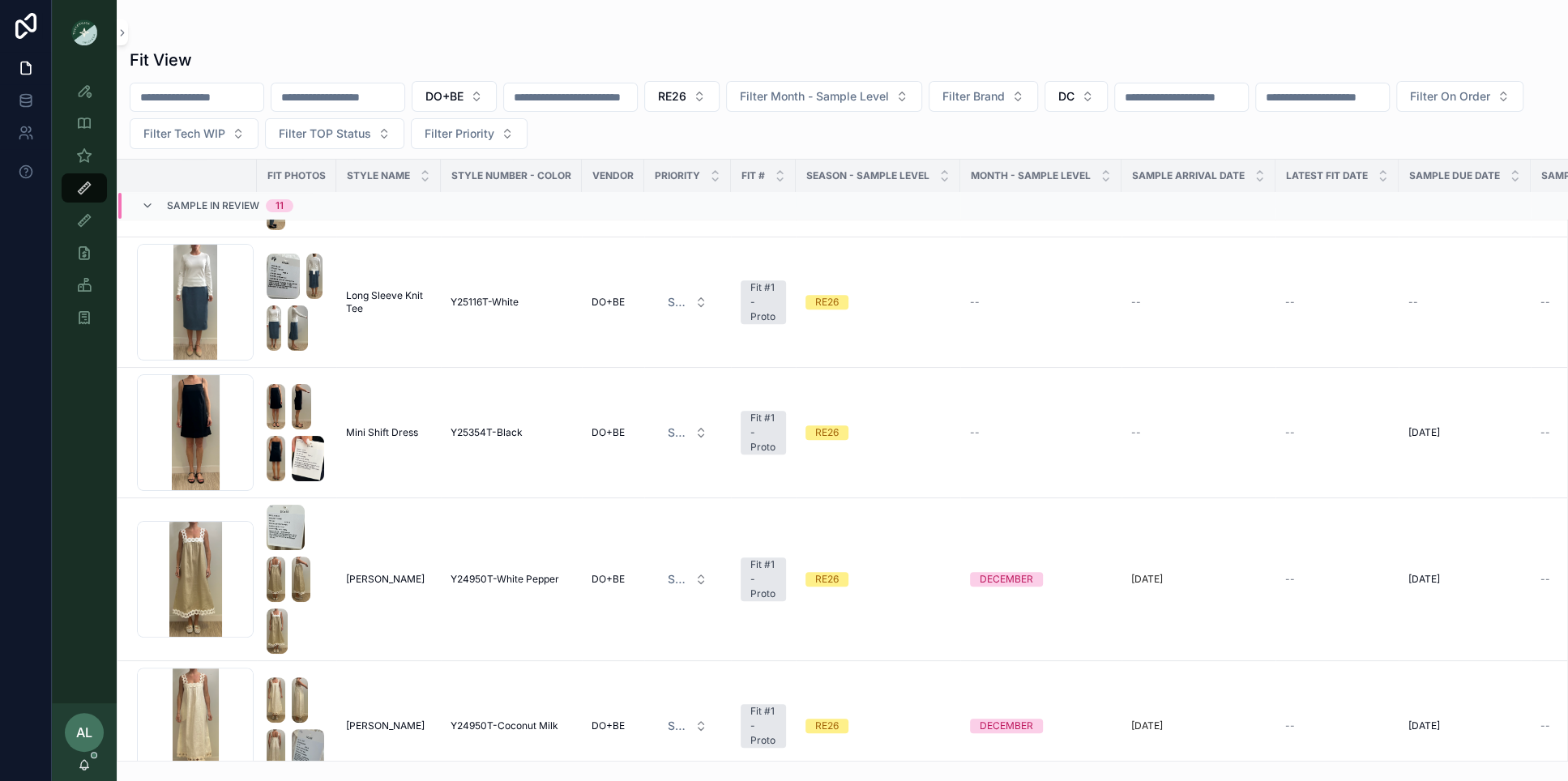
scroll to position [0, 0]
